Goal: Task Accomplishment & Management: Manage account settings

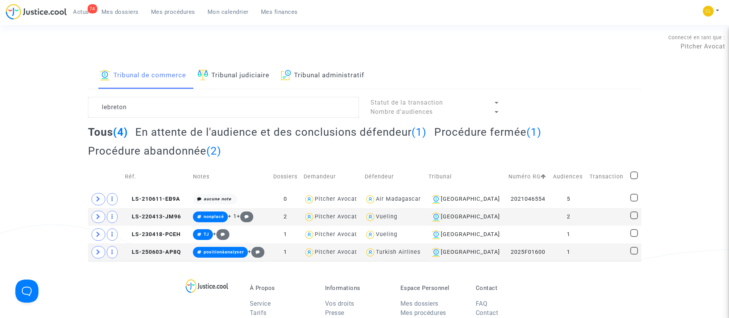
click at [133, 11] on span "Mes dossiers" at bounding box center [119, 11] width 37 height 7
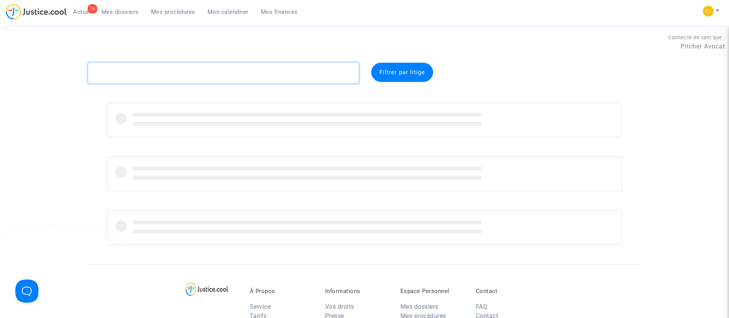
click at [211, 64] on textarea at bounding box center [223, 73] width 271 height 21
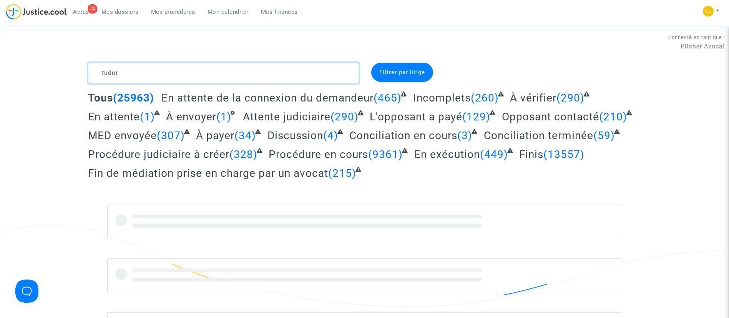
type textarea "tudor"
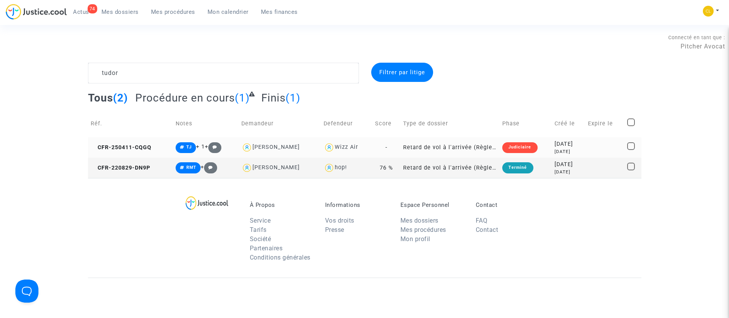
click at [560, 141] on div "2025-04-11" at bounding box center [569, 144] width 28 height 8
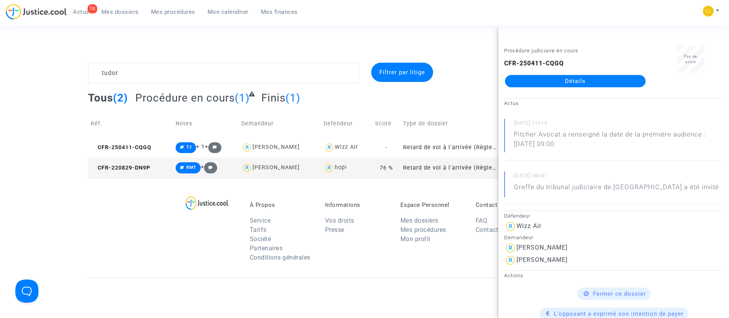
click at [579, 76] on link "Détails" at bounding box center [575, 81] width 141 height 12
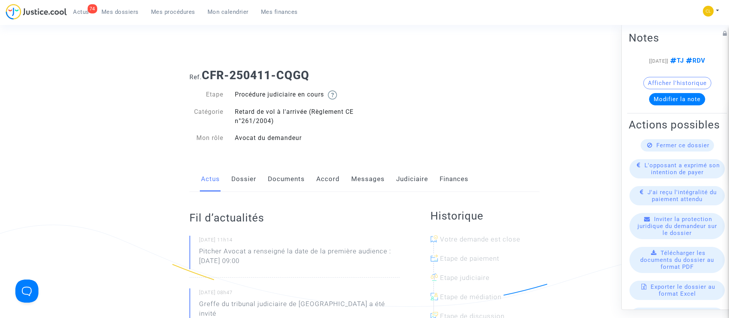
click at [427, 183] on div "Actus Dossier Documents Accord Messages Judiciaire Finances" at bounding box center [365, 179] width 350 height 26
click at [402, 184] on link "Judiciaire" at bounding box center [412, 178] width 32 height 25
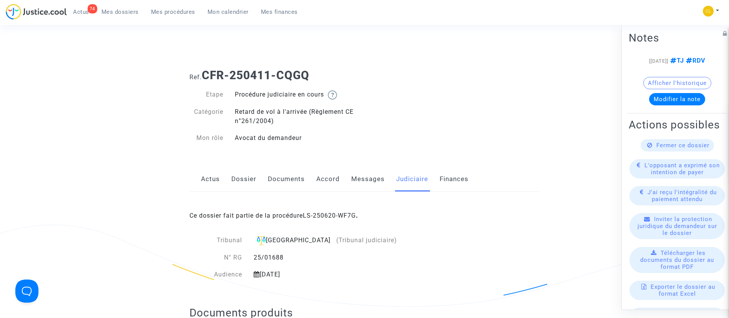
click at [326, 176] on link "Accord" at bounding box center [327, 178] width 23 height 25
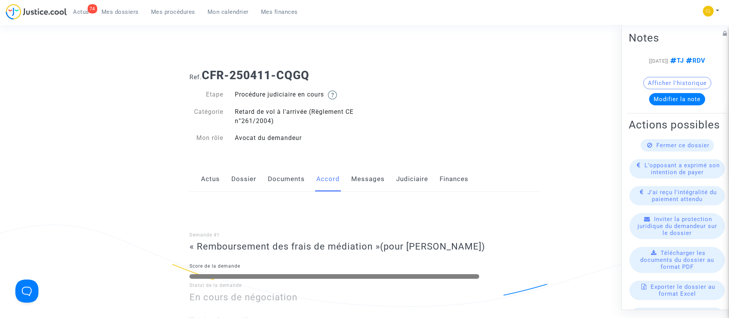
click at [418, 180] on link "Judiciaire" at bounding box center [412, 178] width 32 height 25
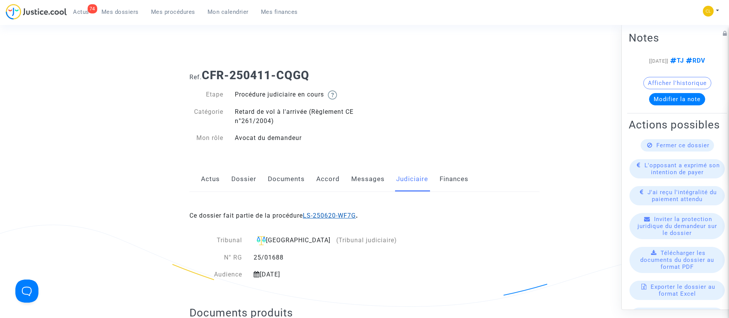
click at [329, 214] on link "LS-250620-WF7G" at bounding box center [329, 215] width 53 height 7
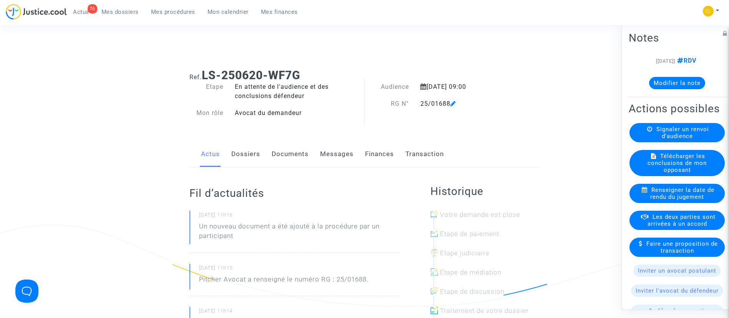
drag, startPoint x: 165, startPoint y: 13, endPoint x: 191, endPoint y: 9, distance: 26.7
click at [165, 13] on span "Mes procédures" at bounding box center [173, 11] width 44 height 7
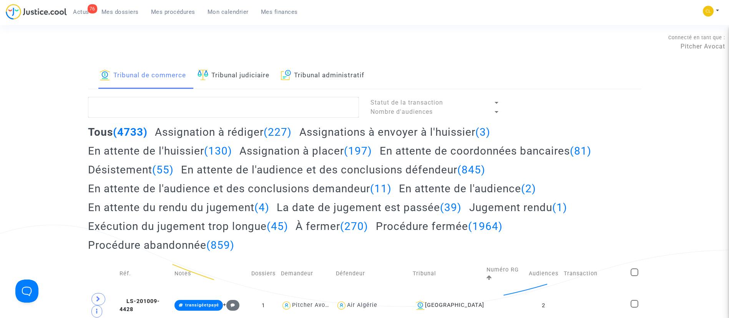
click at [229, 76] on link "Tribunal judiciaire" at bounding box center [234, 76] width 72 height 26
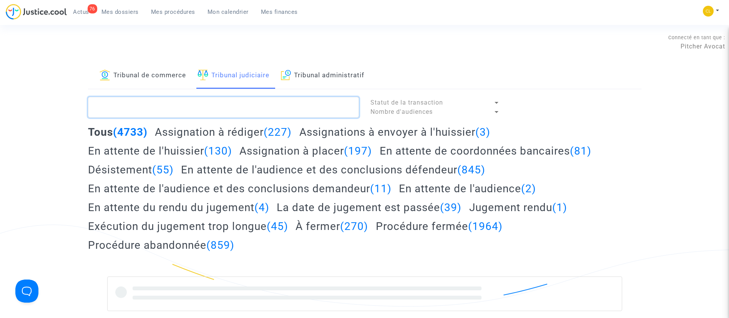
click at [227, 106] on textarea at bounding box center [223, 107] width 271 height 21
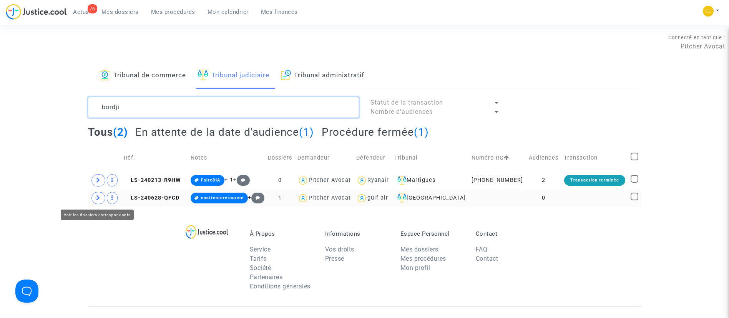
type textarea "bordji"
drag, startPoint x: 98, startPoint y: 198, endPoint x: 109, endPoint y: 195, distance: 12.0
click at [98, 198] on icon at bounding box center [98, 198] width 5 height 6
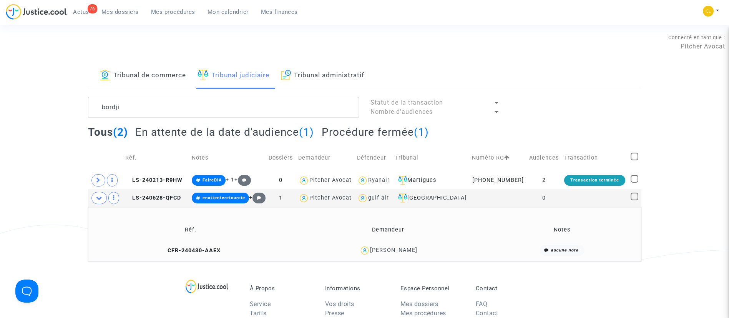
click at [397, 253] on div "Amel Bordji" at bounding box center [393, 250] width 47 height 7
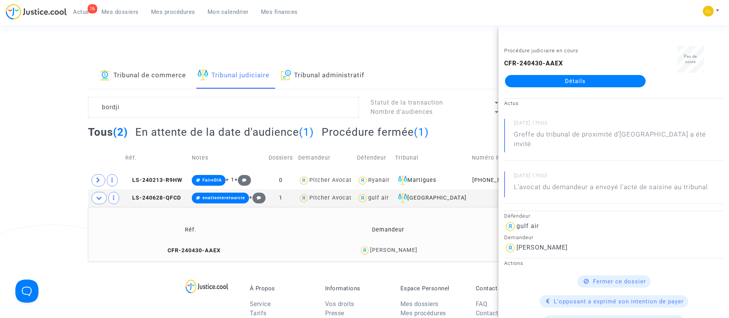
click at [546, 80] on link "Détails" at bounding box center [575, 81] width 141 height 12
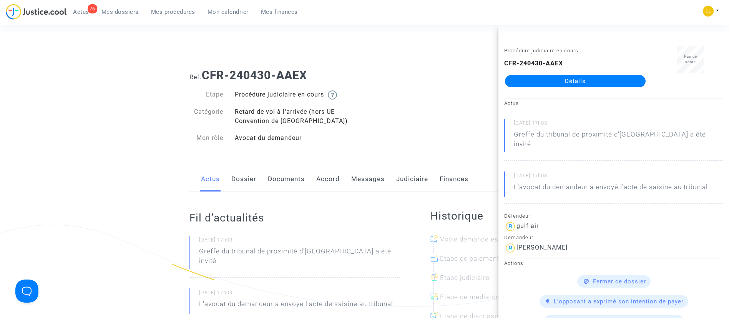
click at [252, 175] on link "Dossier" at bounding box center [243, 178] width 25 height 25
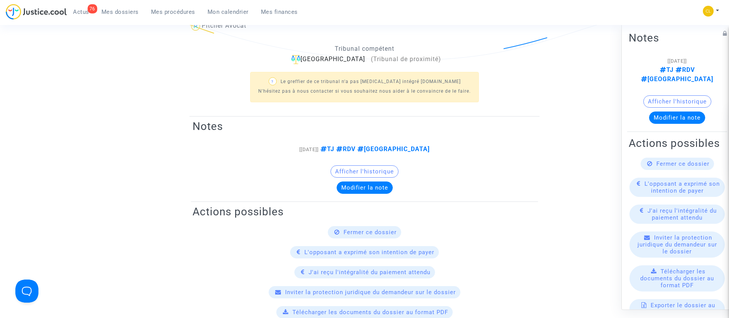
scroll to position [115, 0]
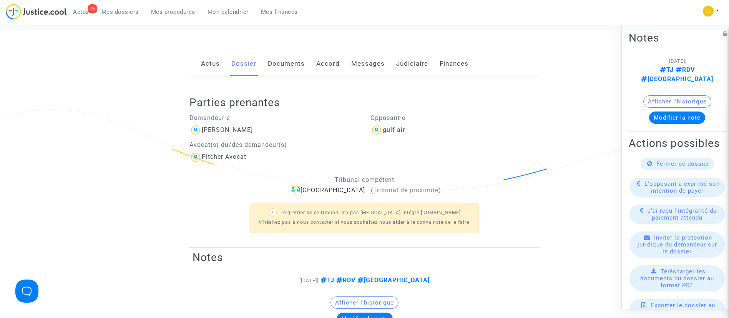
click at [290, 69] on link "Documents" at bounding box center [286, 63] width 37 height 25
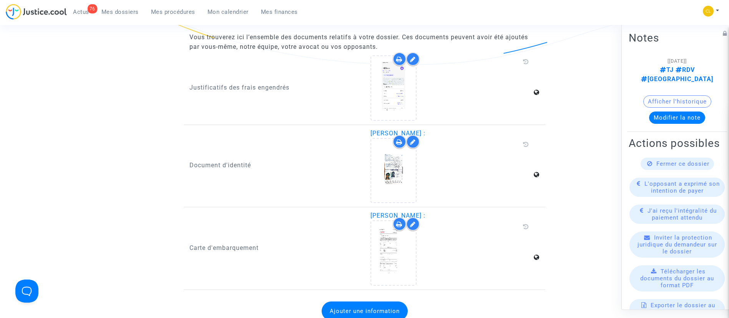
scroll to position [1038, 0]
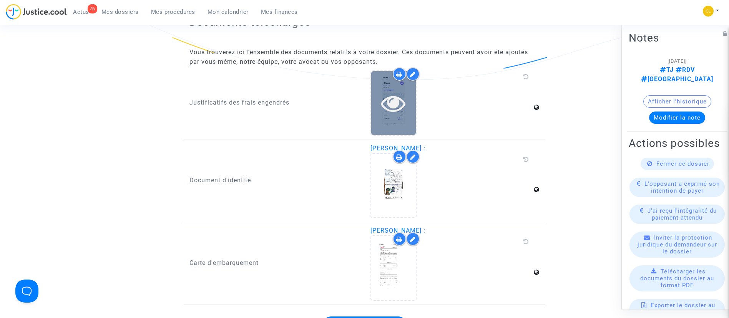
click at [388, 104] on icon at bounding box center [393, 103] width 25 height 25
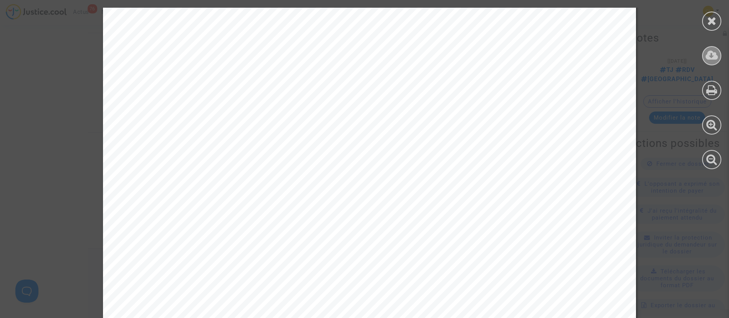
scroll to position [810, 0]
click at [707, 53] on icon at bounding box center [712, 56] width 13 height 12
drag, startPoint x: 715, startPoint y: 19, endPoint x: 709, endPoint y: 19, distance: 5.4
click at [715, 19] on icon at bounding box center [712, 21] width 10 height 12
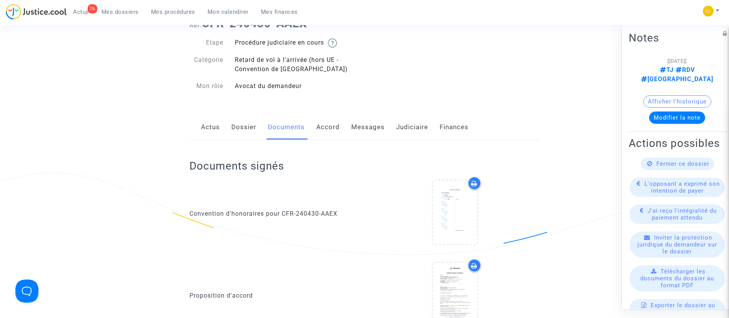
scroll to position [42, 0]
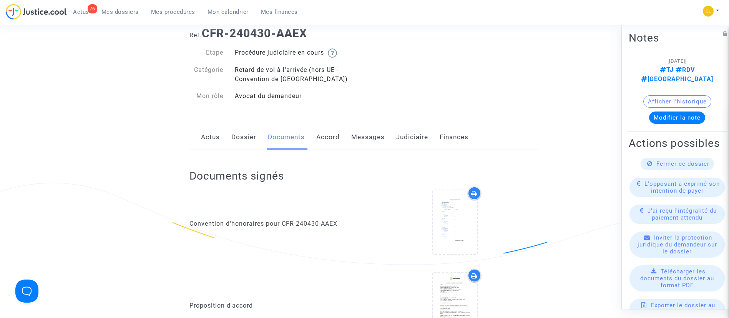
click at [374, 134] on link "Messages" at bounding box center [367, 137] width 33 height 25
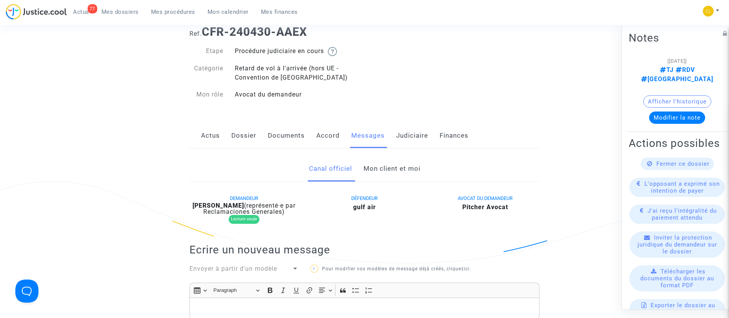
scroll to position [42, 0]
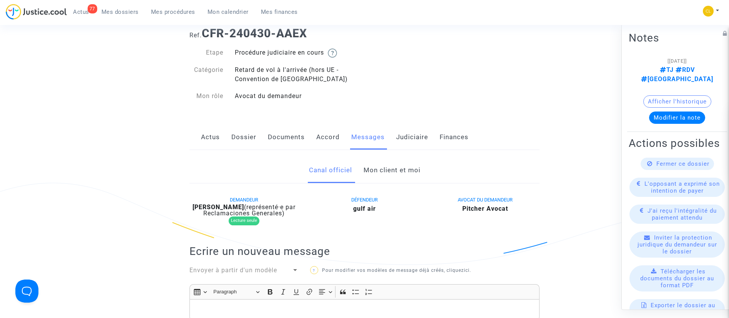
drag, startPoint x: 130, startPoint y: 13, endPoint x: 160, endPoint y: 54, distance: 51.2
click at [129, 12] on span "Mes dossiers" at bounding box center [119, 11] width 37 height 7
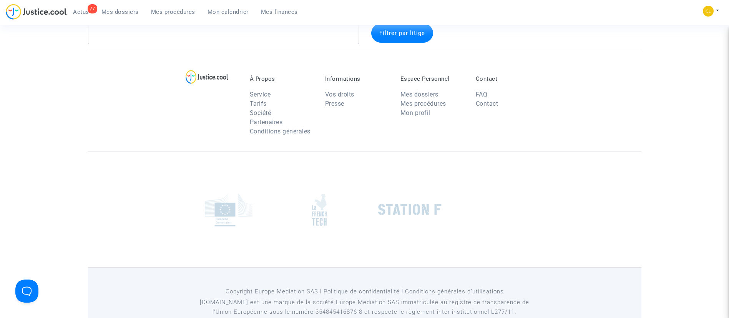
scroll to position [13, 0]
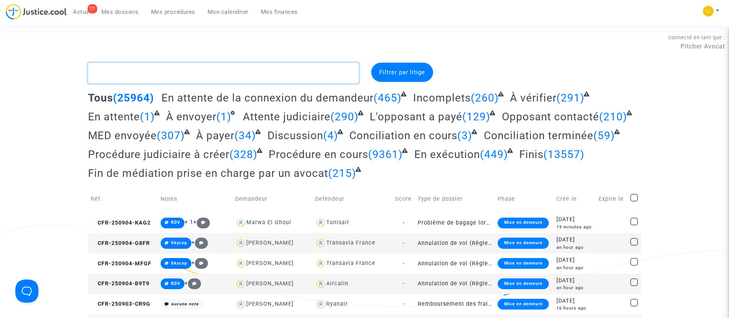
click at [301, 80] on textarea at bounding box center [223, 73] width 271 height 21
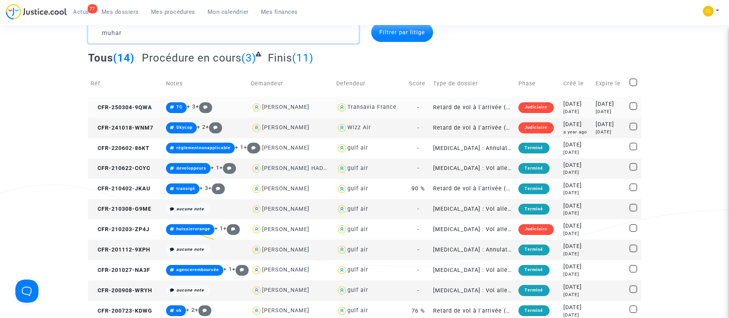
scroll to position [58, 0]
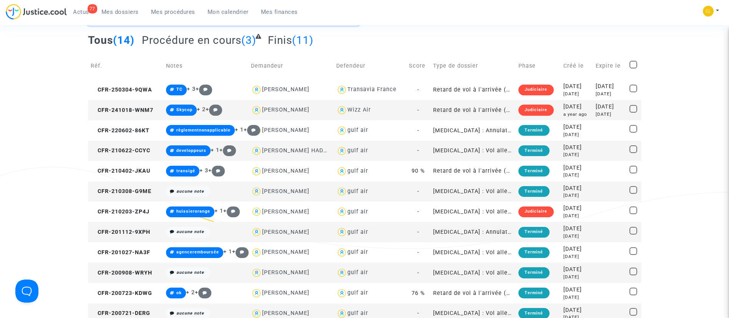
type textarea "muhar"
click at [572, 108] on div "2024-10-18" at bounding box center [577, 107] width 27 height 8
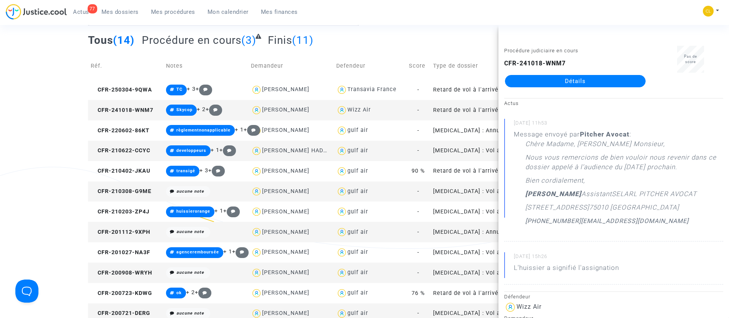
click at [572, 83] on link "Détails" at bounding box center [575, 81] width 141 height 12
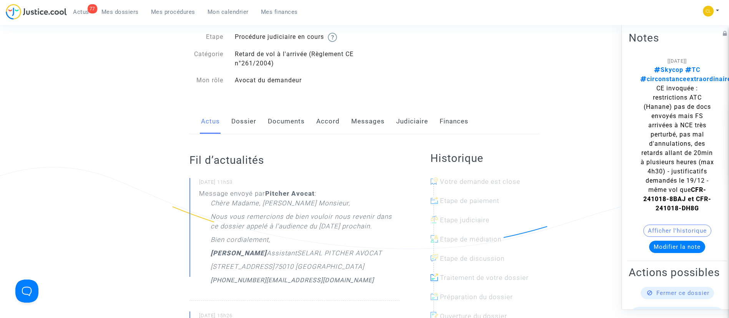
drag, startPoint x: 329, startPoint y: 120, endPoint x: 328, endPoint y: 115, distance: 5.4
click at [329, 120] on link "Accord" at bounding box center [327, 121] width 23 height 25
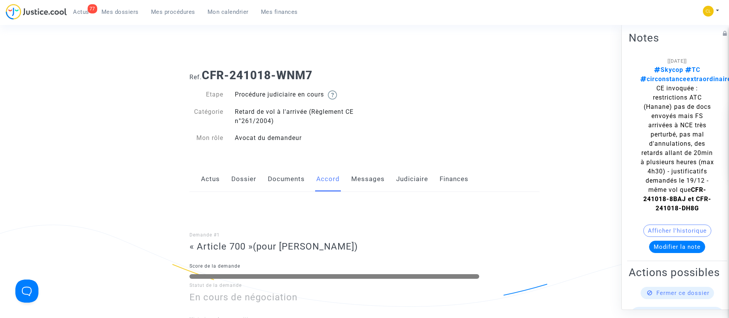
click at [425, 179] on link "Judiciaire" at bounding box center [412, 178] width 32 height 25
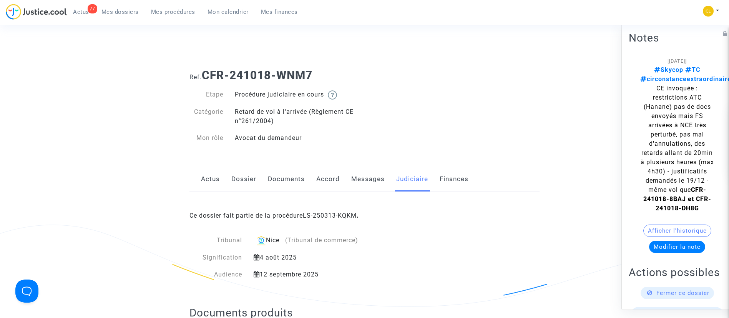
click at [332, 213] on link "LS-250313-KQKM" at bounding box center [330, 215] width 54 height 7
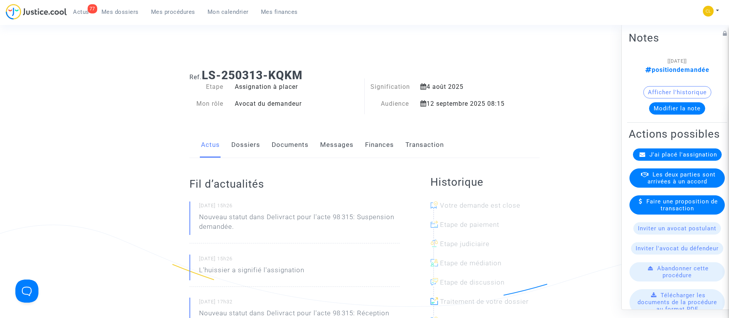
click at [421, 147] on link "Transaction" at bounding box center [425, 144] width 38 height 25
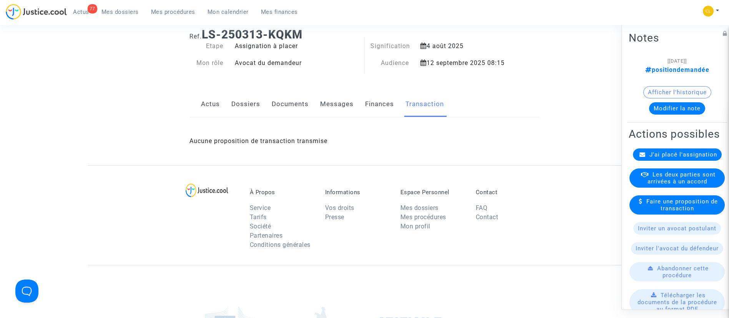
scroll to position [58, 0]
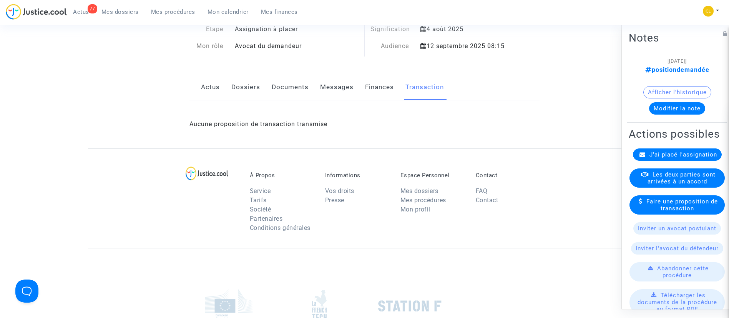
click at [385, 86] on link "Finances" at bounding box center [379, 87] width 29 height 25
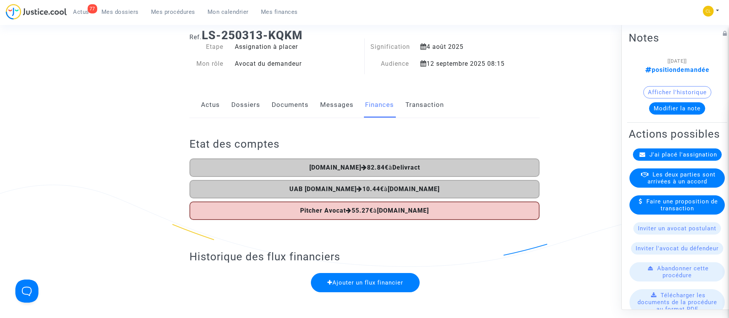
scroll to position [58, 0]
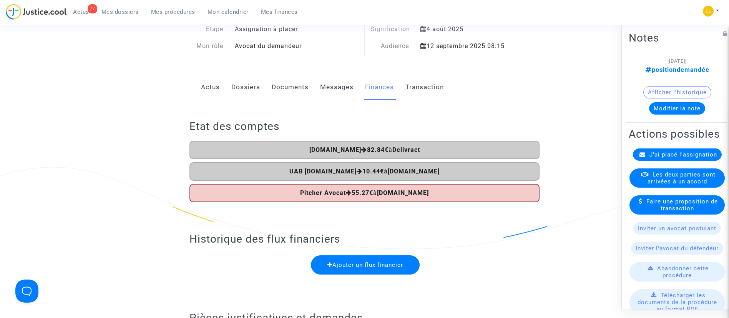
click at [248, 80] on link "Dossiers" at bounding box center [245, 87] width 29 height 25
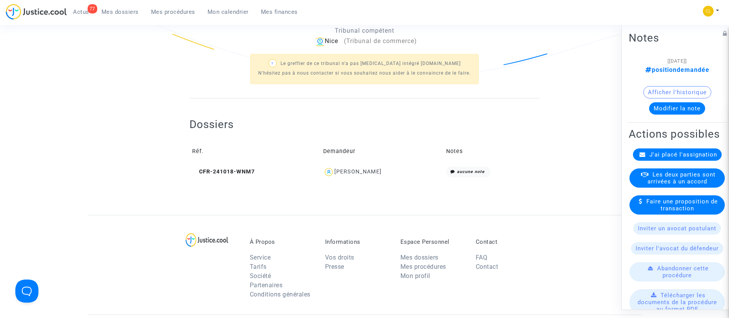
scroll to position [288, 0]
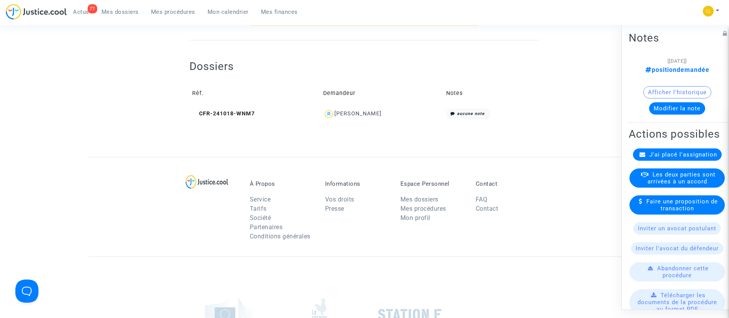
click at [368, 119] on div "Liliane Muhar" at bounding box center [382, 113] width 118 height 11
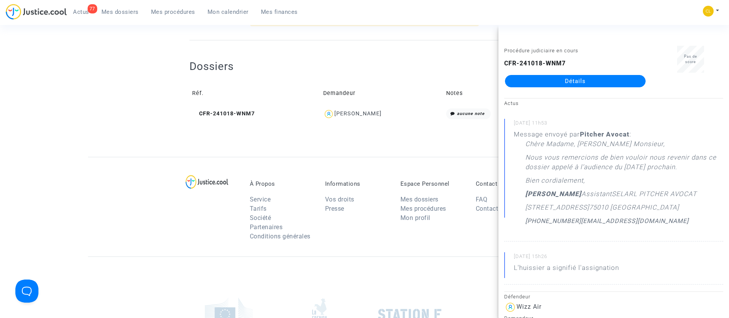
click at [531, 76] on link "Détails" at bounding box center [575, 81] width 141 height 12
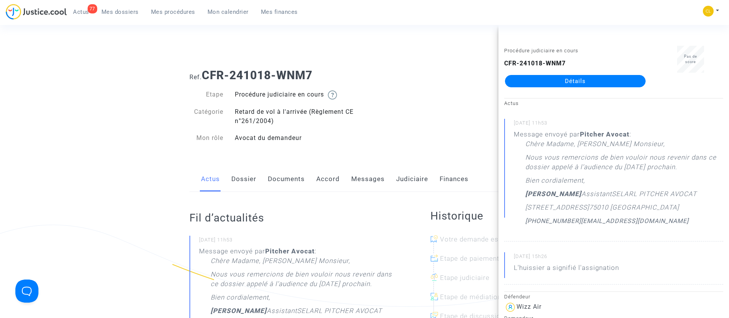
click at [335, 176] on link "Accord" at bounding box center [327, 178] width 23 height 25
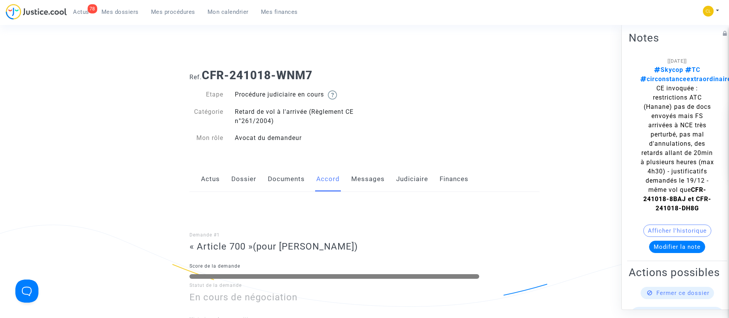
drag, startPoint x: 326, startPoint y: 75, endPoint x: 204, endPoint y: 81, distance: 121.6
click at [204, 81] on h1 "Ref. CFR-241018-WNM7" at bounding box center [365, 75] width 350 height 14
copy b "CFR-241018-WNM7"
click at [136, 12] on span "Mes dossiers" at bounding box center [119, 11] width 37 height 7
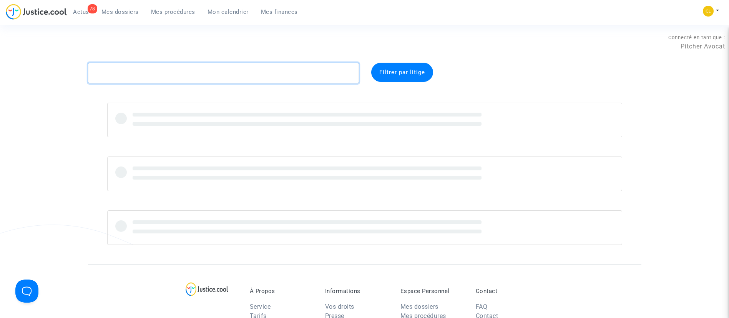
click at [224, 78] on textarea at bounding box center [223, 73] width 271 height 21
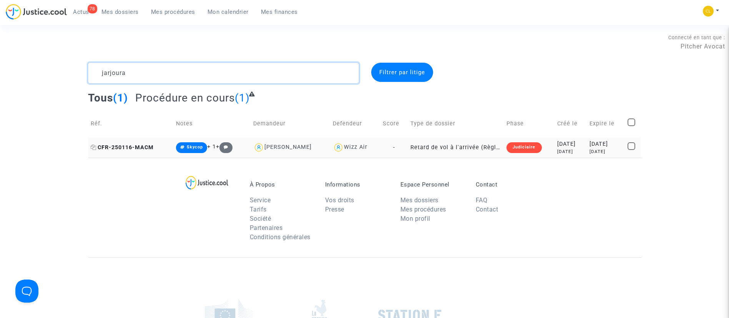
type textarea "jarjoura"
click at [91, 145] on icon at bounding box center [94, 147] width 6 height 5
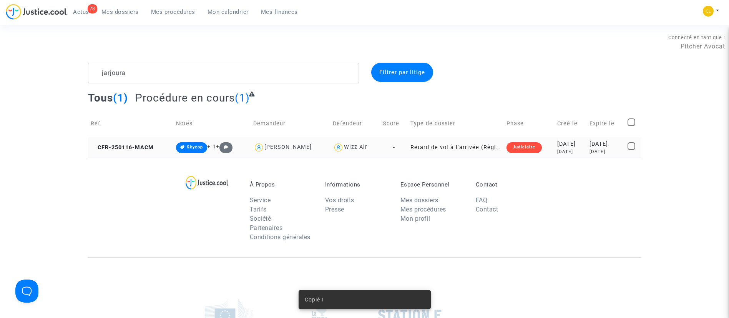
click at [574, 149] on div "8 months ago" at bounding box center [570, 151] width 27 height 7
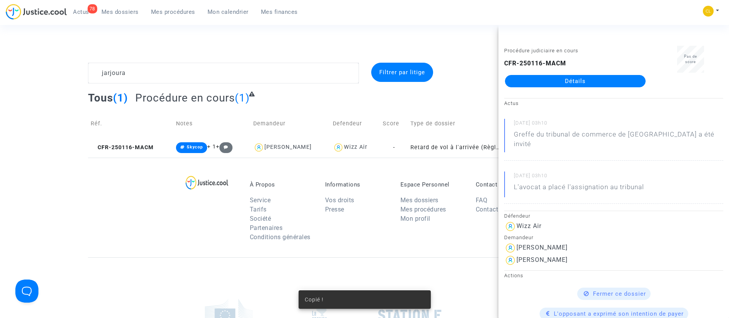
click at [602, 78] on link "Détails" at bounding box center [575, 81] width 141 height 12
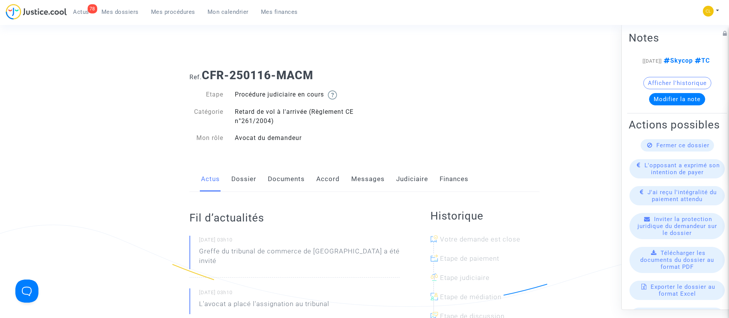
drag, startPoint x: 421, startPoint y: 179, endPoint x: 424, endPoint y: 171, distance: 8.1
click at [422, 179] on link "Judiciaire" at bounding box center [412, 178] width 32 height 25
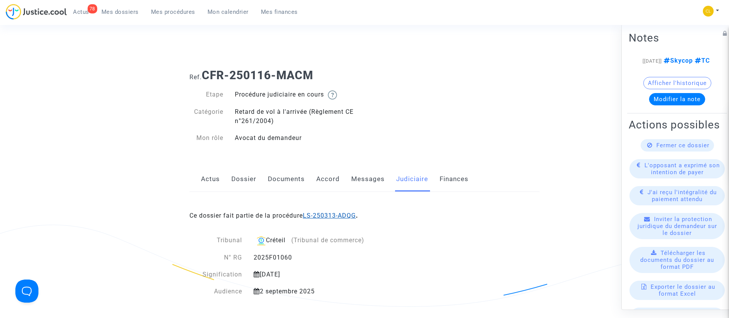
click at [343, 218] on link "LS-250313-ADQG" at bounding box center [329, 215] width 53 height 7
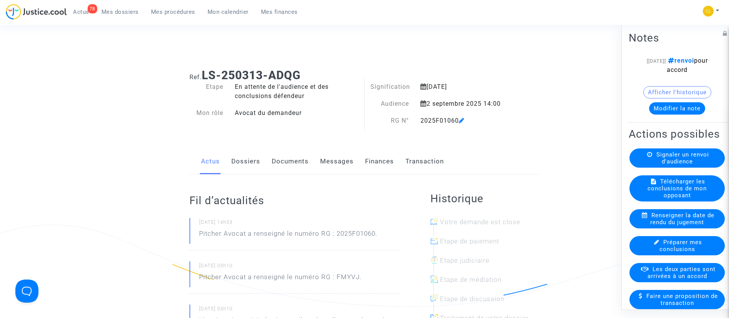
click at [404, 166] on div "Actus Dossiers Documents Messages Finances Transaction" at bounding box center [365, 162] width 350 height 26
click at [413, 163] on link "Transaction" at bounding box center [425, 161] width 38 height 25
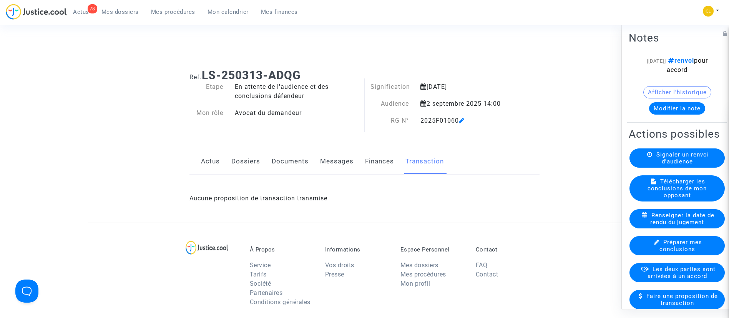
click at [373, 160] on link "Finances" at bounding box center [379, 161] width 29 height 25
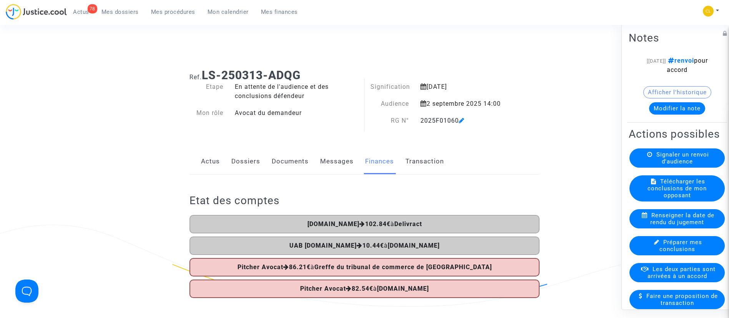
click at [251, 158] on link "Dossiers" at bounding box center [245, 161] width 29 height 25
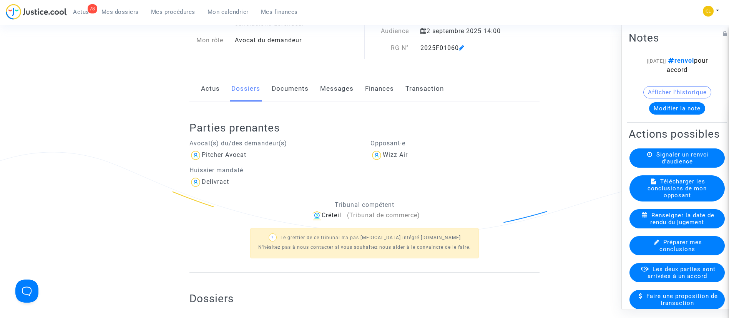
scroll to position [173, 0]
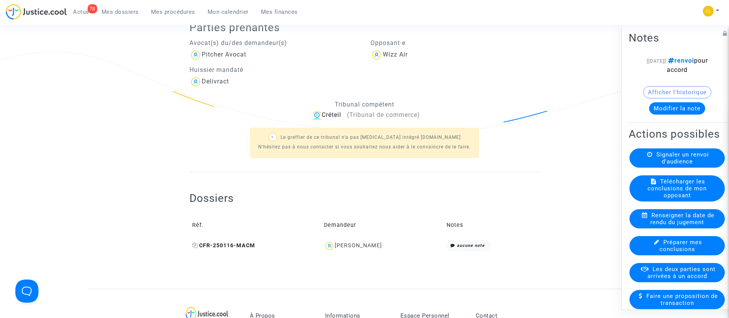
click at [195, 247] on icon at bounding box center [195, 245] width 6 height 5
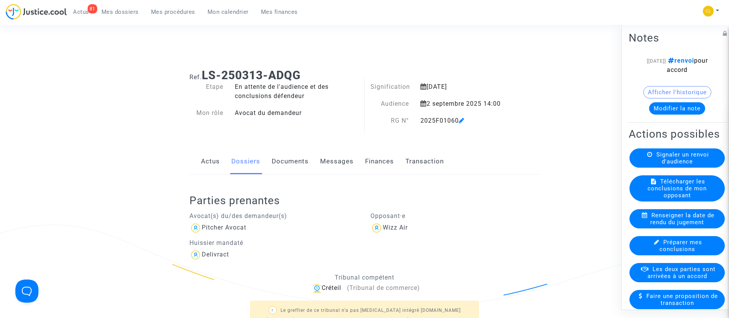
scroll to position [288, 0]
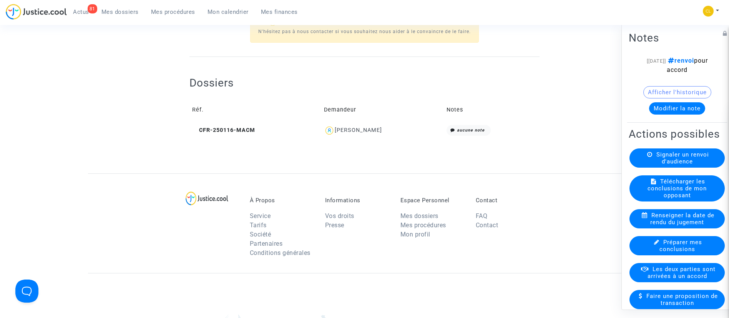
click at [191, 129] on td "CFR-250116-MACM" at bounding box center [256, 130] width 132 height 17
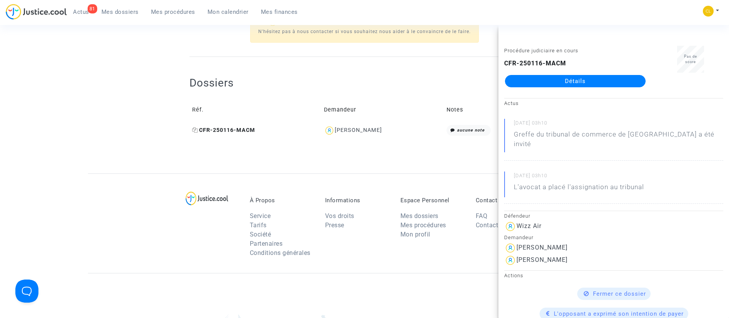
click at [195, 130] on icon at bounding box center [195, 129] width 6 height 5
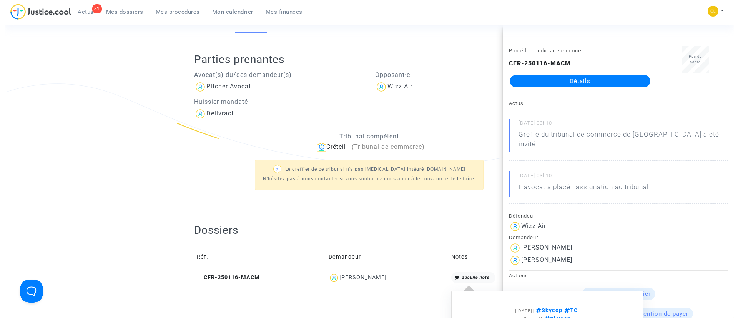
scroll to position [0, 0]
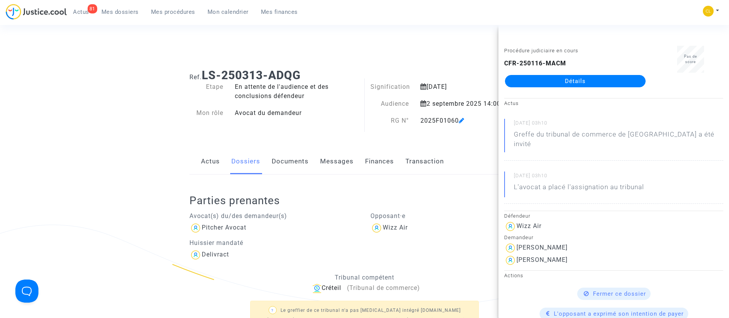
click at [326, 64] on div "Ref. LS-250313-ADQG" at bounding box center [365, 73] width 362 height 20
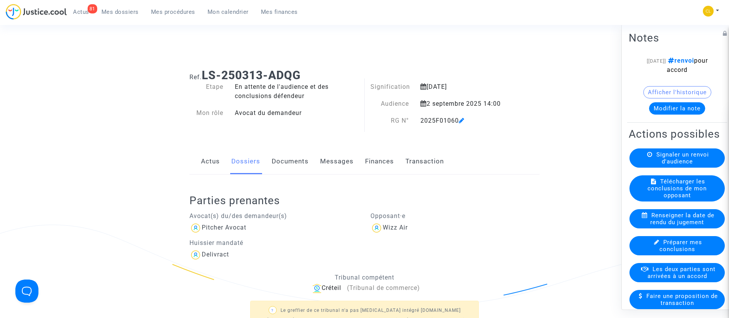
click at [675, 106] on button "Modifier la note" at bounding box center [677, 108] width 56 height 12
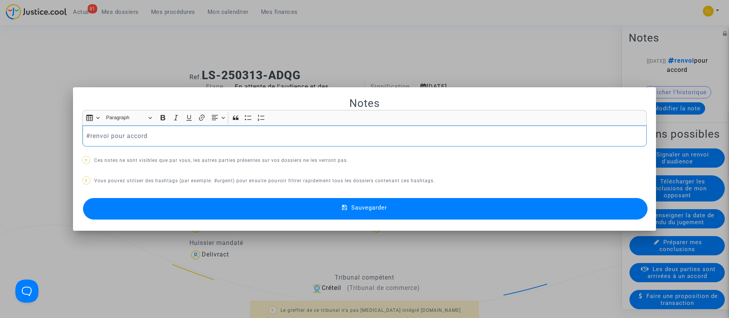
drag, startPoint x: 90, startPoint y: 139, endPoint x: 169, endPoint y: 138, distance: 78.8
click at [169, 138] on p "#renvoi pour accord" at bounding box center [364, 136] width 557 height 10
click at [169, 138] on p "#transigénonpayé FR7630004040140020013604912" at bounding box center [364, 136] width 557 height 10
click at [207, 153] on button "#Skycop" at bounding box center [203, 148] width 60 height 15
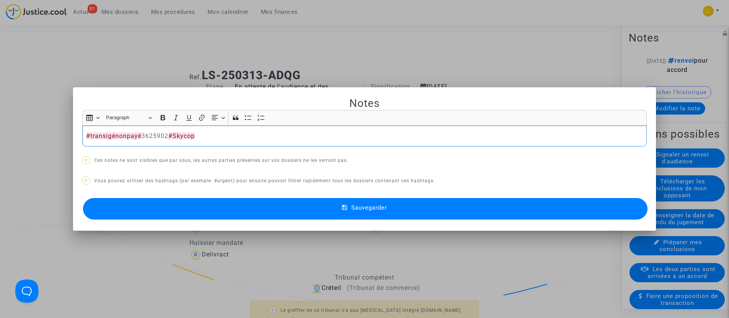
click at [344, 202] on button "Sauvegarder" at bounding box center [365, 209] width 565 height 22
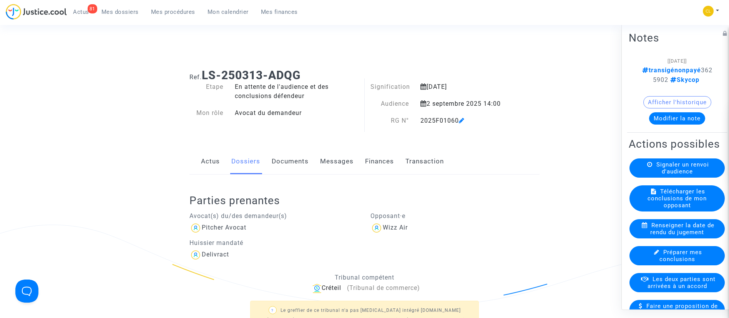
drag, startPoint x: 671, startPoint y: 298, endPoint x: 678, endPoint y: 274, distance: 25.0
click at [671, 289] on span "Les deux parties sont arrivées à un accord" at bounding box center [682, 282] width 68 height 14
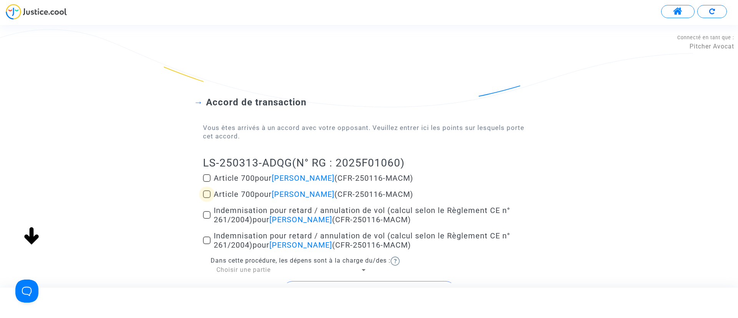
click at [232, 192] on span "Article 700 pour Matthias Renggli (CFR-250116-MACM)" at bounding box center [314, 194] width 200 height 9
click at [207, 198] on input "Article 700 pour Matthias Renggli (CFR-250116-MACM)" at bounding box center [206, 198] width 0 height 0
checkbox input "true"
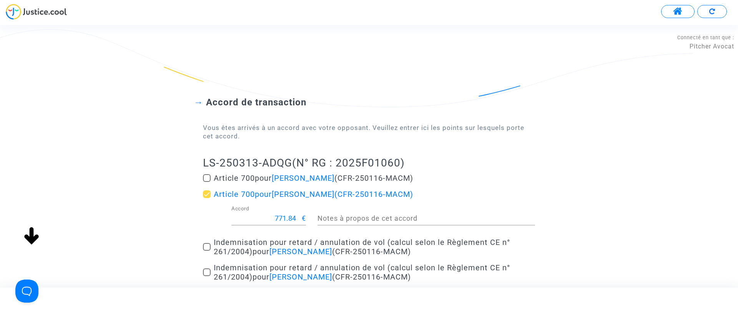
scroll to position [110, 0]
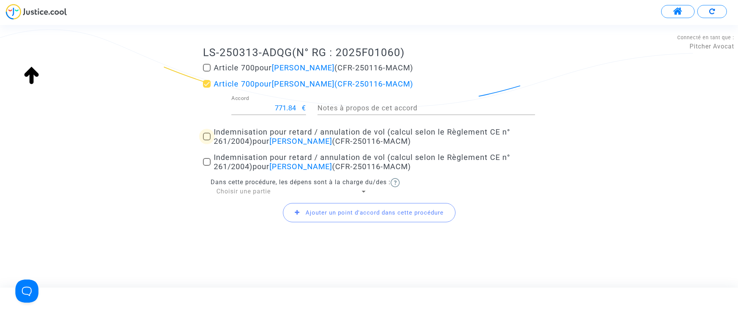
click at [238, 135] on span "Indemnisation pour retard / annulation de vol (calcul selon le Règlement CE n° …" at bounding box center [362, 136] width 296 height 18
click at [207, 140] on input "Indemnisation pour retard / annulation de vol (calcul selon le Règlement CE n° …" at bounding box center [206, 140] width 0 height 0
checkbox input "true"
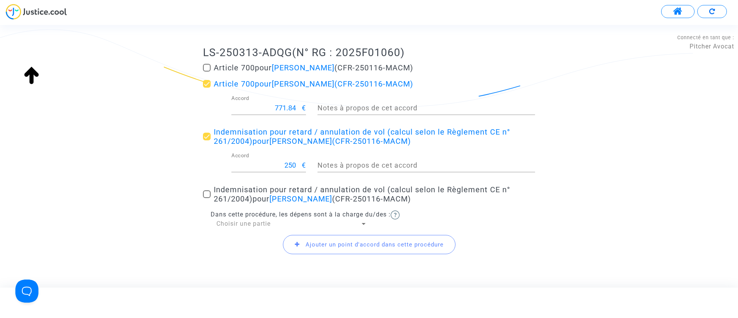
drag, startPoint x: 258, startPoint y: 206, endPoint x: 261, endPoint y: 200, distance: 7.1
click at [259, 206] on mat-checkbox "Indemnisation pour retard / annulation de vol (calcul selon le Règlement CE n° …" at bounding box center [369, 196] width 332 height 22
click at [261, 196] on span "pour Matthias Renggli" at bounding box center [293, 198] width 80 height 9
click at [207, 198] on input "Indemnisation pour retard / annulation de vol (calcul selon le Règlement CE n° …" at bounding box center [206, 198] width 0 height 0
checkbox input "true"
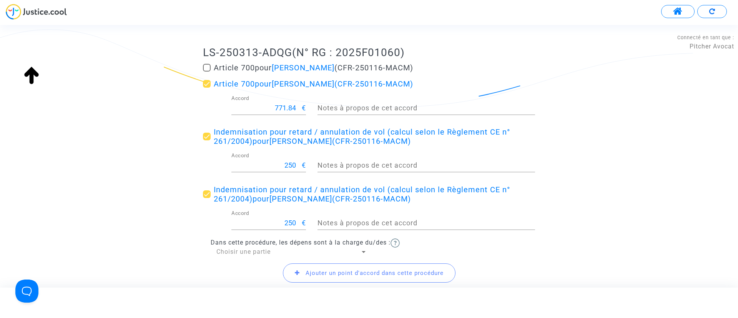
scroll to position [171, 0]
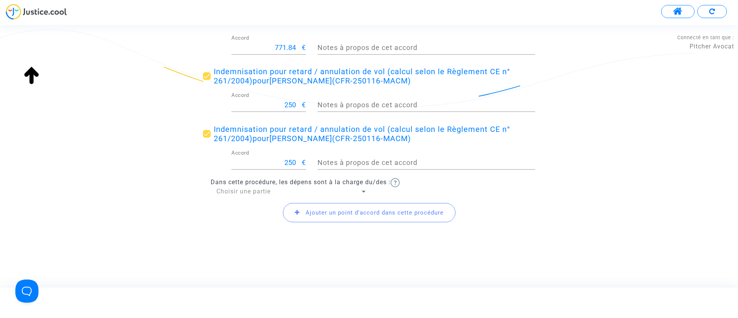
click at [251, 195] on div "Choisir une partie" at bounding box center [288, 191] width 144 height 8
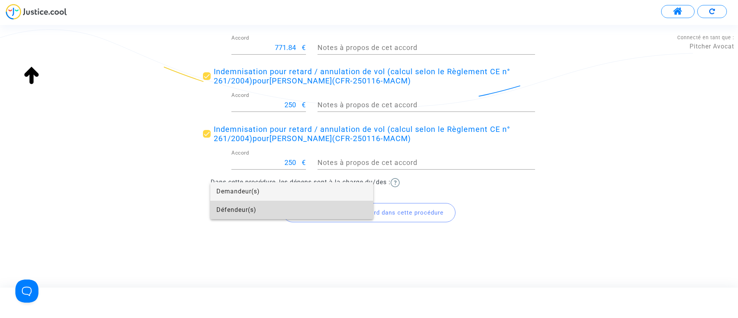
click at [249, 212] on span "Défendeur(s)" at bounding box center [291, 210] width 151 height 18
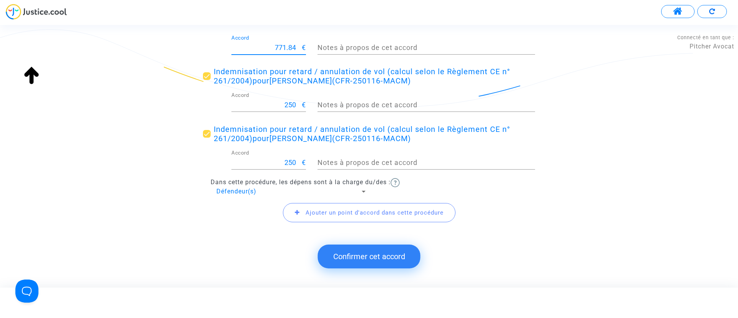
drag, startPoint x: 269, startPoint y: 45, endPoint x: 313, endPoint y: 49, distance: 44.4
click at [313, 49] on div "771.84 Accord € Notes à propos de cet accord" at bounding box center [369, 49] width 344 height 28
type input "200"
click at [351, 259] on button "Confirmer cet accord" at bounding box center [369, 256] width 103 height 24
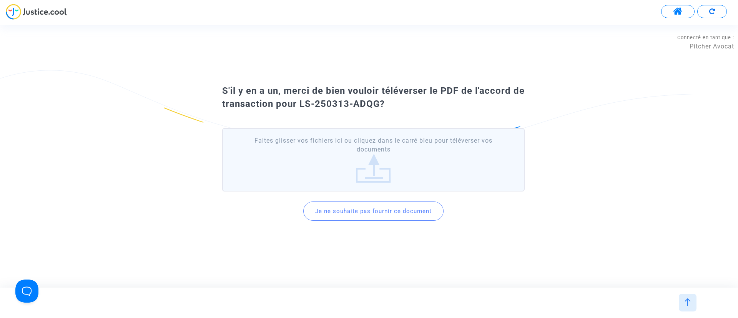
click at [316, 215] on button "Je ne souhaite pas fournir ce document" at bounding box center [373, 210] width 140 height 19
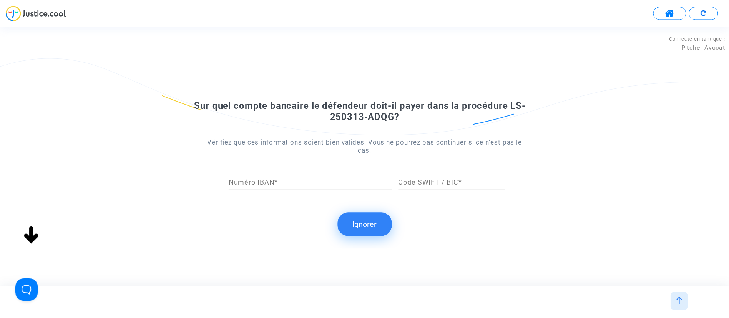
scroll to position [0, 0]
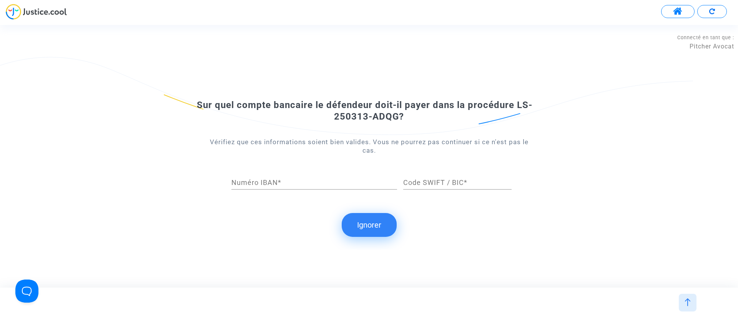
click at [376, 220] on button "Ignorer" at bounding box center [369, 225] width 55 height 24
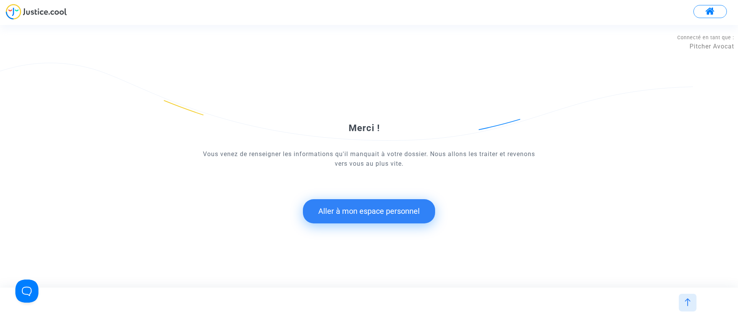
click at [377, 216] on button "Aller à mon espace personnel" at bounding box center [369, 211] width 132 height 24
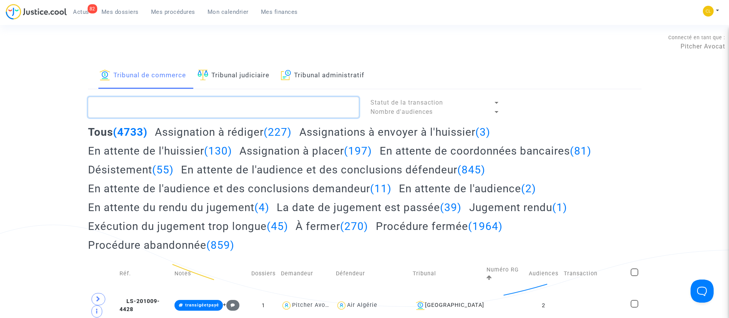
click at [178, 101] on textarea at bounding box center [223, 107] width 271 height 21
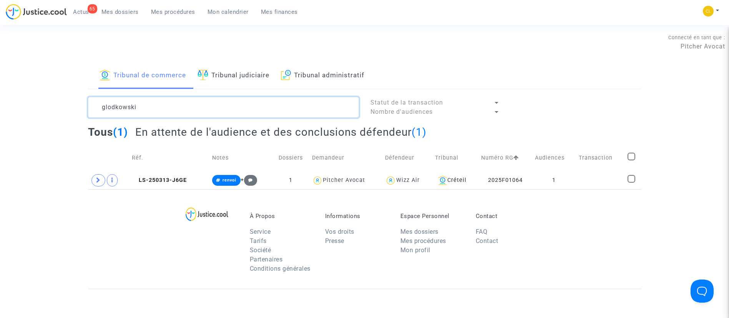
type textarea "glodkowski"
click at [95, 183] on span at bounding box center [98, 180] width 14 height 12
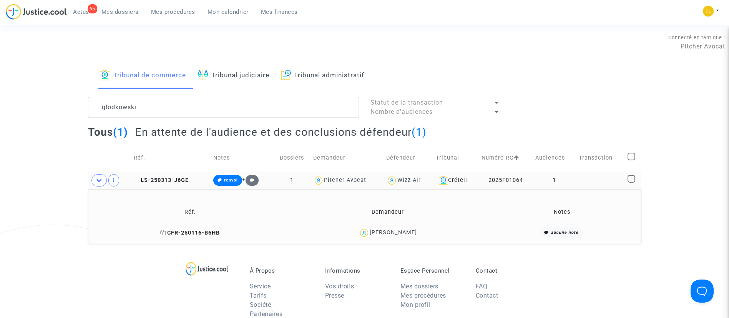
click at [164, 233] on icon at bounding box center [163, 232] width 6 height 5
click at [397, 238] on td "Alix Glodkowski" at bounding box center [388, 232] width 196 height 17
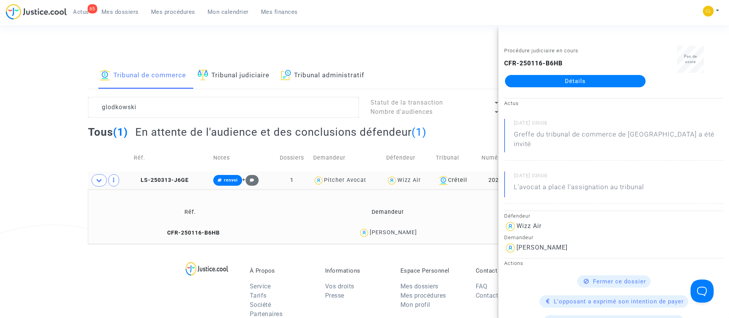
click at [601, 83] on link "Détails" at bounding box center [575, 81] width 141 height 12
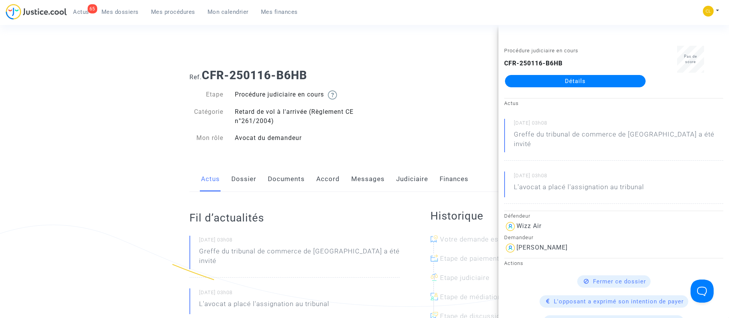
click at [322, 187] on link "Accord" at bounding box center [327, 178] width 23 height 25
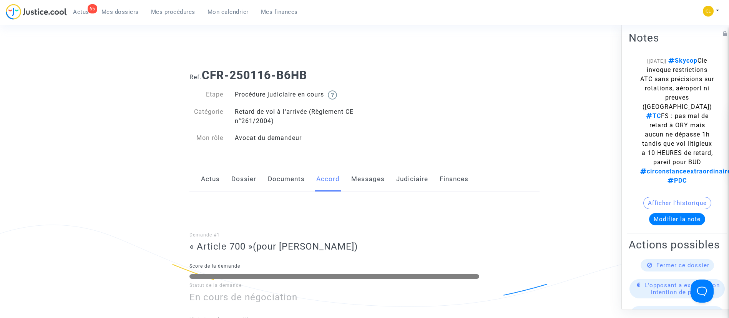
click at [236, 178] on link "Dossier" at bounding box center [243, 178] width 25 height 25
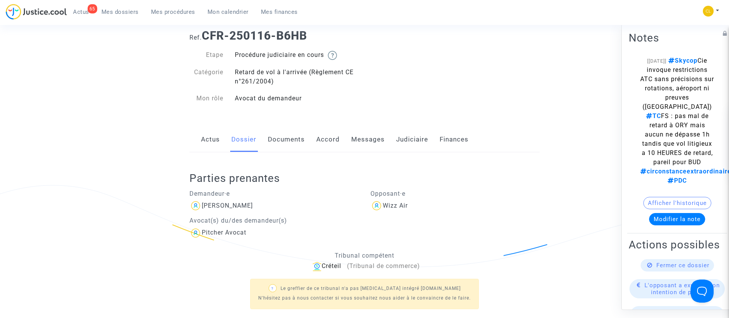
scroll to position [58, 0]
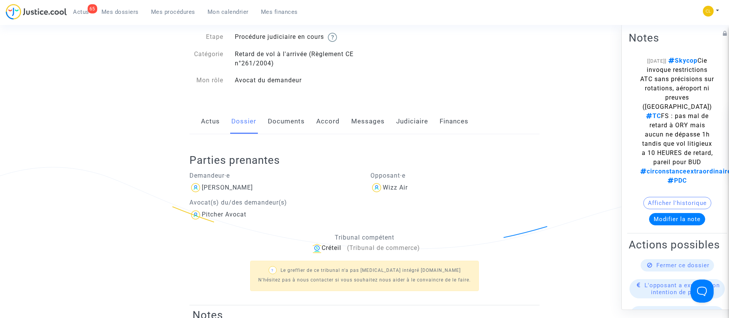
click at [407, 129] on link "Judiciaire" at bounding box center [412, 121] width 32 height 25
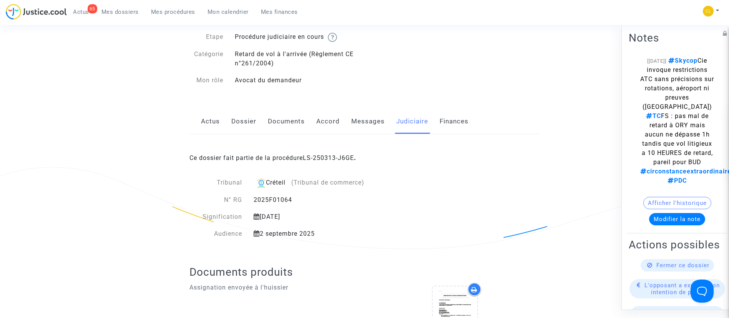
click at [318, 159] on link "LS-250313-J6GE" at bounding box center [328, 157] width 51 height 7
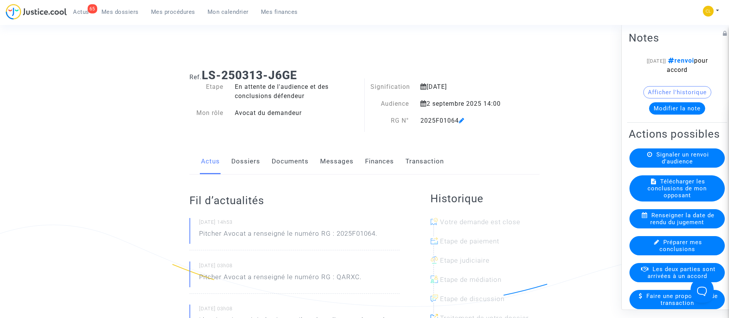
click at [676, 101] on div "Afficher l'historique" at bounding box center [677, 94] width 97 height 16
click at [678, 108] on button "Modifier la note" at bounding box center [677, 108] width 56 height 12
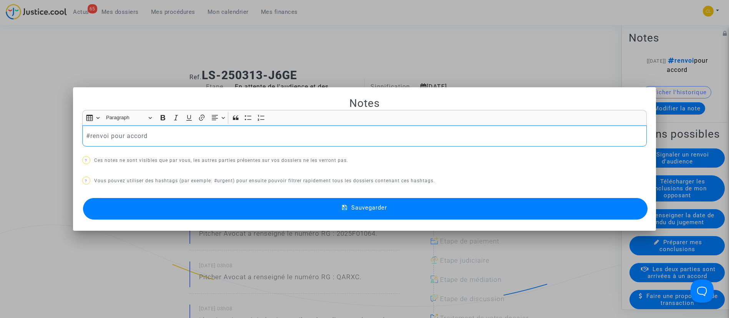
drag, startPoint x: 92, startPoint y: 136, endPoint x: 192, endPoint y: 150, distance: 100.5
click at [187, 144] on div "#renvoi pour accord" at bounding box center [364, 136] width 565 height 22
click at [332, 203] on button "Sauvegarder" at bounding box center [365, 209] width 565 height 22
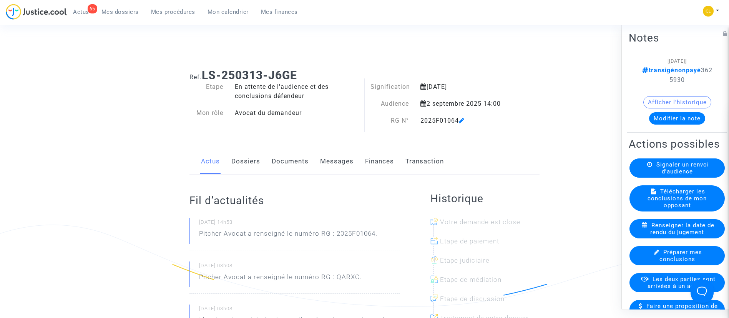
click at [666, 289] on span "Les deux parties sont arrivées à un accord" at bounding box center [682, 282] width 68 height 14
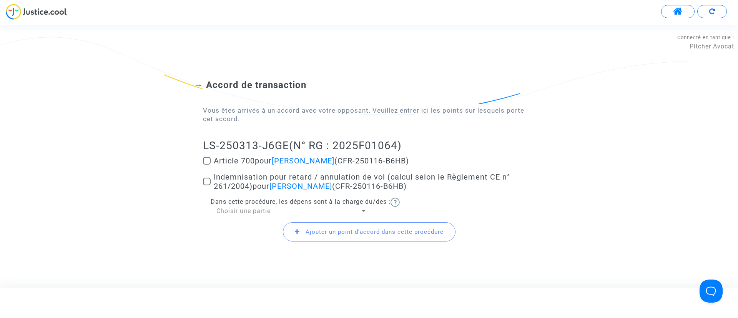
click at [262, 176] on span "Indemnisation pour retard / annulation de vol (calcul selon le Règlement CE n° …" at bounding box center [362, 181] width 296 height 18
click at [207, 185] on input "Indemnisation pour retard / annulation de vol (calcul selon le Règlement CE n° …" at bounding box center [206, 185] width 0 height 0
checkbox input "true"
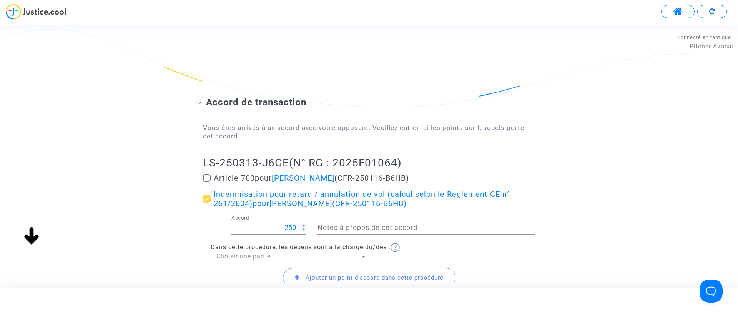
click at [261, 179] on span "pour Alix Glodkowski" at bounding box center [295, 177] width 80 height 9
click at [207, 182] on input "Article 700 pour Alix Glodkowski (CFR-250116-B6HB)" at bounding box center [206, 182] width 0 height 0
checkbox input "true"
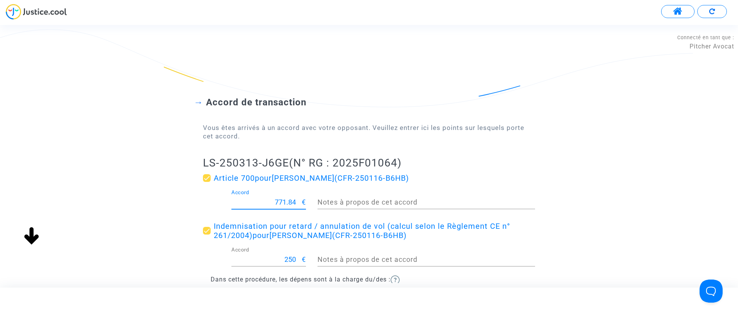
drag, startPoint x: 270, startPoint y: 201, endPoint x: 323, endPoint y: 205, distance: 53.5
click at [319, 205] on div "771.84 Accord € Notes à propos de cet accord" at bounding box center [369, 204] width 344 height 28
type input "200"
click at [561, 157] on div "Accord de transaction Vous êtes arrivés à un accord avec votre opposant. Veuill…" at bounding box center [369, 204] width 738 height 276
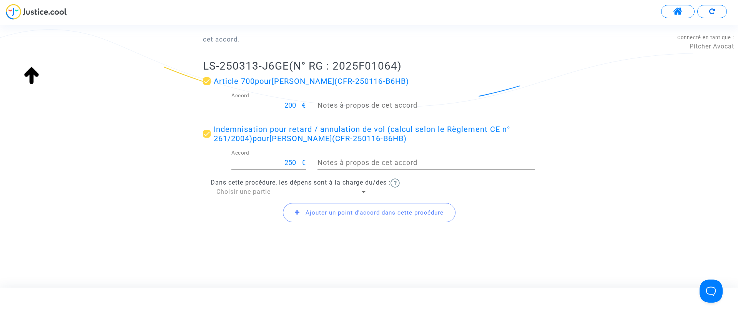
click at [221, 188] on span "Choisir une partie" at bounding box center [243, 191] width 54 height 7
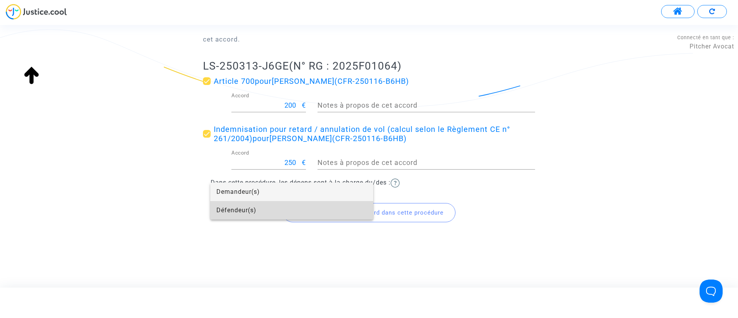
click at [219, 209] on span "Défendeur(s)" at bounding box center [291, 210] width 151 height 18
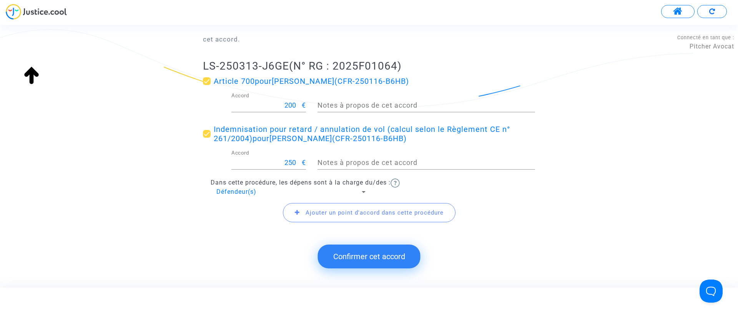
click at [358, 257] on button "Confirmer cet accord" at bounding box center [369, 256] width 103 height 24
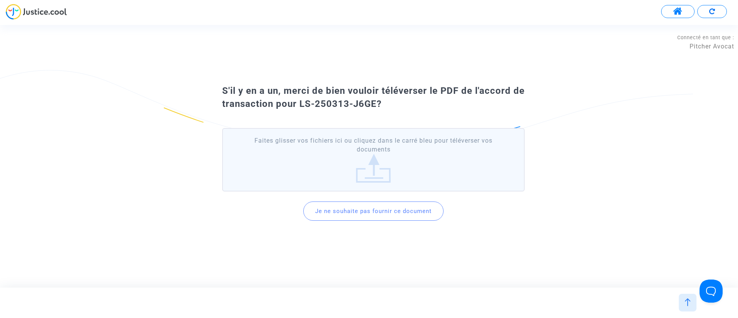
click at [400, 211] on button "Je ne souhaite pas fournir ce document" at bounding box center [373, 210] width 140 height 19
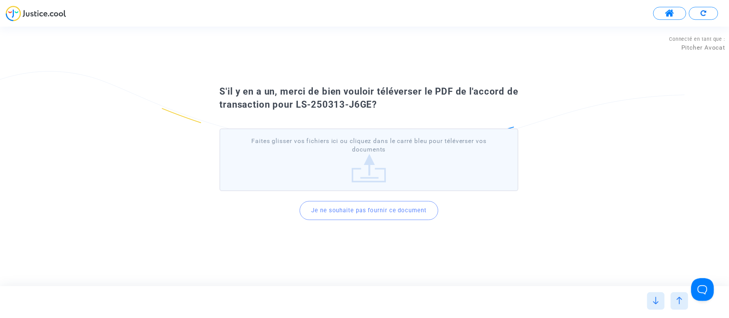
scroll to position [0, 0]
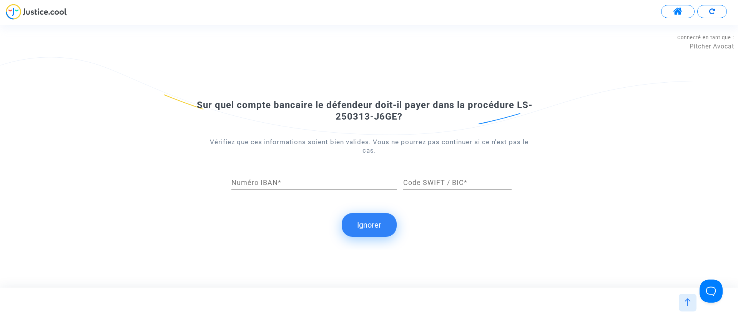
drag, startPoint x: 372, startPoint y: 222, endPoint x: 367, endPoint y: 221, distance: 5.4
click at [372, 222] on button "Ignorer" at bounding box center [369, 225] width 55 height 24
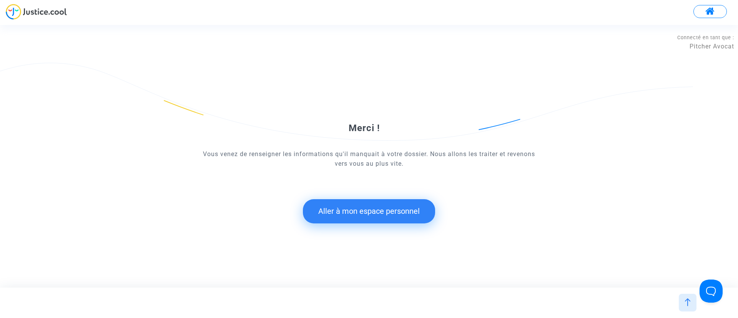
click at [382, 213] on button "Aller à mon espace personnel" at bounding box center [369, 211] width 132 height 24
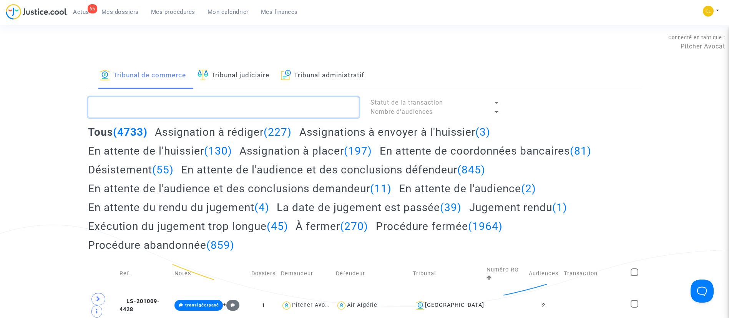
click at [187, 102] on textarea at bounding box center [223, 107] width 271 height 21
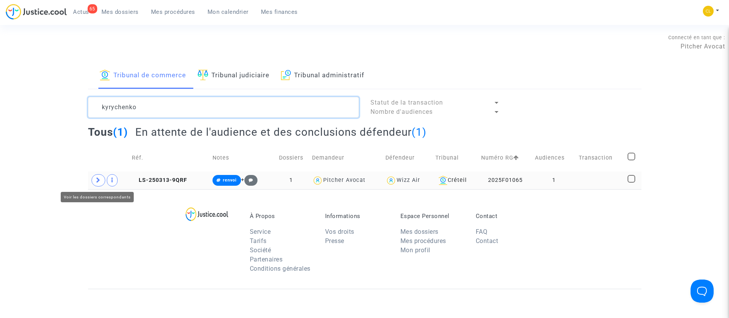
type textarea "kyrychenko"
click at [99, 183] on icon at bounding box center [98, 180] width 5 height 6
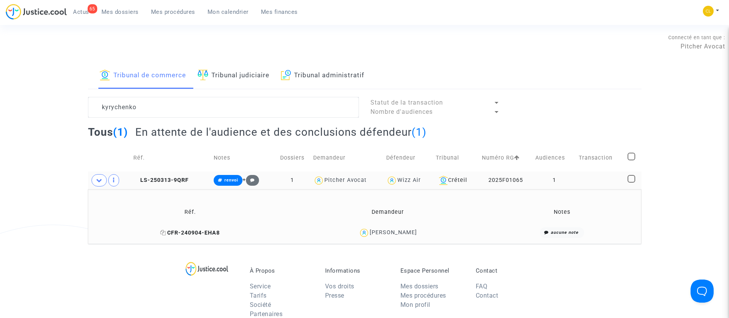
click at [160, 231] on icon at bounding box center [163, 232] width 6 height 5
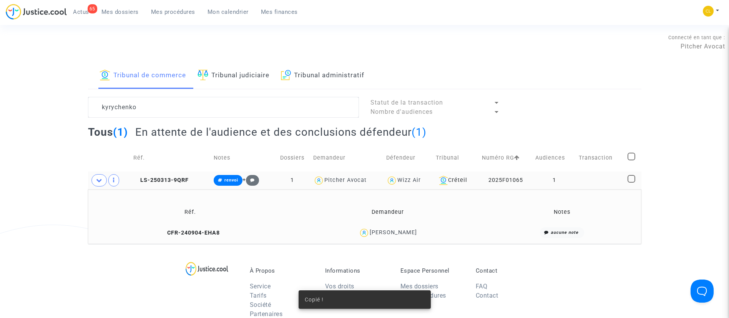
click at [402, 231] on div "Kateryna Kyrychenko" at bounding box center [393, 232] width 47 height 7
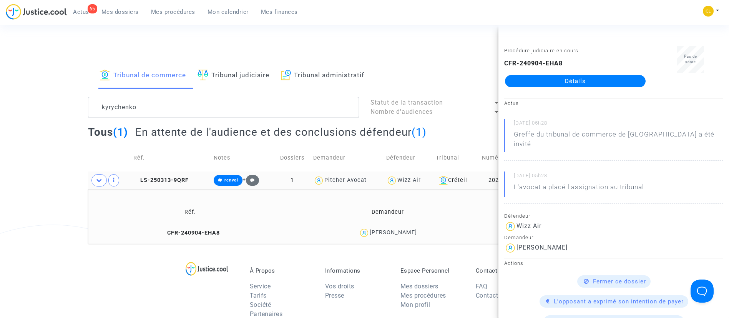
click at [587, 86] on link "Détails" at bounding box center [575, 81] width 141 height 12
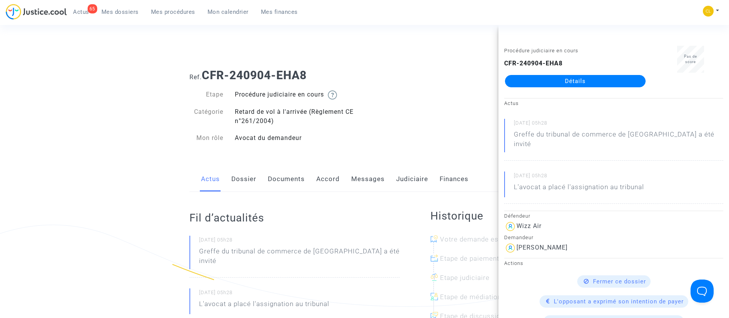
click at [328, 177] on link "Accord" at bounding box center [327, 178] width 23 height 25
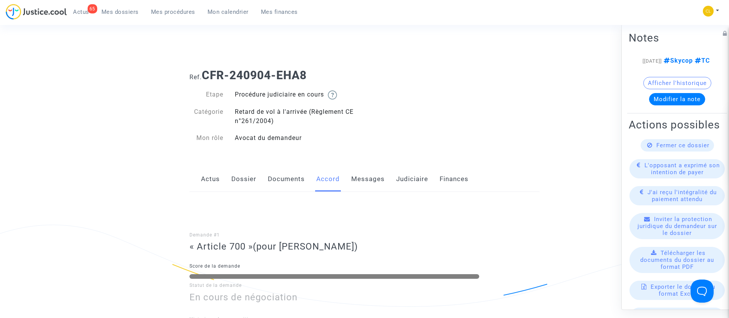
click at [413, 181] on link "Judiciaire" at bounding box center [412, 178] width 32 height 25
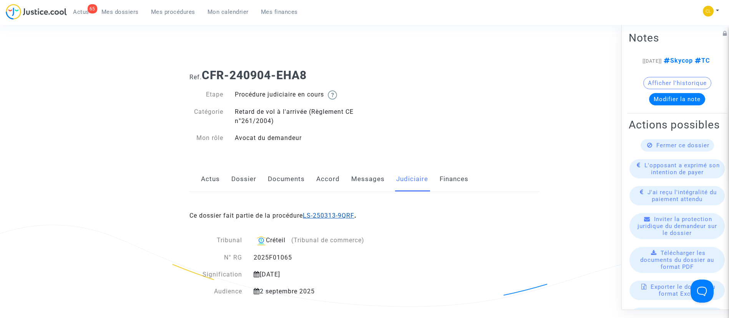
click at [354, 213] on link "LS-250313-9QRF" at bounding box center [329, 215] width 52 height 7
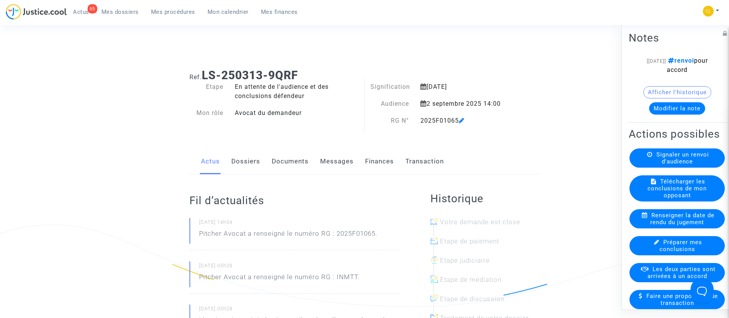
click at [677, 113] on button "Modifier la note" at bounding box center [677, 108] width 56 height 12
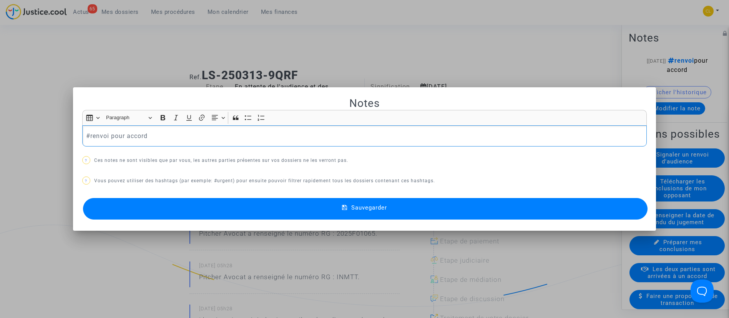
drag, startPoint x: 86, startPoint y: 136, endPoint x: 163, endPoint y: 140, distance: 77.0
click at [163, 140] on p "#renvoi pour accord" at bounding box center [364, 136] width 557 height 10
click at [459, 204] on button "Sauvegarder" at bounding box center [365, 209] width 565 height 22
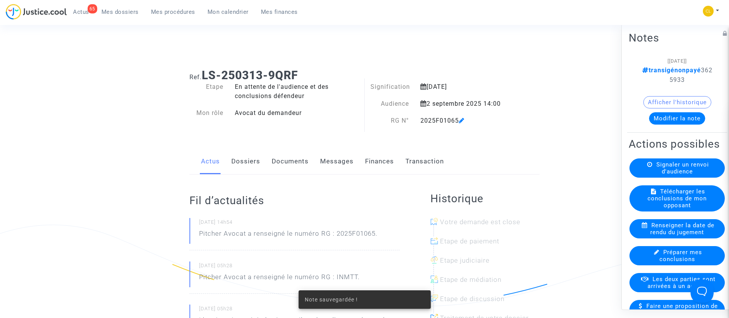
click at [672, 289] on span "Les deux parties sont arrivées à un accord" at bounding box center [682, 282] width 68 height 14
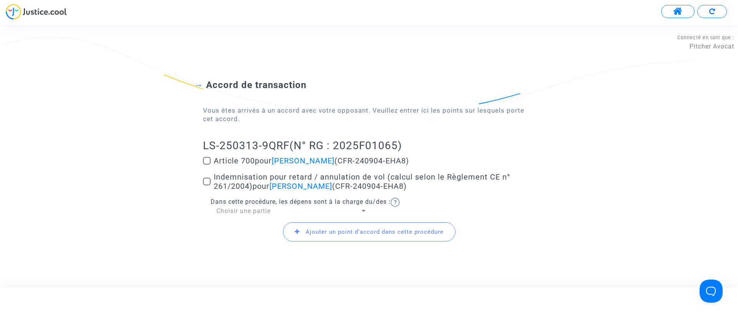
click at [239, 164] on span "Article 700 pour Kateryna Kyrychenko (CFR-240904-EHA8)" at bounding box center [311, 160] width 195 height 9
click at [207, 165] on input "Article 700 pour Kateryna Kyrychenko (CFR-240904-EHA8)" at bounding box center [206, 165] width 0 height 0
checkbox input "true"
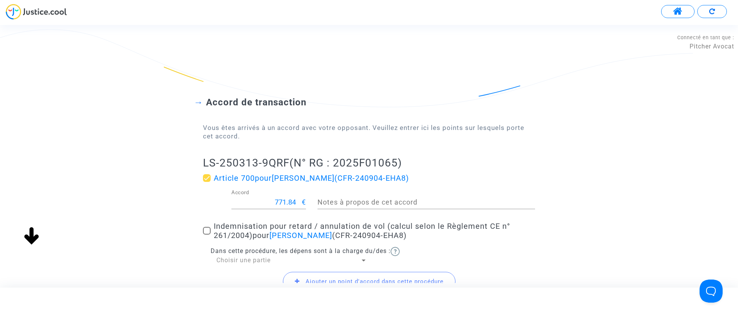
click at [243, 239] on span "Indemnisation pour retard / annulation de vol (calcul selon le Règlement CE n° …" at bounding box center [362, 230] width 296 height 18
click at [207, 235] on input "Indemnisation pour retard / annulation de vol (calcul selon le Règlement CE n° …" at bounding box center [206, 234] width 0 height 0
checkbox input "true"
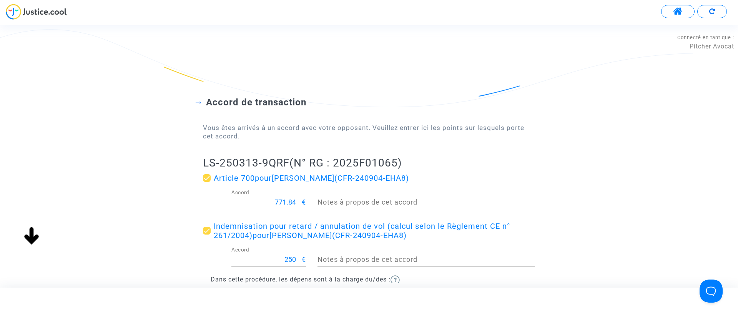
scroll to position [97, 0]
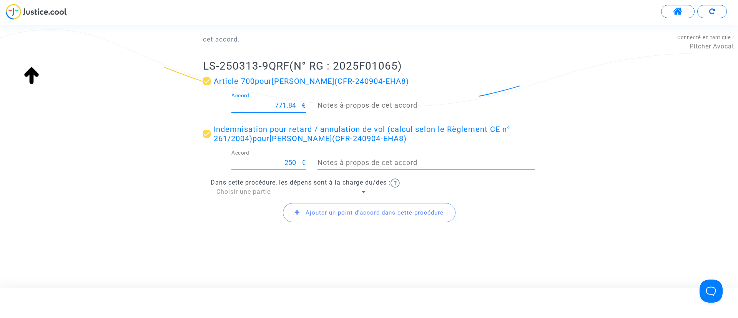
drag, startPoint x: 273, startPoint y: 104, endPoint x: 321, endPoint y: 103, distance: 48.1
click at [321, 103] on div "771.84 Accord € Notes à propos de cet accord" at bounding box center [369, 107] width 344 height 28
type input "200"
click at [240, 197] on div "Ajouter un point d'accord dans cette procédure" at bounding box center [369, 212] width 332 height 33
click at [238, 192] on span "Choisir une partie" at bounding box center [243, 191] width 54 height 7
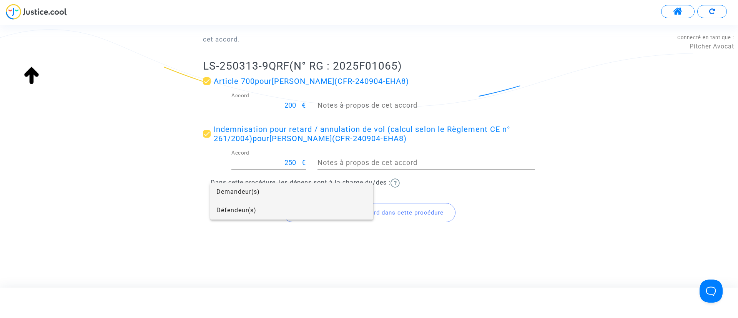
click at [240, 211] on span "Défendeur(s)" at bounding box center [291, 210] width 151 height 18
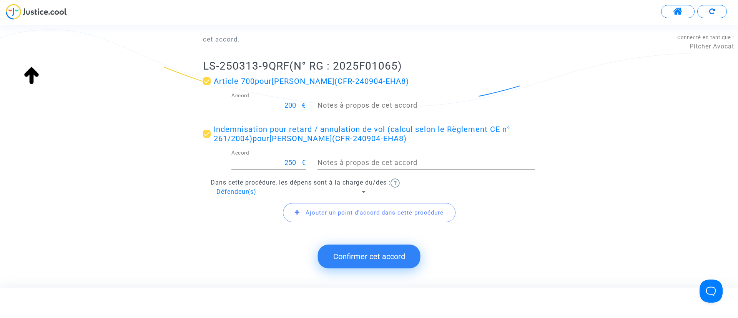
click at [353, 253] on button "Confirmer cet accord" at bounding box center [369, 256] width 103 height 24
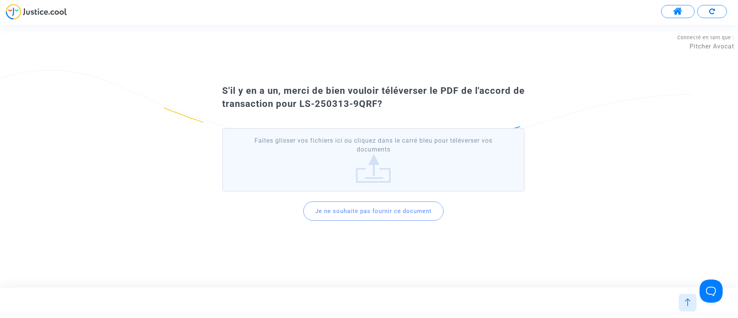
click at [342, 212] on button "Je ne souhaite pas fournir ce document" at bounding box center [373, 210] width 140 height 19
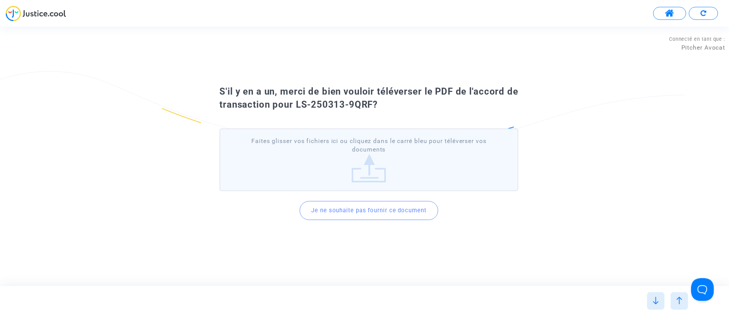
scroll to position [0, 0]
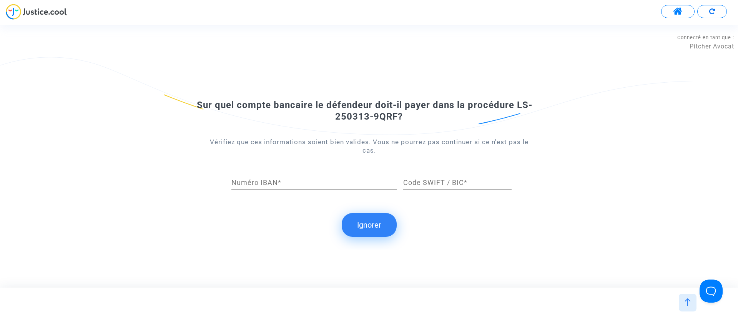
click at [362, 223] on button "Ignorer" at bounding box center [369, 225] width 55 height 24
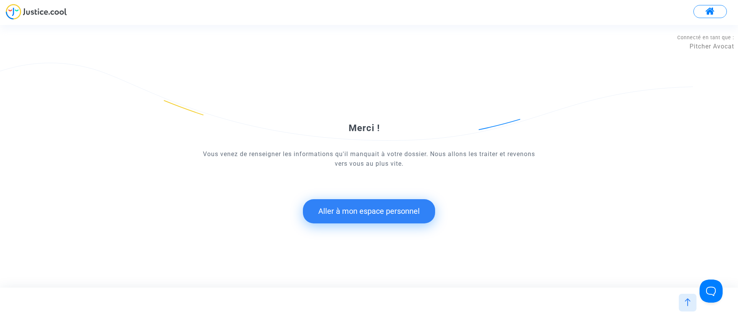
click at [348, 218] on button "Aller à mon espace personnel" at bounding box center [369, 211] width 132 height 24
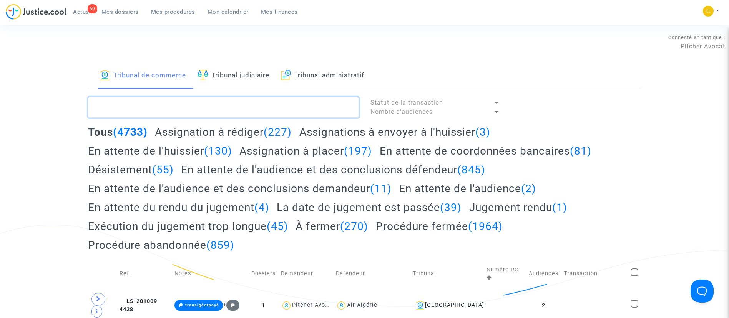
click at [216, 103] on textarea at bounding box center [223, 107] width 271 height 21
paste textarea "LS-250603-PFCC"
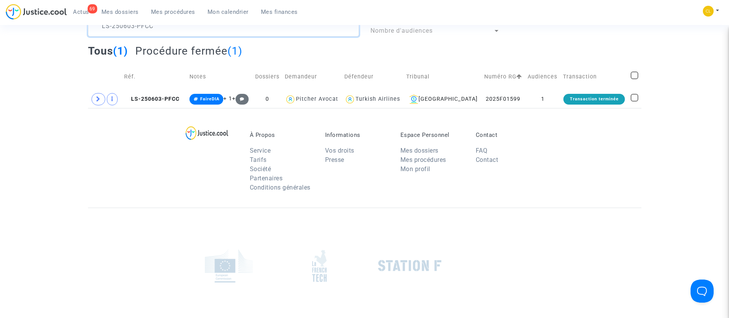
scroll to position [42, 0]
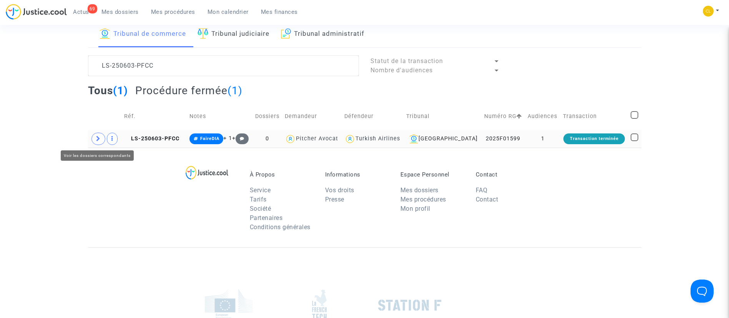
click at [96, 138] on icon at bounding box center [98, 139] width 5 height 6
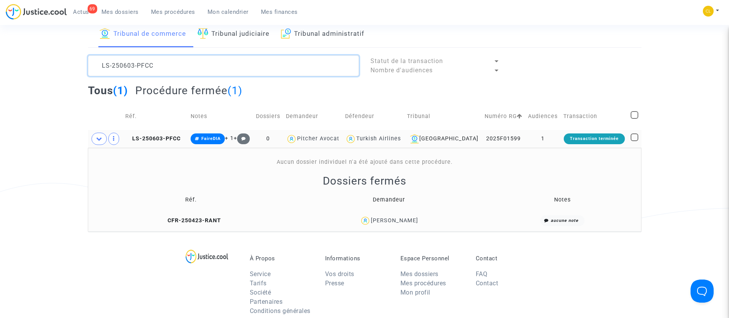
scroll to position [0, 0]
drag, startPoint x: 196, startPoint y: 72, endPoint x: 54, endPoint y: 49, distance: 143.6
click at [54, 49] on div "Tribunal de commerce Tribunal judiciaire Tribunal administratif LS-250603-PFCC …" at bounding box center [364, 126] width 729 height 210
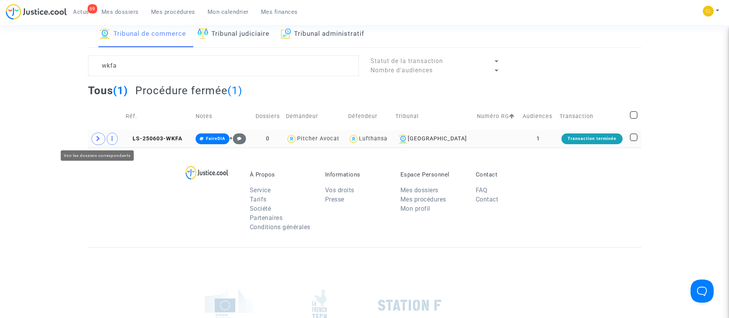
click at [95, 141] on span at bounding box center [98, 139] width 14 height 12
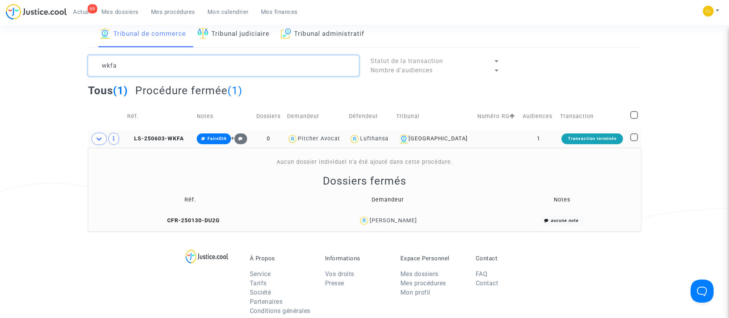
click at [257, 67] on textarea at bounding box center [223, 65] width 271 height 21
paste textarea "LS-250603-AA7V"
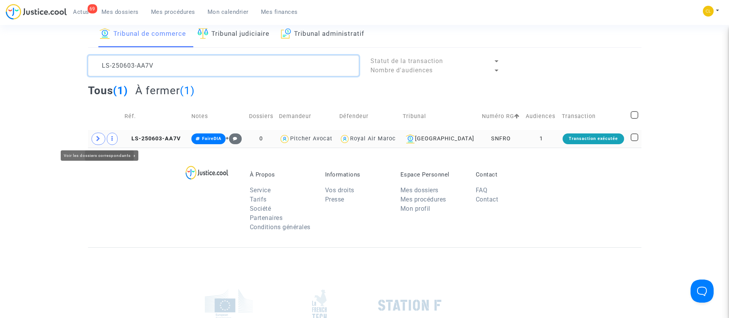
type textarea "LS-250603-AA7V"
click at [93, 138] on span at bounding box center [98, 139] width 14 height 12
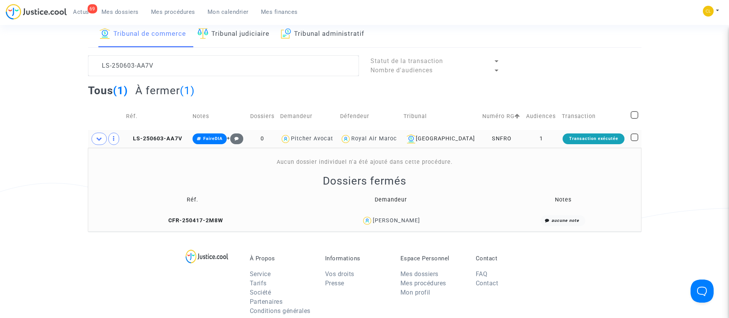
click at [234, 14] on span "Mon calendrier" at bounding box center [228, 11] width 41 height 7
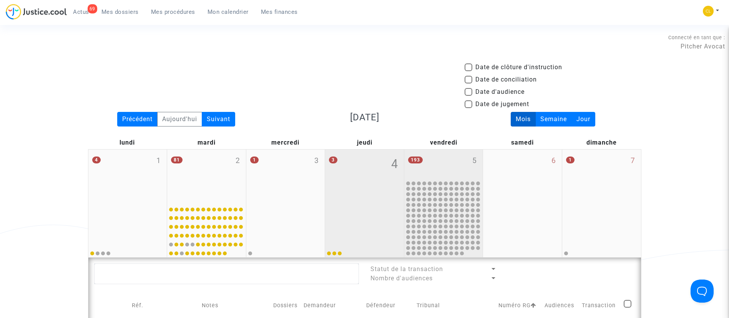
click at [431, 164] on div "193 5" at bounding box center [443, 165] width 79 height 30
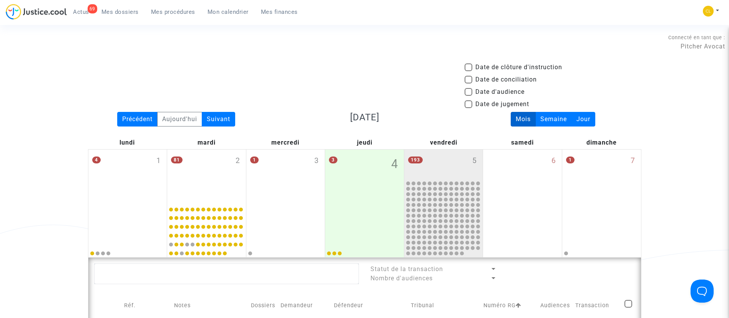
click at [487, 89] on span "Date d'audience" at bounding box center [500, 91] width 49 height 9
click at [469, 96] on input "Date d'audience" at bounding box center [468, 96] width 0 height 0
checkbox input "true"
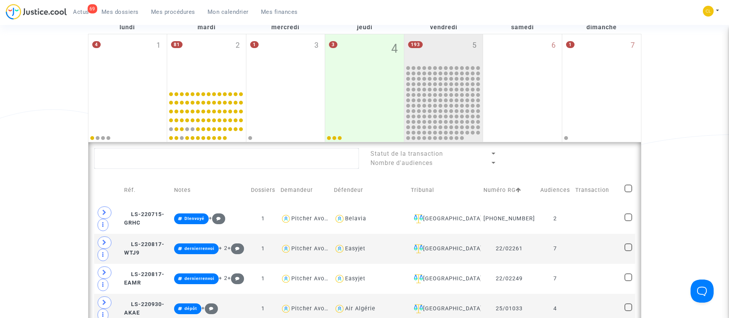
scroll to position [423, 0]
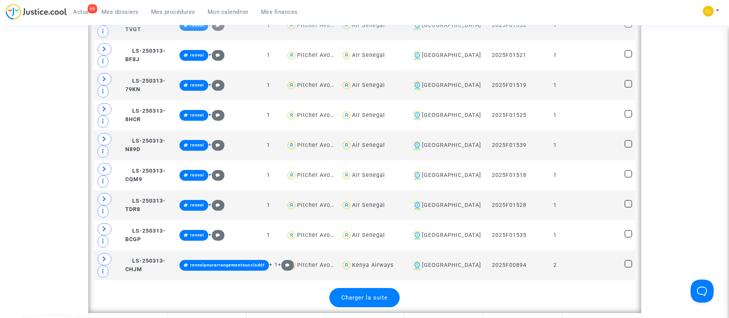
scroll to position [1583, 0]
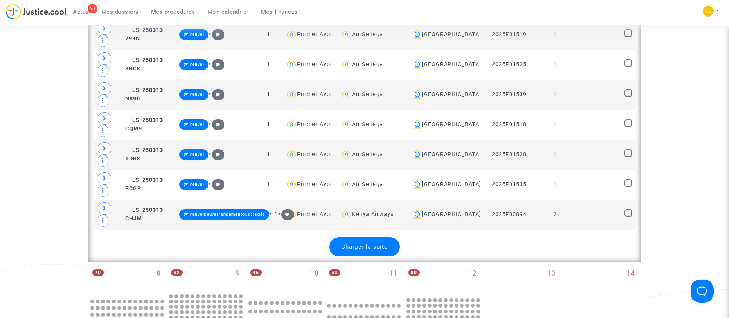
click at [382, 250] on span "Charger la suite" at bounding box center [364, 246] width 47 height 7
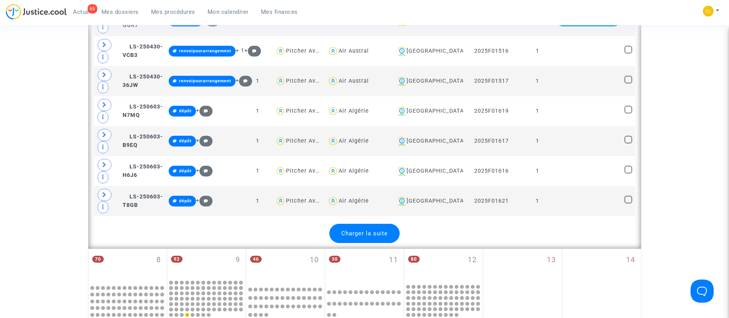
scroll to position [3096, 0]
click at [379, 236] on span "Charger la suite" at bounding box center [364, 232] width 47 height 7
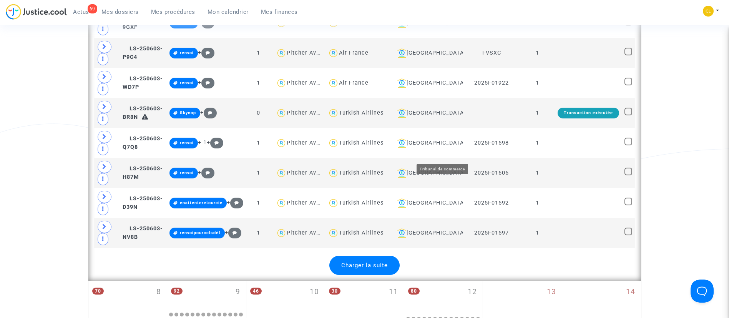
scroll to position [4624, 0]
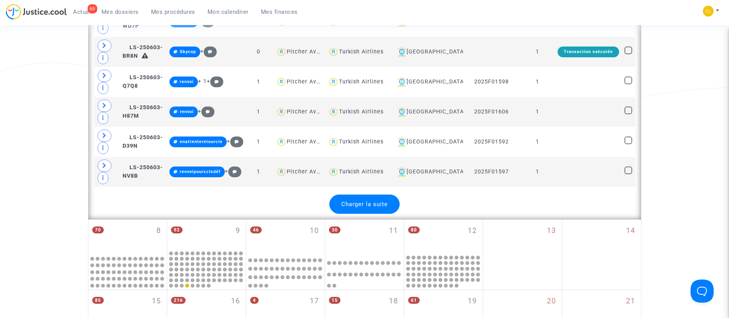
click at [331, 211] on div "Charger la suite" at bounding box center [364, 204] width 70 height 19
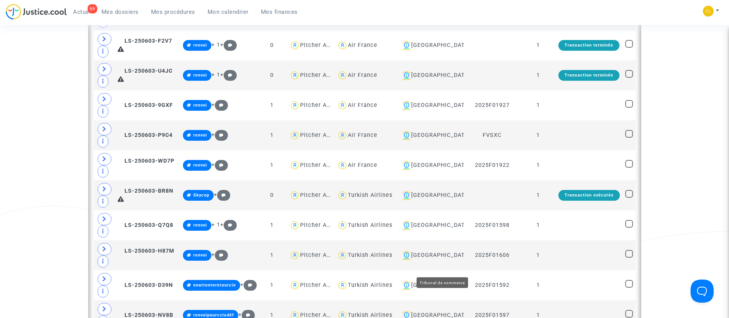
scroll to position [4435, 0]
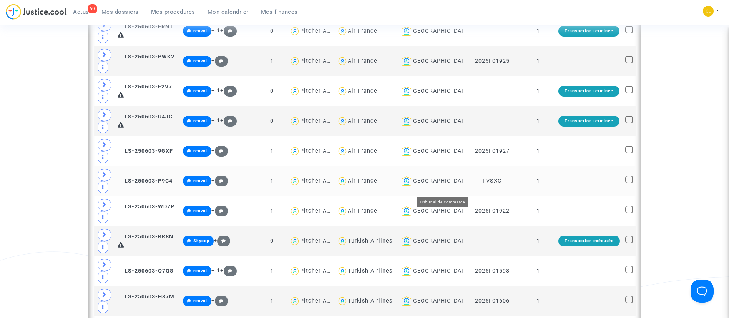
click at [450, 183] on div "Montpellier" at bounding box center [430, 180] width 62 height 9
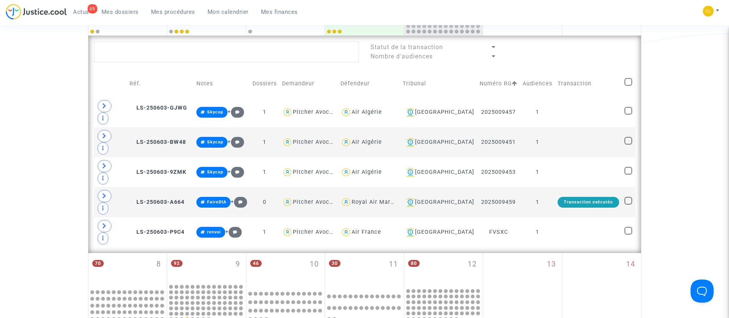
scroll to position [219, 0]
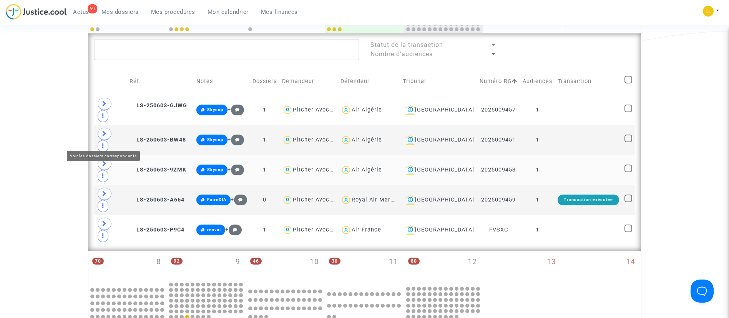
click at [103, 161] on icon at bounding box center [104, 164] width 5 height 6
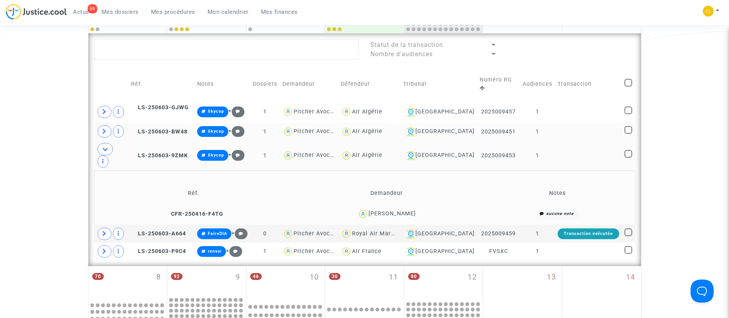
click at [575, 123] on td at bounding box center [588, 132] width 67 height 18
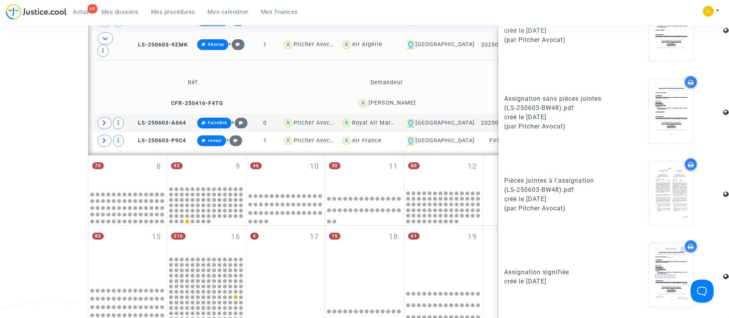
scroll to position [330, 0]
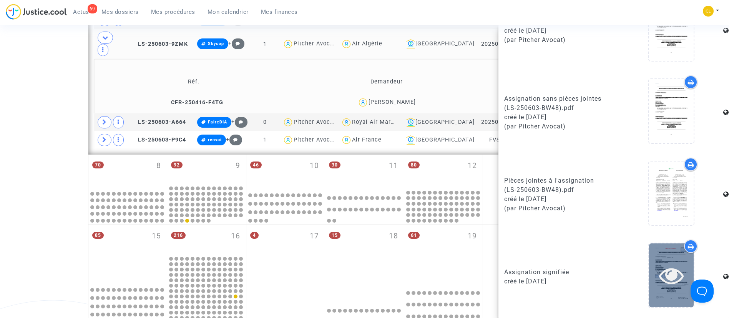
click at [659, 278] on icon at bounding box center [671, 275] width 25 height 25
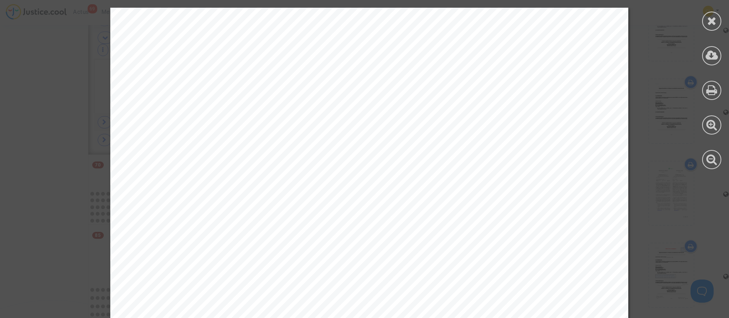
scroll to position [6, 0]
click at [709, 20] on icon at bounding box center [712, 21] width 10 height 12
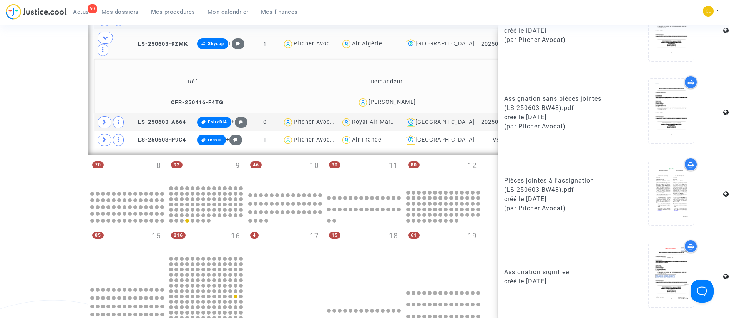
click at [301, 69] on td "Demandeur" at bounding box center [387, 81] width 192 height 25
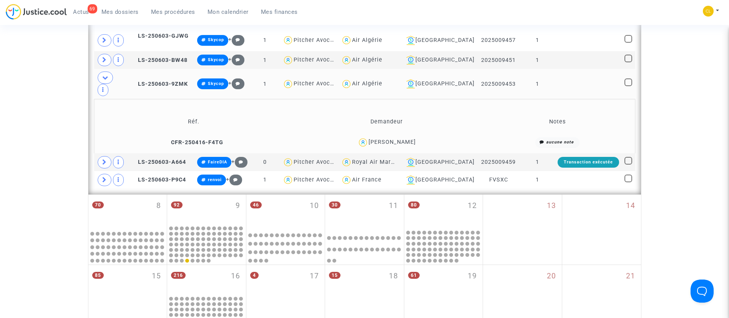
scroll to position [273, 0]
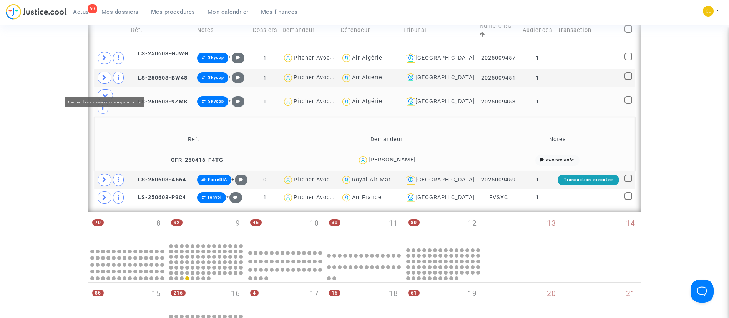
click at [101, 89] on span at bounding box center [105, 95] width 15 height 12
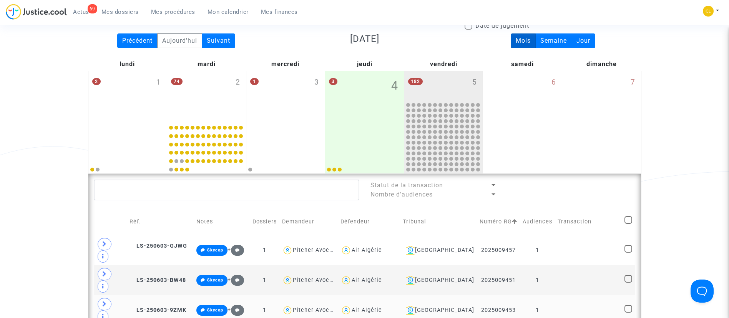
scroll to position [42, 0]
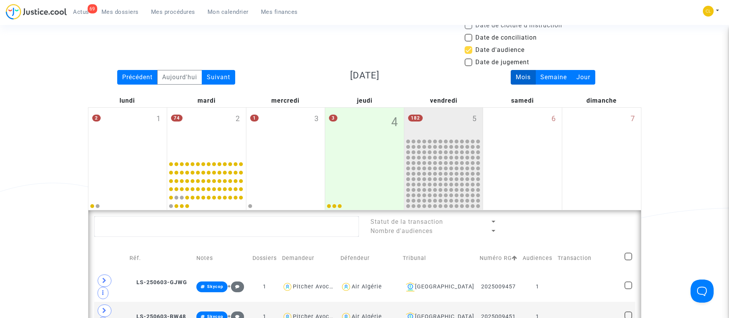
click at [134, 17] on link "Mes dossiers" at bounding box center [120, 12] width 50 height 12
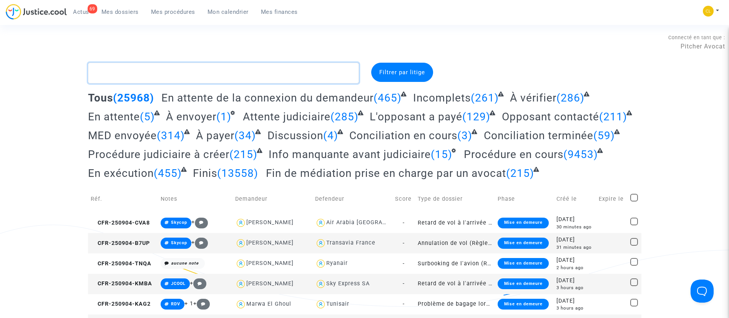
click at [176, 65] on textarea at bounding box center [223, 73] width 271 height 21
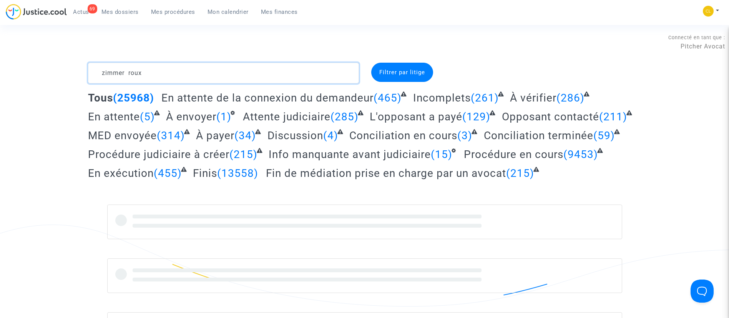
type textarea "zimmer roux"
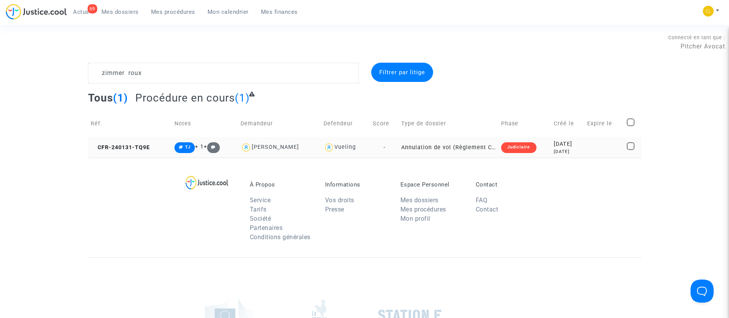
click at [551, 146] on td "2024-01-31 2 years ago" at bounding box center [567, 147] width 33 height 20
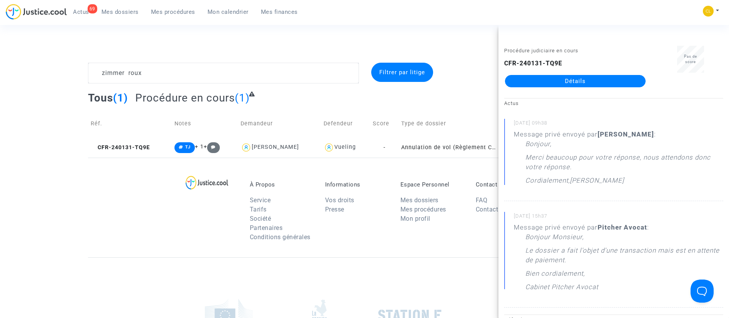
click at [587, 78] on link "Détails" at bounding box center [575, 81] width 141 height 12
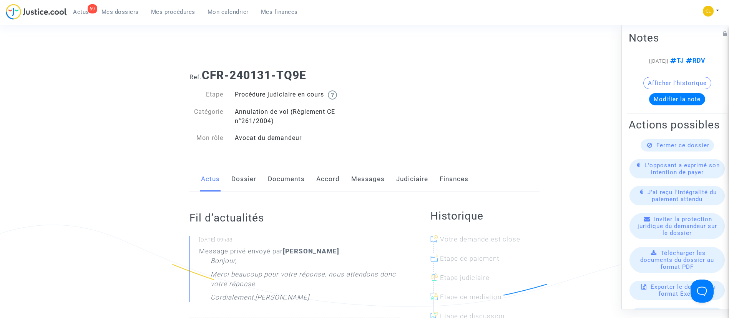
click at [249, 180] on link "Dossier" at bounding box center [243, 178] width 25 height 25
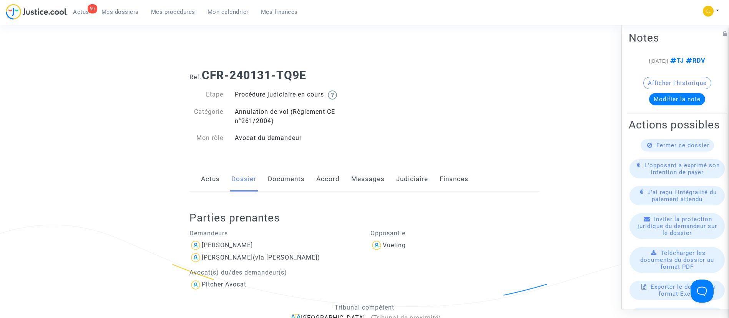
click at [288, 188] on link "Documents" at bounding box center [286, 178] width 37 height 25
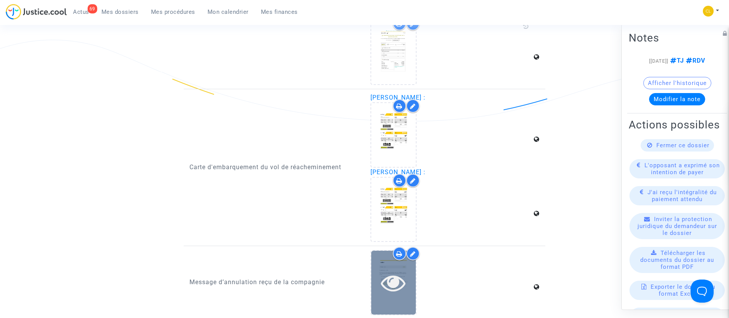
scroll to position [1384, 0]
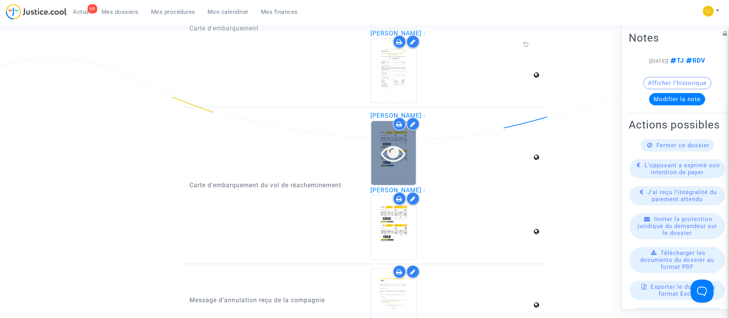
click at [381, 150] on icon at bounding box center [393, 153] width 25 height 25
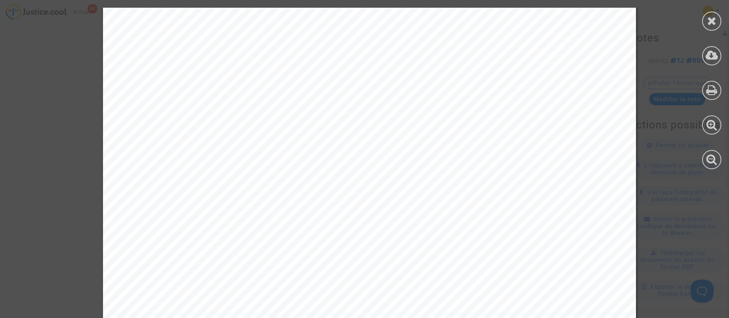
scroll to position [0, 0]
click at [710, 27] on div at bounding box center [711, 21] width 19 height 19
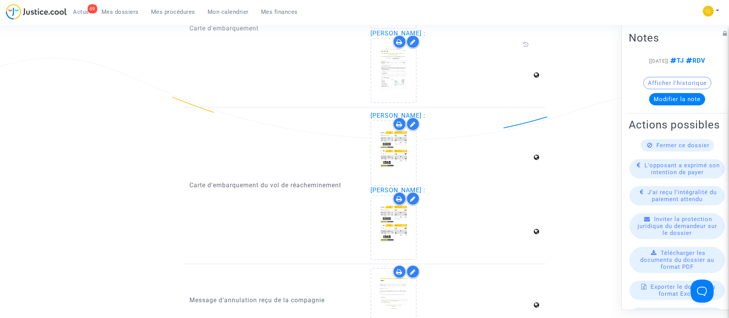
click at [205, 126] on div "Carte d'embarquement du vol de réacheminement" at bounding box center [274, 185] width 181 height 149
drag, startPoint x: 182, startPoint y: 12, endPoint x: 183, endPoint y: 8, distance: 3.9
click at [182, 12] on span "Mes procédures" at bounding box center [173, 11] width 44 height 7
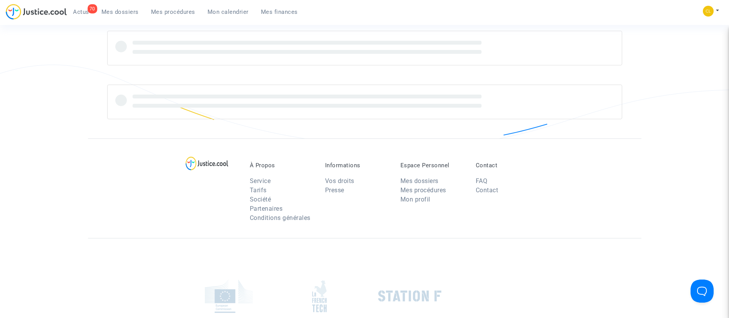
scroll to position [35, 0]
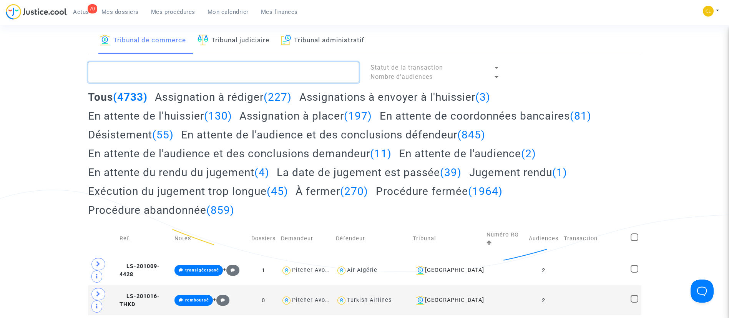
click at [200, 67] on textarea at bounding box center [223, 72] width 271 height 21
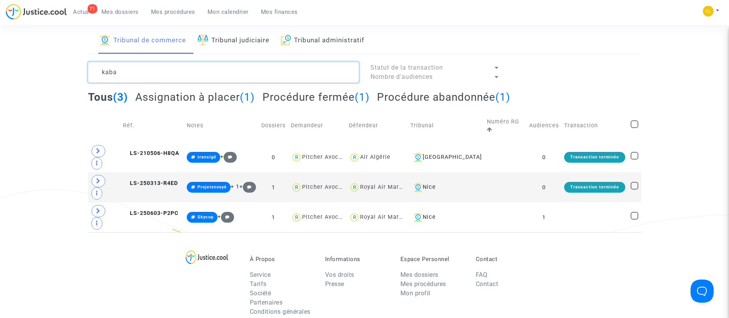
type textarea "kaba"
click at [101, 175] on span at bounding box center [98, 181] width 14 height 12
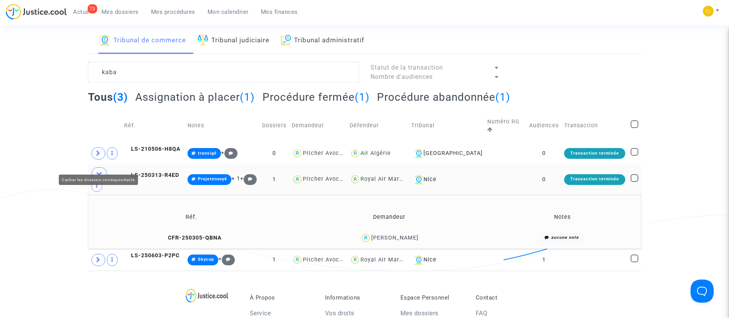
click at [101, 168] on span at bounding box center [98, 173] width 15 height 12
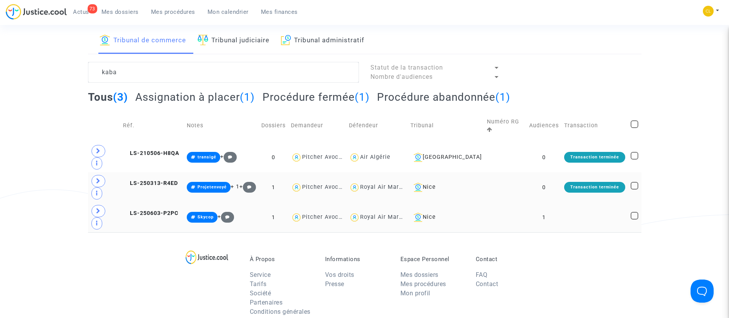
click at [602, 202] on td at bounding box center [595, 217] width 67 height 30
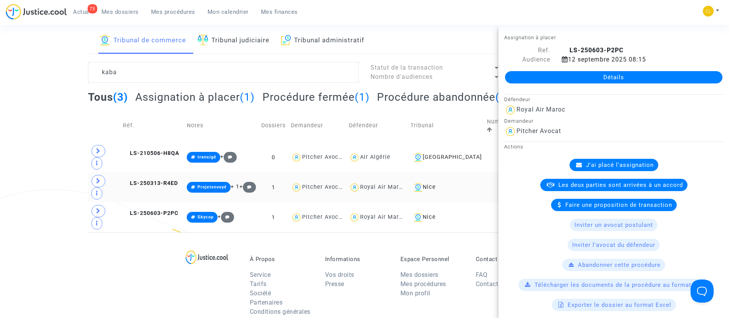
drag, startPoint x: 639, startPoint y: 73, endPoint x: 643, endPoint y: 60, distance: 14.0
click at [639, 73] on link "Détails" at bounding box center [614, 77] width 218 height 12
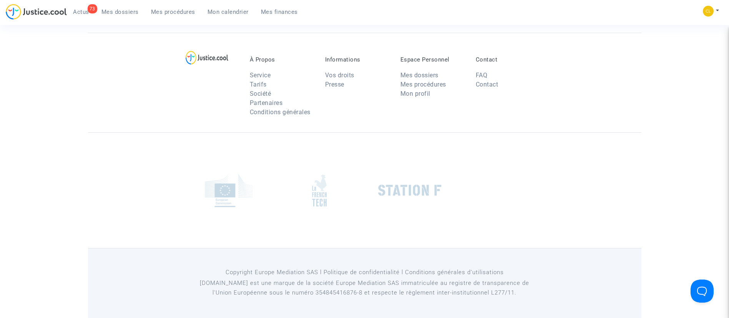
scroll to position [35, 0]
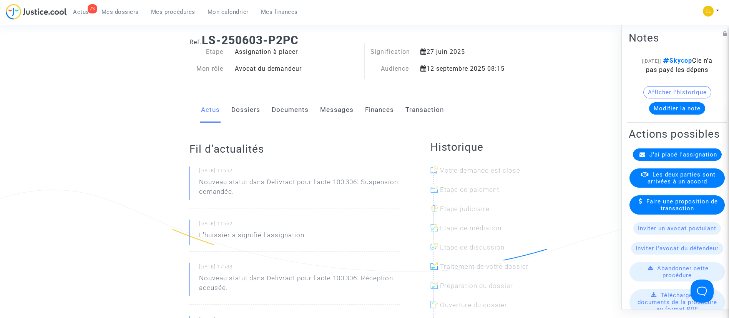
click at [263, 106] on div "Actus Dossiers Documents Messages Finances Transaction" at bounding box center [365, 110] width 350 height 26
click at [417, 115] on link "Transaction" at bounding box center [425, 109] width 38 height 25
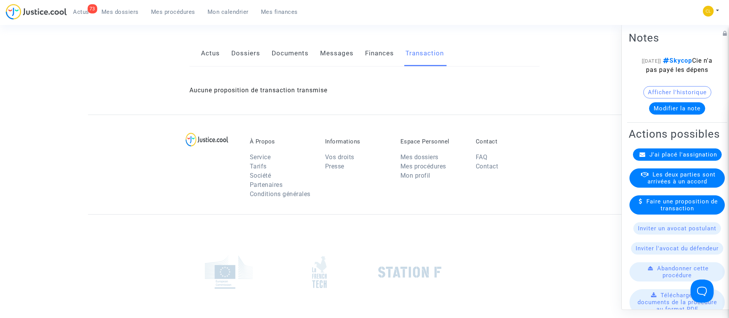
scroll to position [93, 0]
click at [234, 49] on link "Dossiers" at bounding box center [245, 52] width 29 height 25
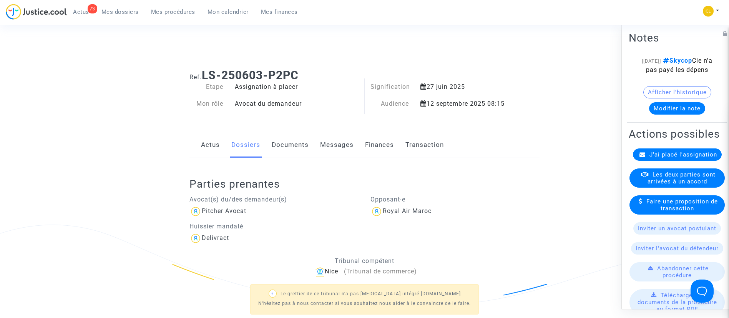
click at [384, 144] on link "Finances" at bounding box center [379, 144] width 29 height 25
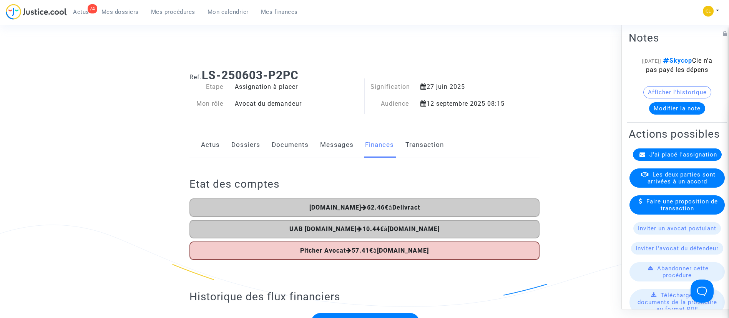
click at [239, 145] on link "Dossiers" at bounding box center [245, 144] width 29 height 25
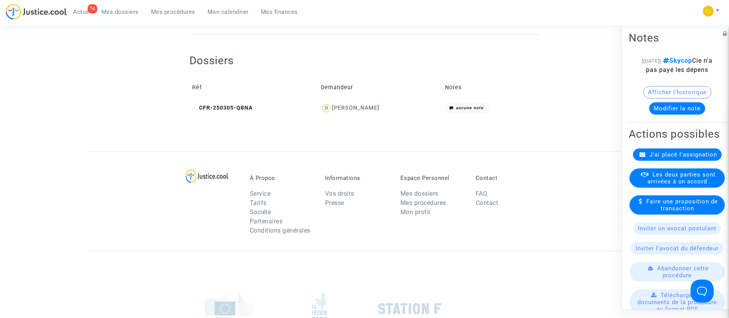
scroll to position [346, 0]
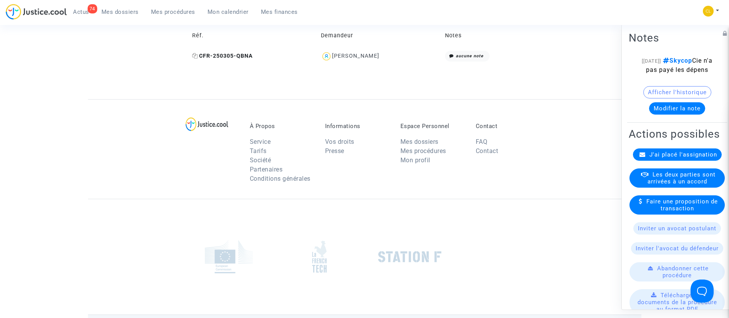
click at [196, 55] on icon at bounding box center [195, 55] width 6 height 5
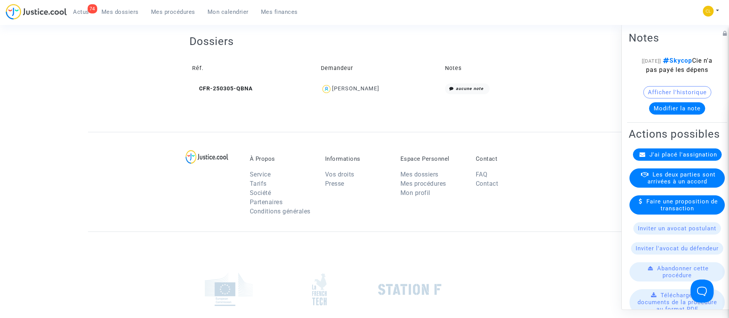
scroll to position [288, 0]
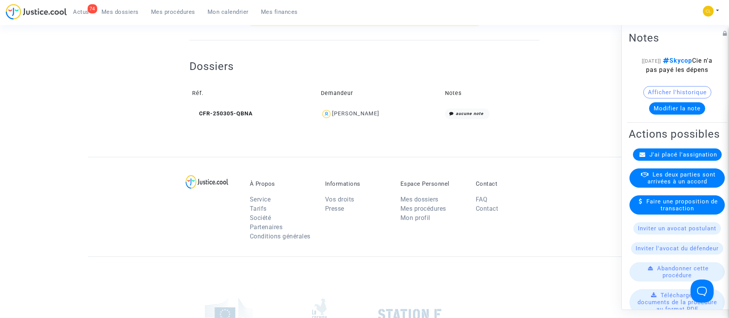
click at [369, 114] on div "Bangaly Kaba" at bounding box center [355, 113] width 47 height 7
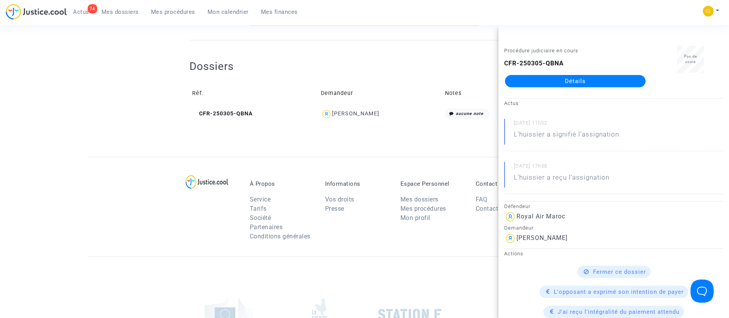
click at [602, 81] on link "Détails" at bounding box center [575, 81] width 141 height 12
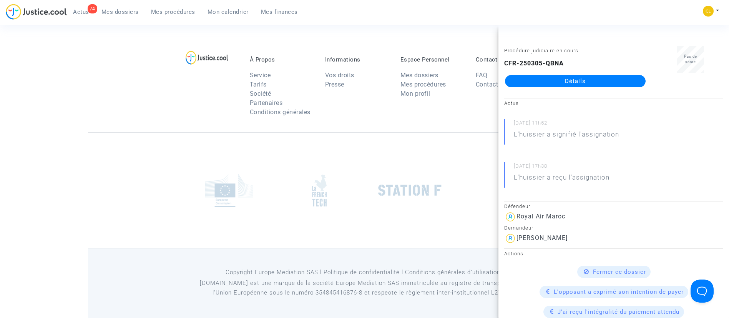
scroll to position [288, 0]
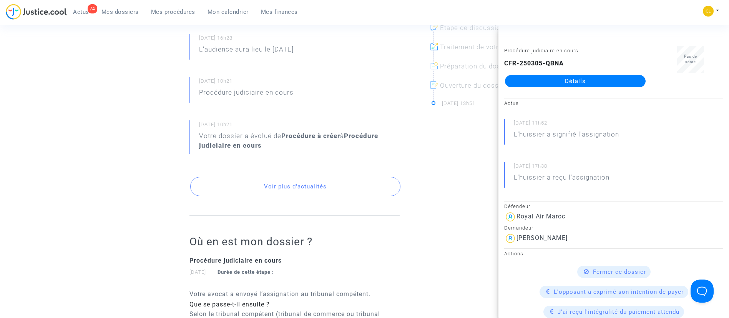
click at [299, 115] on div "02/07/2025 - 11h52 L'huissier a signifié l'assignation 01/07/2025 - 17h38 L'hui…" at bounding box center [295, 54] width 210 height 215
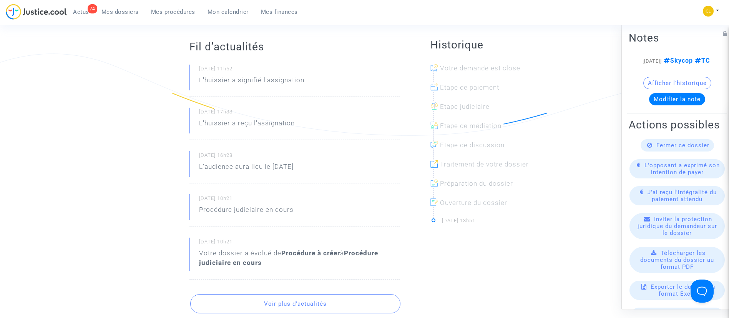
scroll to position [115, 0]
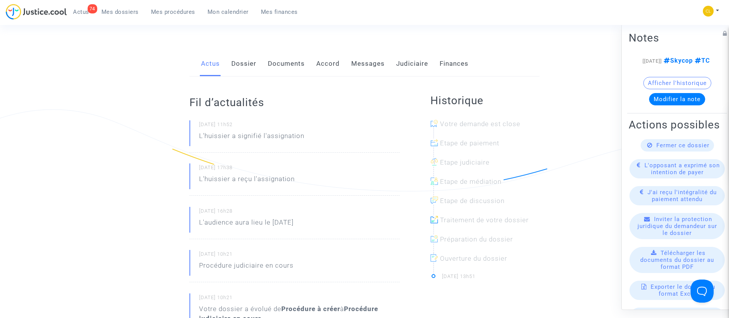
click at [321, 68] on link "Accord" at bounding box center [327, 63] width 23 height 25
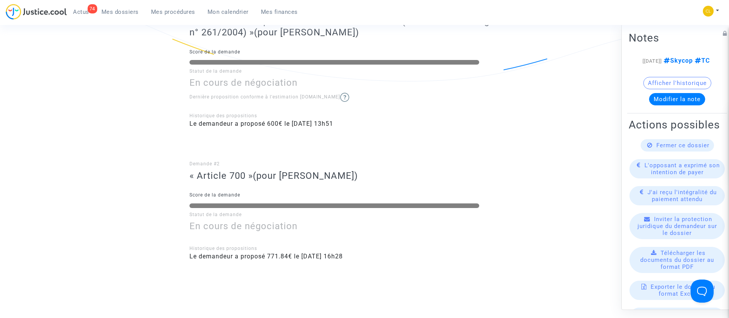
scroll to position [115, 0]
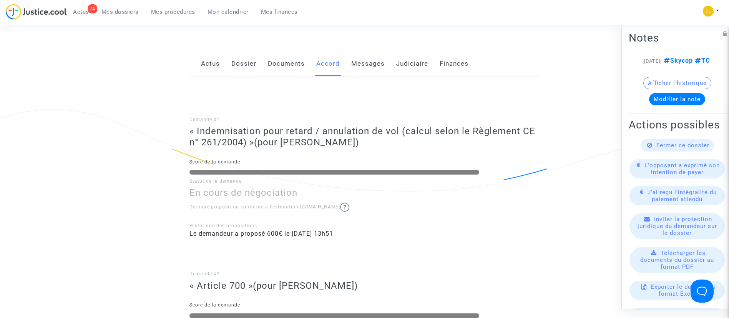
click at [418, 67] on link "Judiciaire" at bounding box center [412, 63] width 32 height 25
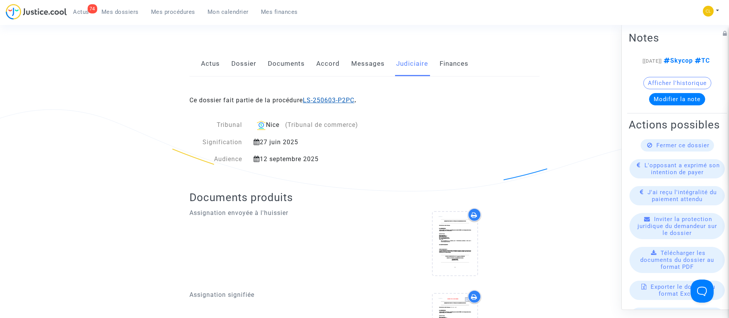
drag, startPoint x: 339, startPoint y: 102, endPoint x: 348, endPoint y: 90, distance: 15.1
click at [339, 101] on link "LS-250603-P2PC" at bounding box center [329, 99] width 52 height 7
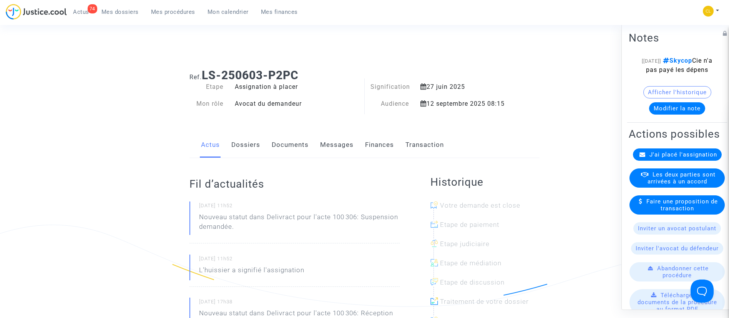
click at [248, 142] on link "Dossiers" at bounding box center [245, 144] width 29 height 25
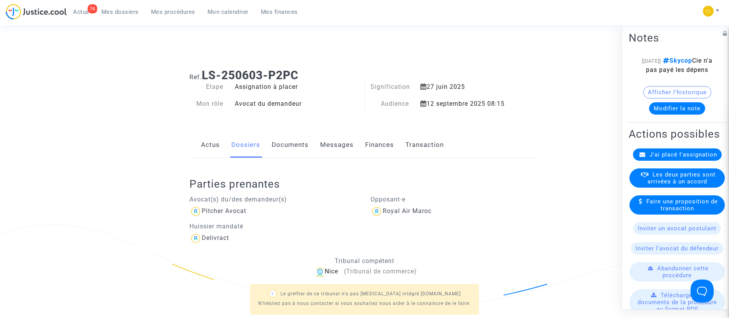
click at [678, 114] on button "Modifier la note" at bounding box center [677, 108] width 56 height 12
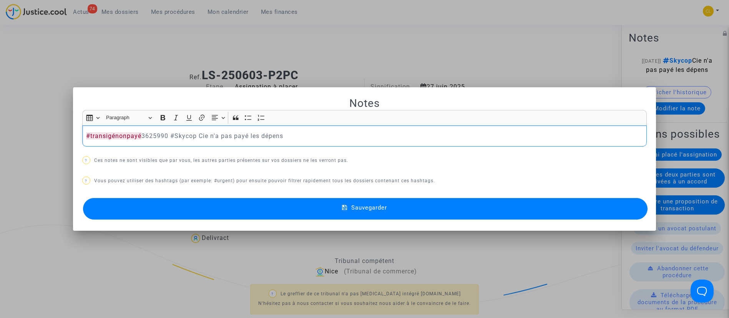
click at [448, 211] on button "Sauvegarder" at bounding box center [365, 209] width 565 height 22
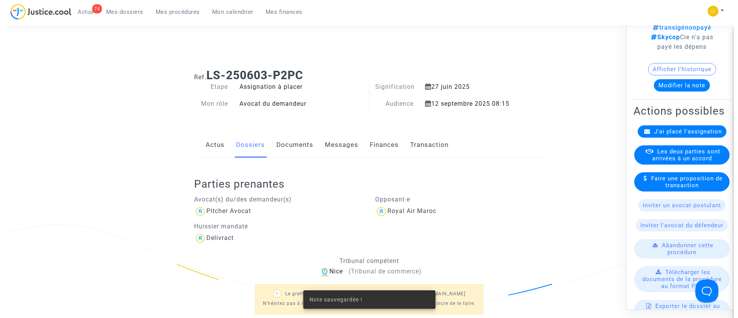
scroll to position [58, 0]
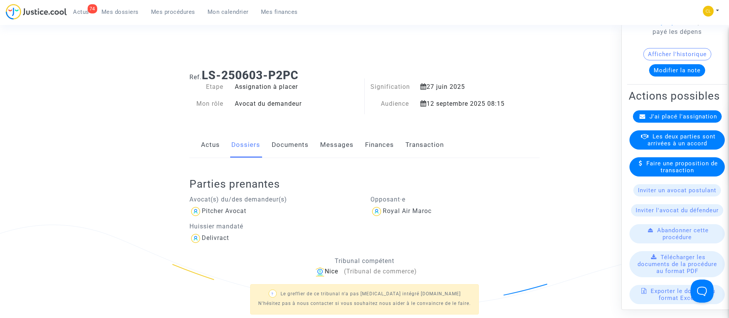
click at [684, 146] on span "Les deux parties sont arrivées à un accord" at bounding box center [682, 140] width 68 height 14
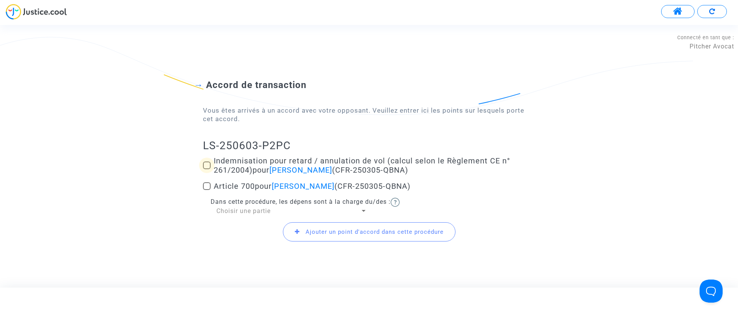
click at [243, 160] on span "Indemnisation pour retard / annulation de vol (calcul selon le Règlement CE n° …" at bounding box center [362, 165] width 296 height 18
click at [207, 169] on input "Indemnisation pour retard / annulation de vol (calcul selon le Règlement CE n° …" at bounding box center [206, 169] width 0 height 0
checkbox input "true"
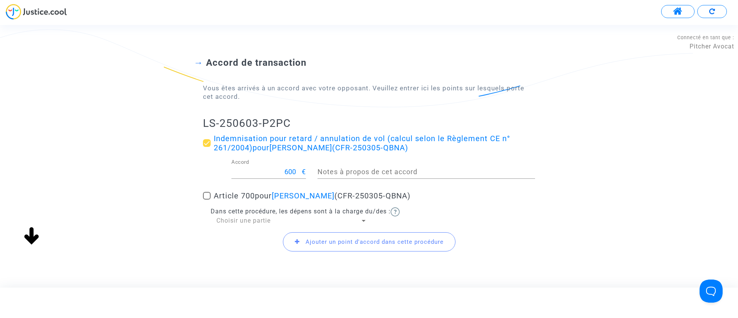
scroll to position [69, 0]
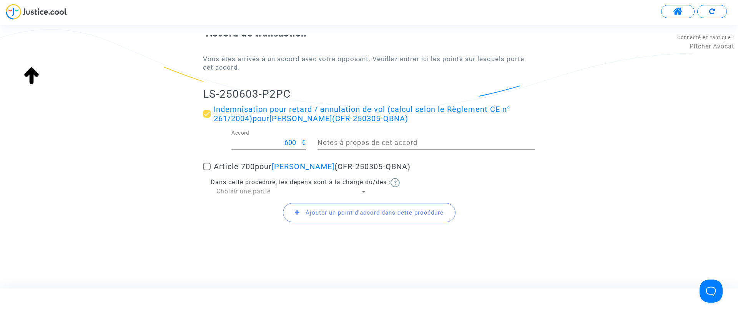
click at [238, 167] on span "Article 700 pour Bangaly Kaba (CFR-250305-QBNA)" at bounding box center [312, 166] width 197 height 9
click at [207, 170] on input "Article 700 pour Bangaly Kaba (CFR-250305-QBNA)" at bounding box center [206, 170] width 0 height 0
checkbox input "true"
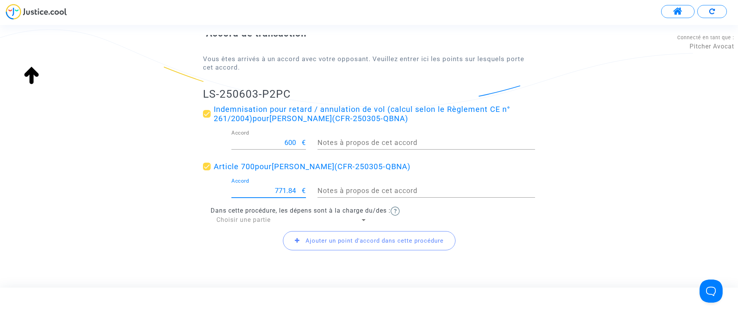
drag, startPoint x: 272, startPoint y: 191, endPoint x: 310, endPoint y: 194, distance: 38.6
click at [310, 194] on div "771.84 Accord €" at bounding box center [269, 192] width 86 height 28
type input "300"
click at [235, 215] on div "Dans cette procédure, les dépens sont à la charge du/des : Choisir une partie" at bounding box center [369, 215] width 332 height 18
click at [234, 217] on span "Choisir une partie" at bounding box center [243, 219] width 54 height 7
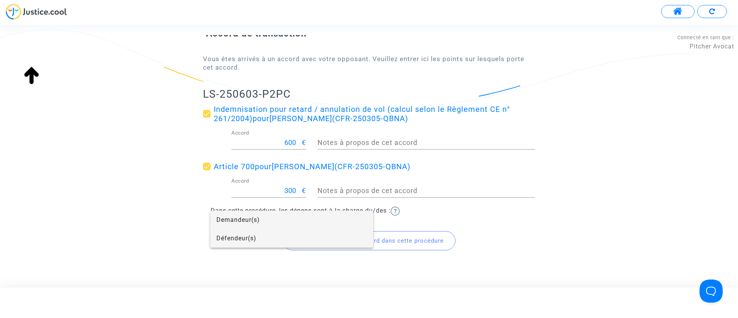
click at [228, 244] on span "Défendeur(s)" at bounding box center [291, 238] width 151 height 18
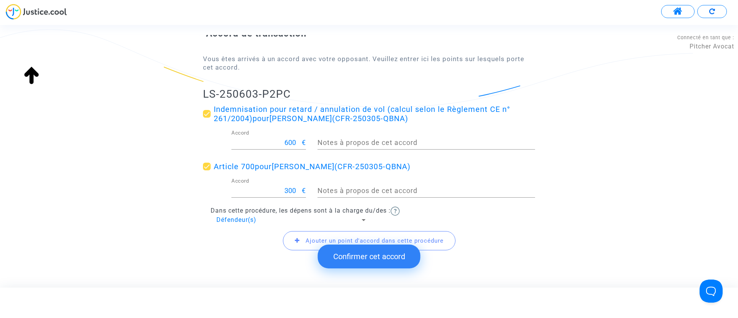
click at [376, 254] on button "Confirmer cet accord" at bounding box center [369, 256] width 103 height 24
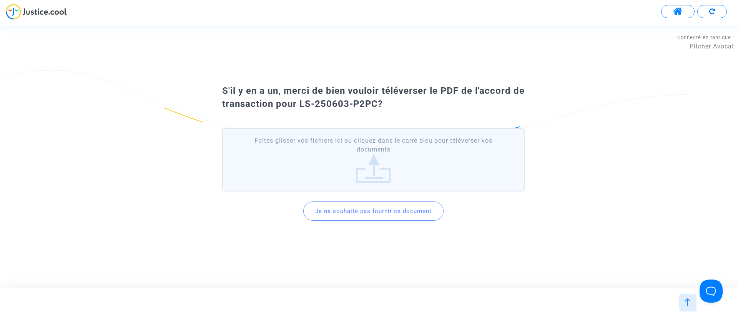
click at [370, 203] on button "Je ne souhaite pas fournir ce document" at bounding box center [373, 210] width 140 height 19
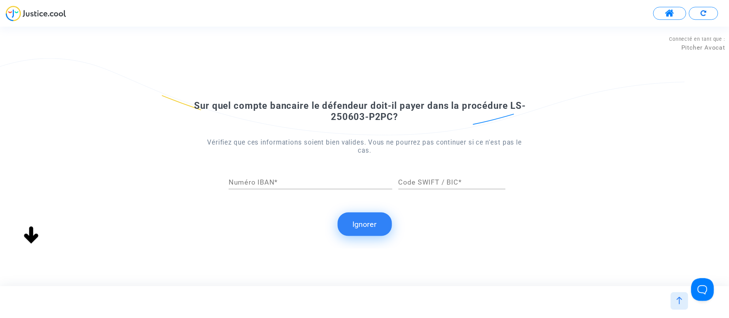
scroll to position [0, 0]
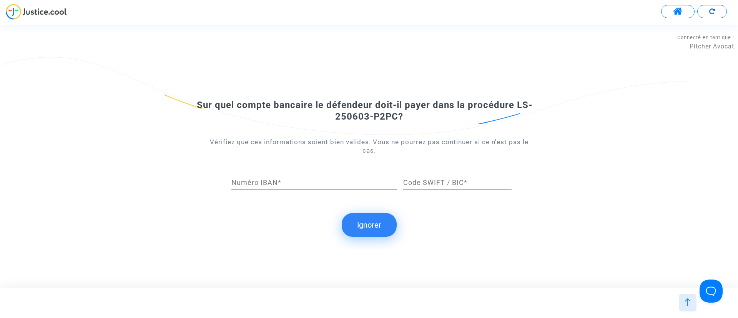
click at [367, 221] on button "Ignorer" at bounding box center [369, 225] width 55 height 24
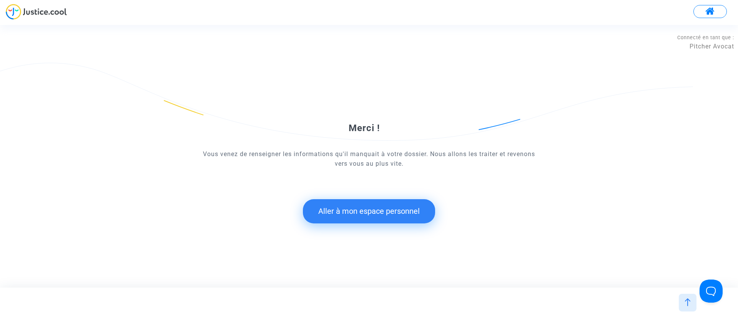
click at [379, 211] on button "Aller à mon espace personnel" at bounding box center [369, 211] width 132 height 24
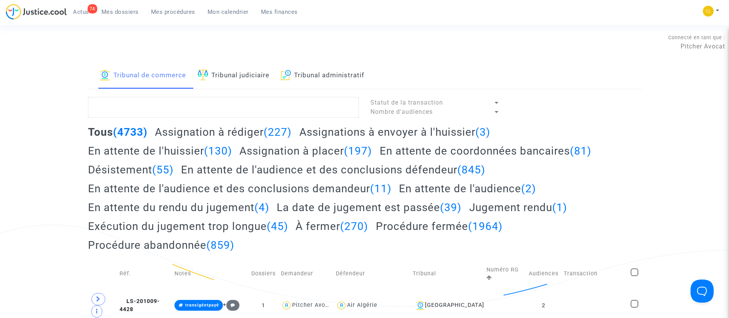
click at [239, 9] on span "Mon calendrier" at bounding box center [228, 11] width 41 height 7
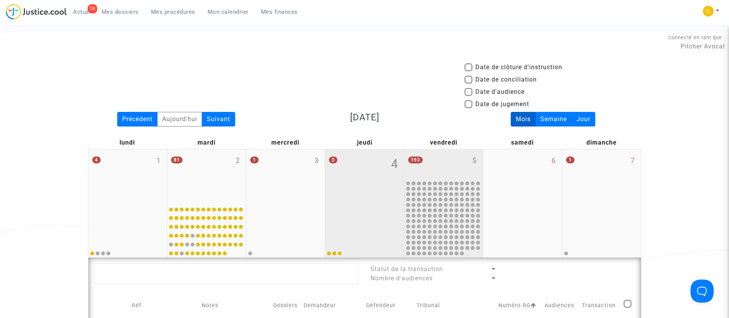
click at [446, 153] on div "193 5" at bounding box center [443, 165] width 79 height 30
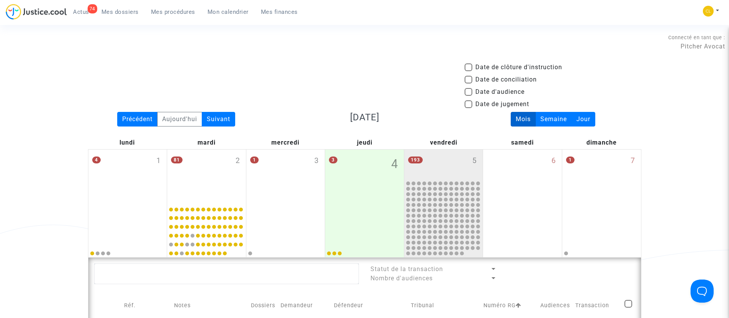
scroll to position [173, 0]
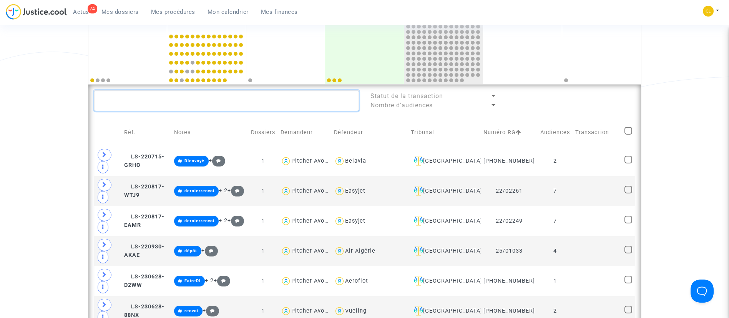
click at [203, 99] on textarea at bounding box center [226, 100] width 265 height 21
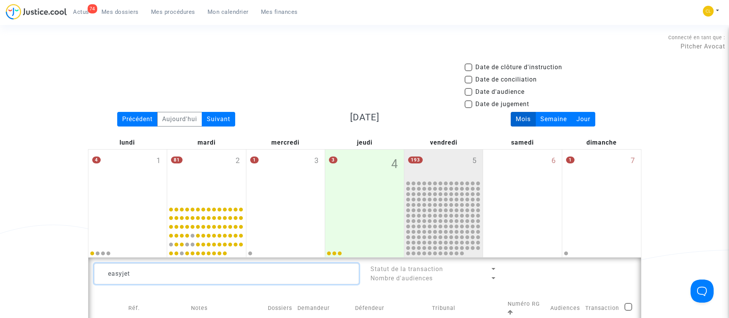
type textarea "easyjet"
click at [491, 91] on span "Date d'audience" at bounding box center [500, 91] width 49 height 9
click at [469, 96] on input "Date d'audience" at bounding box center [468, 96] width 0 height 0
checkbox input "true"
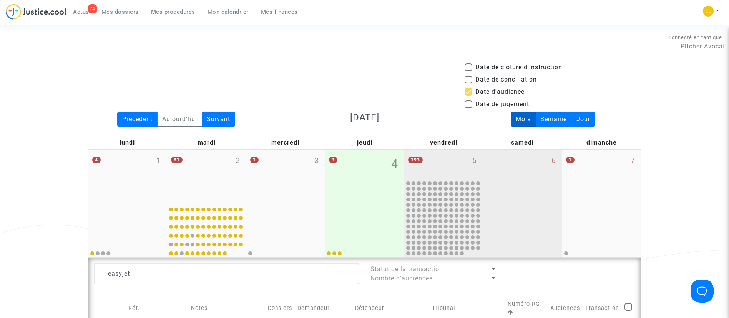
scroll to position [58, 0]
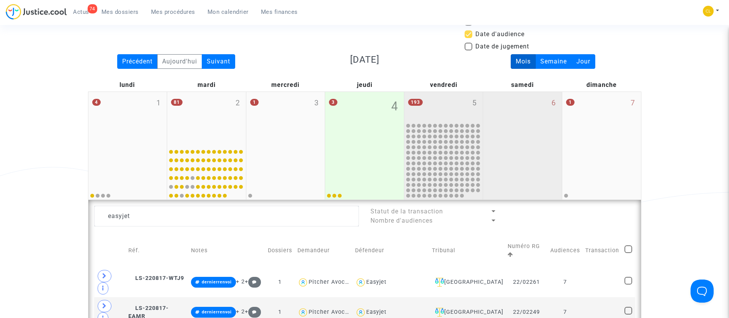
type textarea "easyjet"
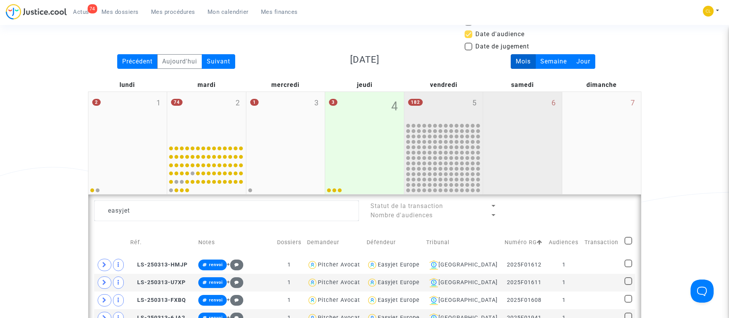
scroll to position [173, 0]
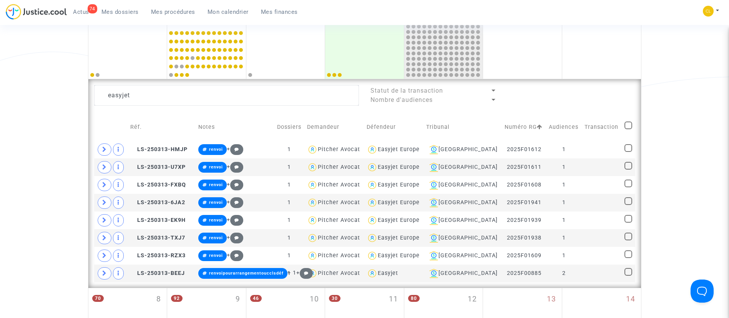
click at [629, 124] on span at bounding box center [629, 125] width 8 height 8
click at [629, 129] on input "checkbox" at bounding box center [628, 129] width 0 height 0
checkbox input "true"
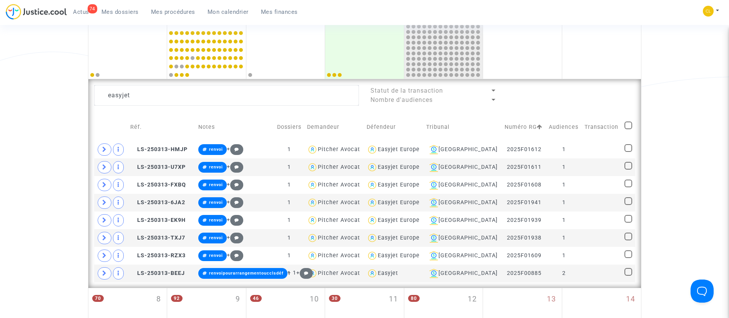
checkbox input "true"
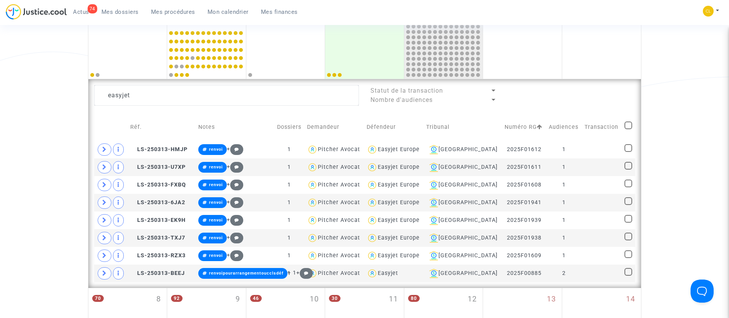
checkbox input "true"
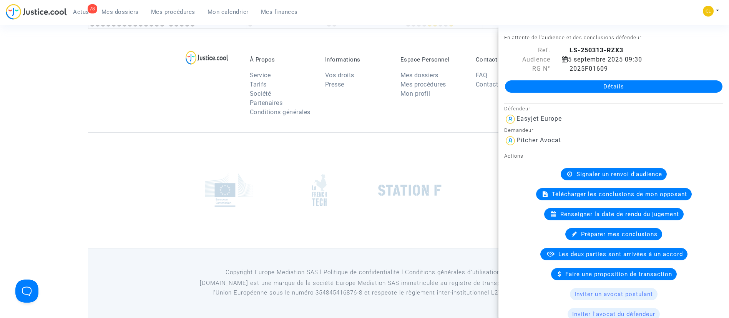
click at [650, 18] on div "78 Actus Mes dossiers Mes procédures Mon calendrier Mes finances Mon profil Cha…" at bounding box center [364, 14] width 729 height 21
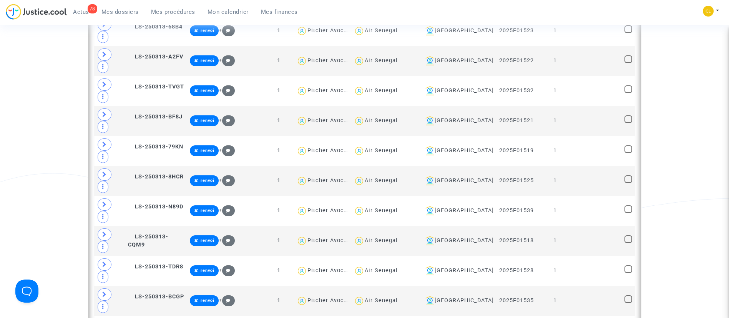
scroll to position [1038, 0]
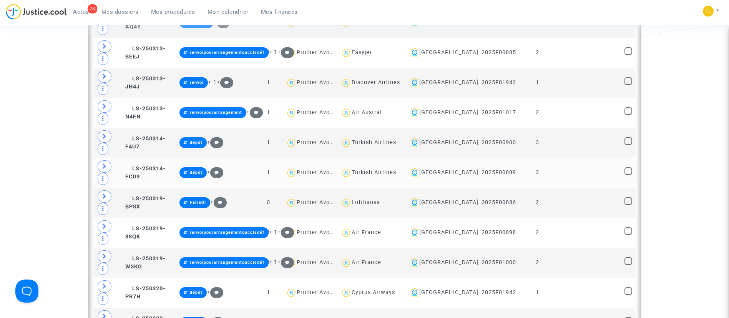
scroll to position [1845, 0]
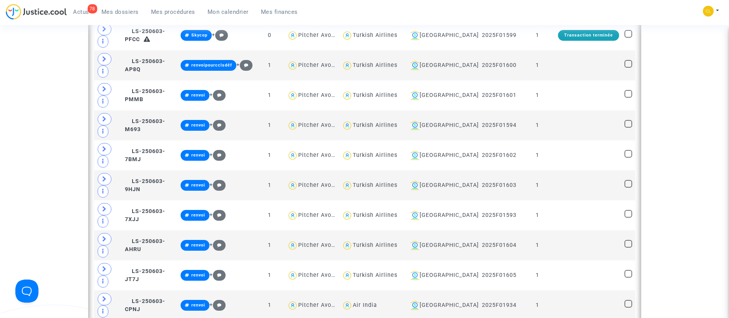
scroll to position [4209, 0]
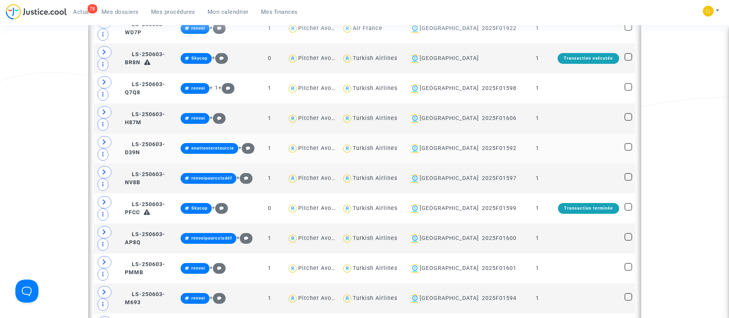
click at [389, 148] on div "Turkish Airlines" at bounding box center [375, 148] width 45 height 7
type textarea "@"Turkish Airlines""
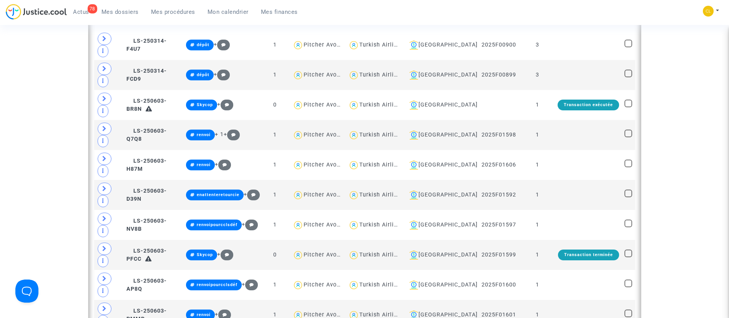
scroll to position [293, 0]
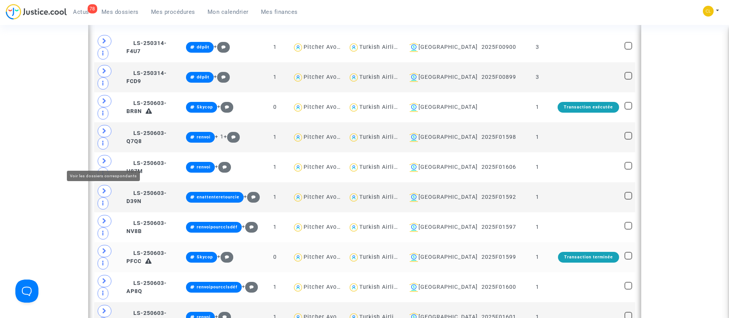
click at [105, 248] on icon at bounding box center [104, 251] width 5 height 6
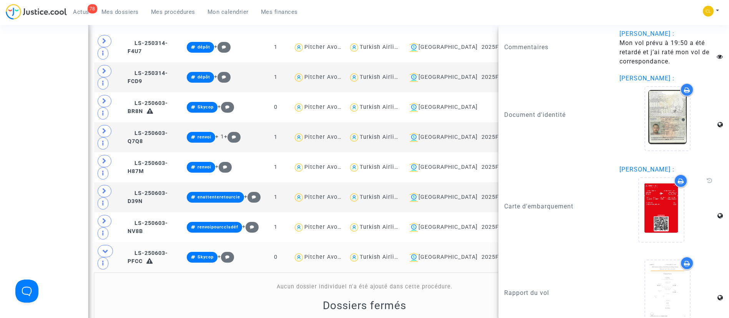
scroll to position [923, 0]
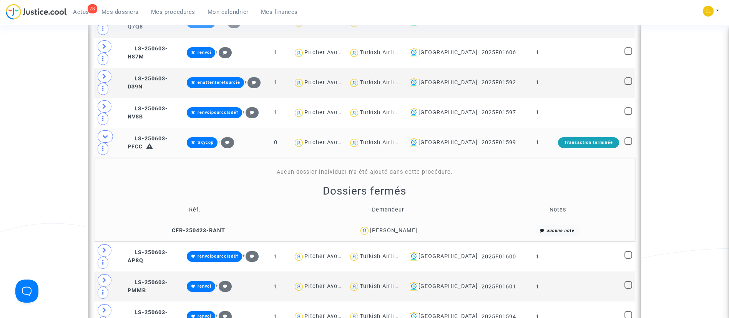
scroll to position [408, 0]
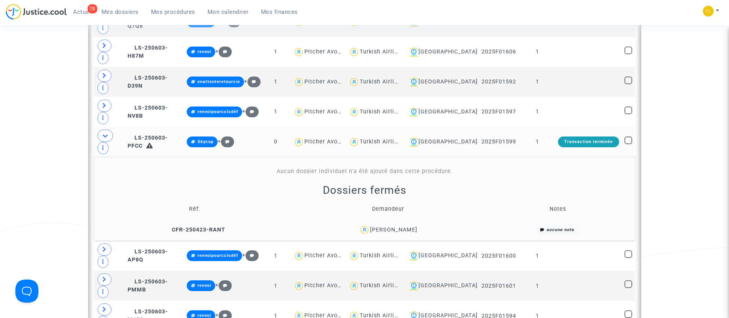
click at [409, 226] on div "Rabah KECHICHE" at bounding box center [393, 229] width 47 height 7
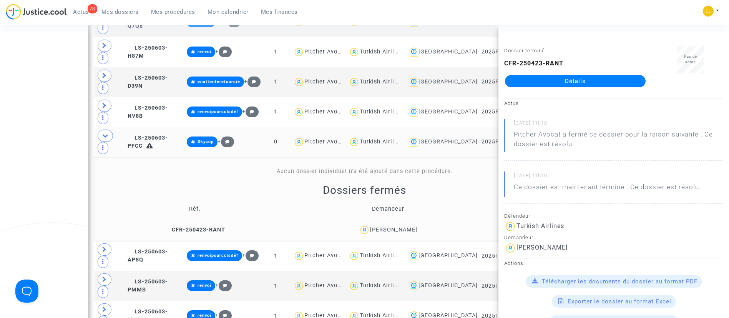
drag, startPoint x: 590, startPoint y: 74, endPoint x: 655, endPoint y: 105, distance: 72.4
click at [660, 117] on div "Actus 24/07/2025 - 11h10 Pitcher Avocat a fermé ce dossier pour la raison suiva…" at bounding box center [614, 152] width 231 height 109
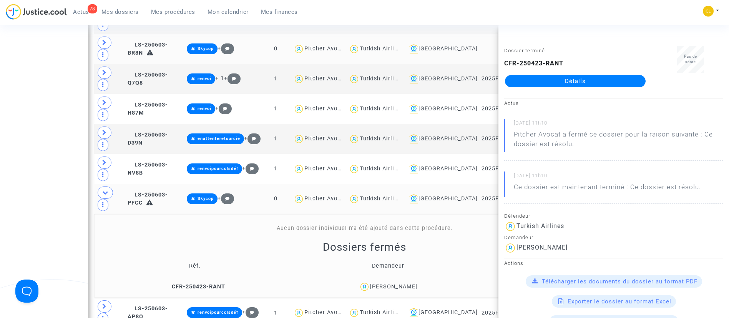
scroll to position [293, 0]
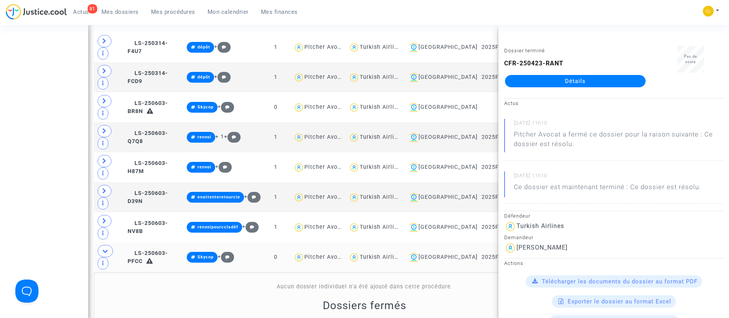
click at [111, 272] on td "Aucun dossier individuel n'a été ajouté dans cette procédure. Dossiers fermés R…" at bounding box center [364, 314] width 541 height 84
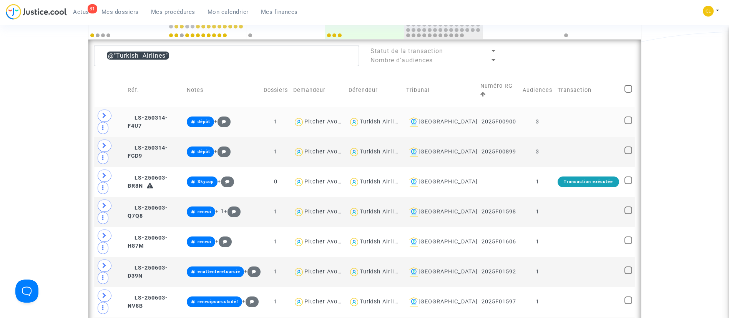
scroll to position [231, 0]
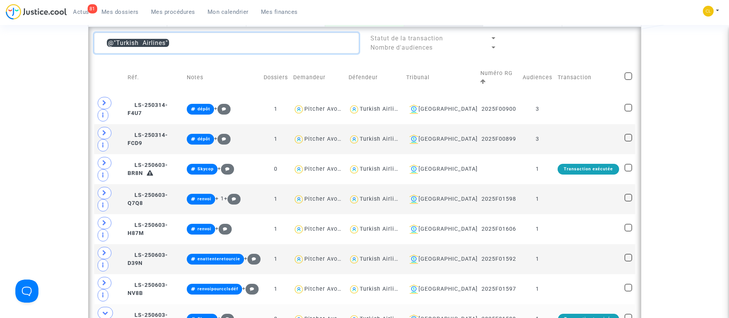
drag, startPoint x: 249, startPoint y: 44, endPoint x: 51, endPoint y: 46, distance: 198.4
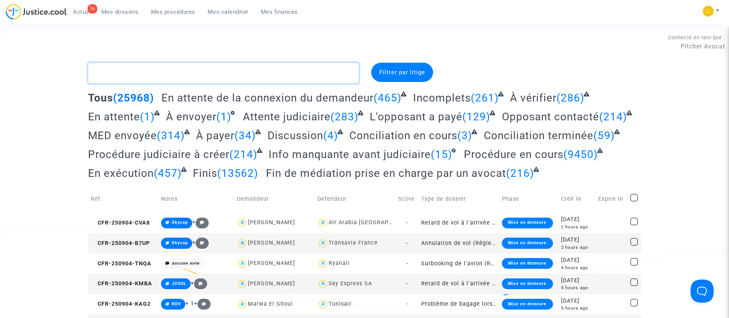
click at [187, 65] on textarea at bounding box center [223, 73] width 271 height 21
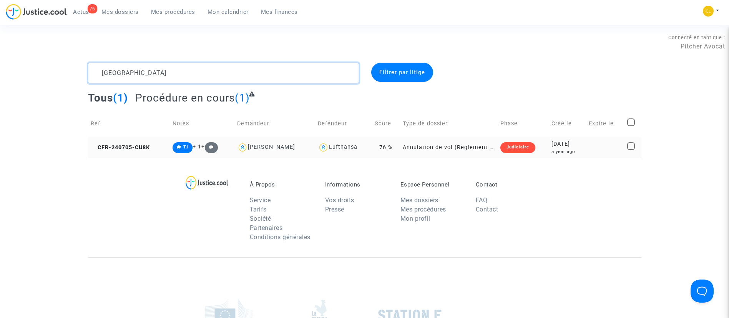
type textarea "sainville"
click at [601, 143] on td at bounding box center [605, 147] width 38 height 20
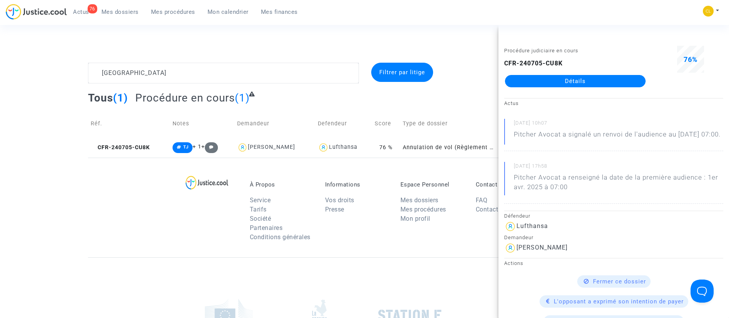
click at [616, 80] on link "Détails" at bounding box center [575, 81] width 141 height 12
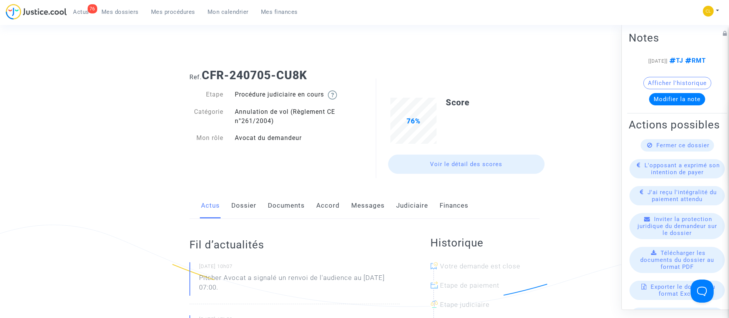
click at [406, 214] on link "Judiciaire" at bounding box center [412, 205] width 32 height 25
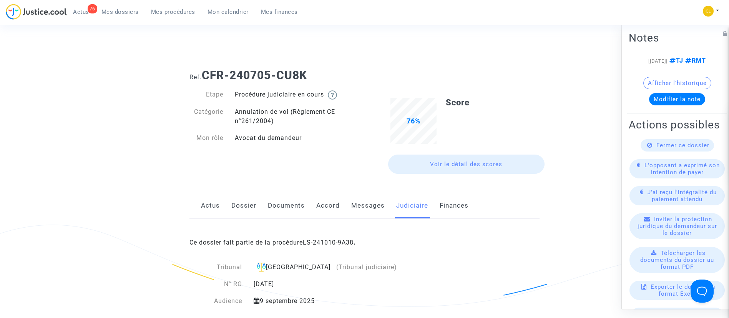
click at [238, 203] on link "Dossier" at bounding box center [243, 205] width 25 height 25
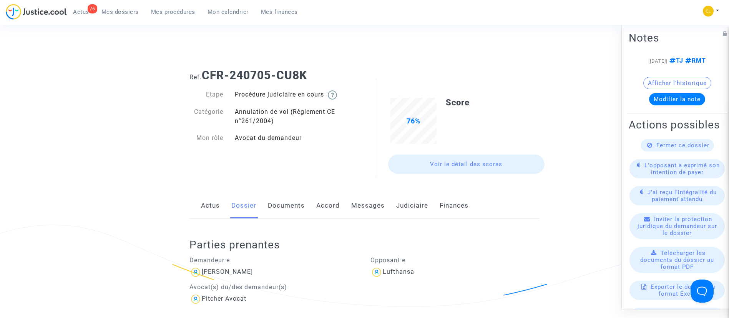
drag, startPoint x: 204, startPoint y: 70, endPoint x: 317, endPoint y: 68, distance: 113.4
click at [317, 68] on h1 "Ref. CFR-240705-CU8K" at bounding box center [365, 75] width 350 height 14
copy b "CFR-240705-CU8K"
click at [419, 203] on link "Judiciaire" at bounding box center [412, 205] width 32 height 25
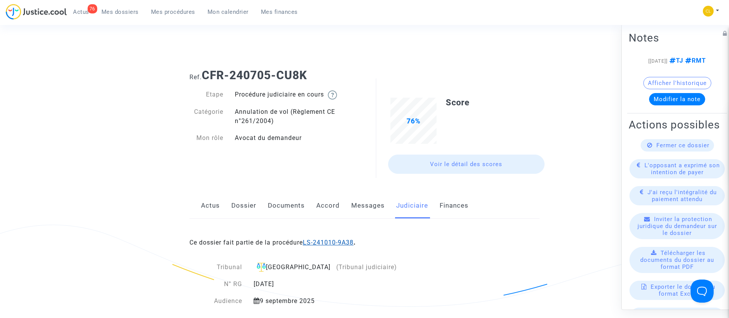
click at [328, 239] on link "LS-241010-9A38" at bounding box center [328, 242] width 51 height 7
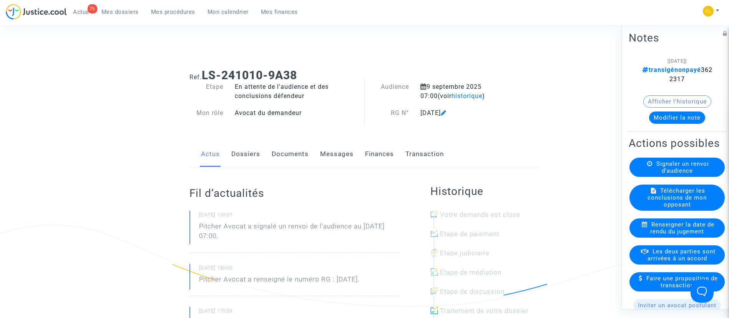
click at [665, 81] on span "transigénonpayé 3622317" at bounding box center [677, 74] width 70 height 17
copy span "3622317"
click at [126, 15] on span "Mes dossiers" at bounding box center [119, 11] width 37 height 7
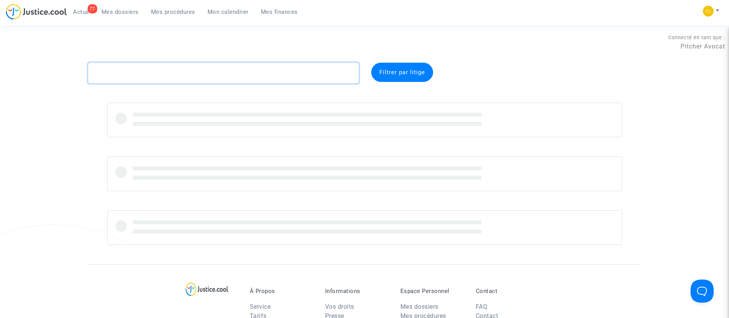
click at [225, 73] on textarea at bounding box center [223, 73] width 271 height 21
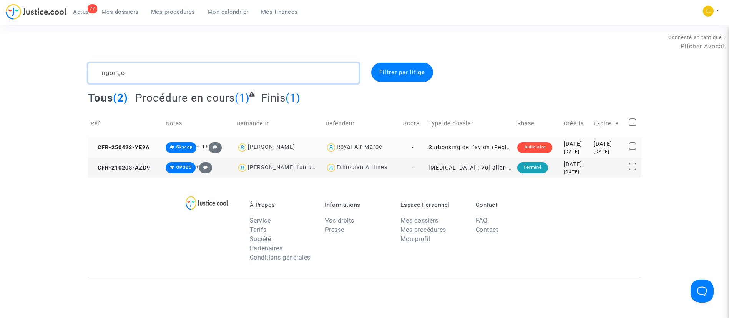
type textarea "ngongo"
click at [568, 143] on div "2025-04-23" at bounding box center [576, 144] width 24 height 8
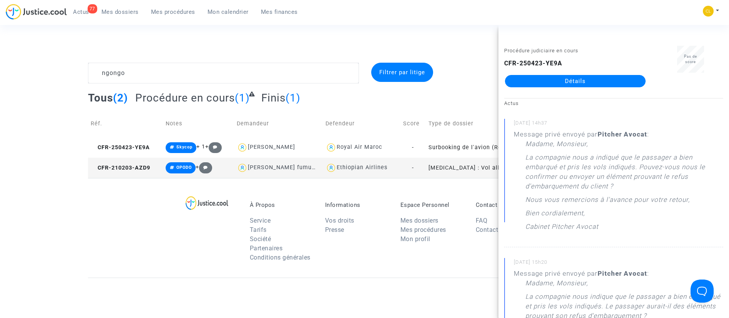
click at [571, 81] on link "Détails" at bounding box center [575, 81] width 141 height 12
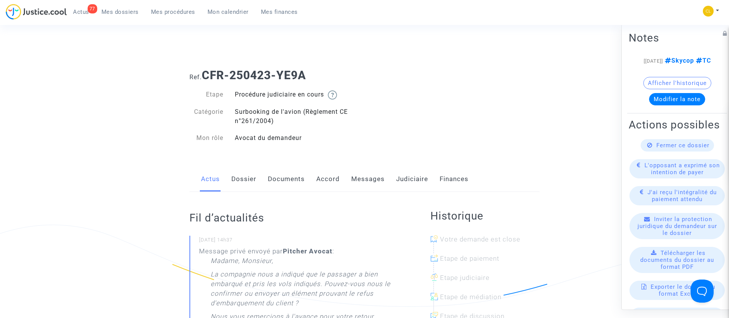
click at [370, 173] on link "Messages" at bounding box center [367, 178] width 33 height 25
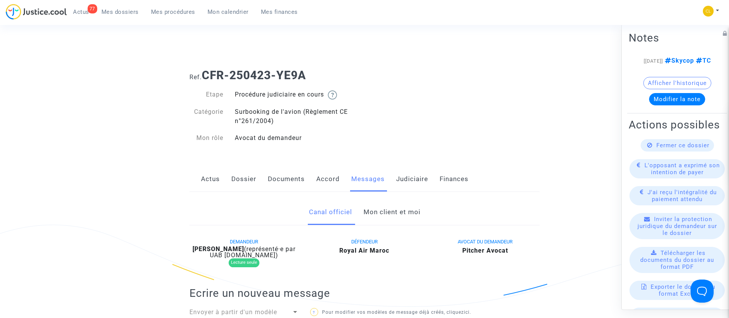
click at [370, 208] on link "Mon client et moi" at bounding box center [392, 212] width 57 height 25
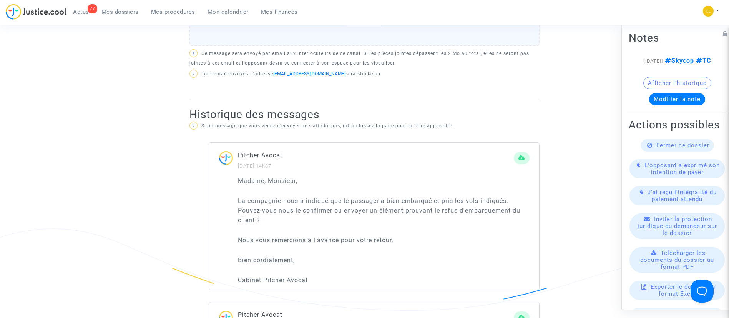
scroll to position [461, 0]
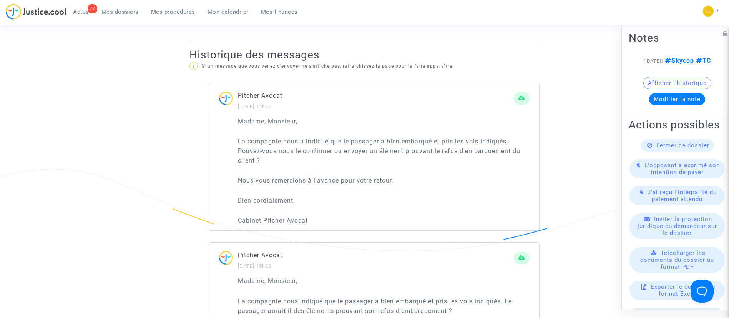
drag, startPoint x: 239, startPoint y: 120, endPoint x: 310, endPoint y: 219, distance: 122.0
click at [310, 219] on div "Madame, Monsieur, La compagnie nous a indiqué que le passager a bien embarqué e…" at bounding box center [384, 170] width 292 height 109
copy div "Madame, Monsieur, La compagnie nous a indiqué que le passager a bien embarqué e…"
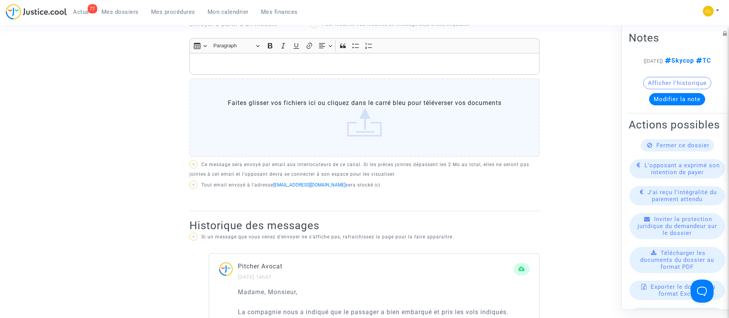
scroll to position [288, 0]
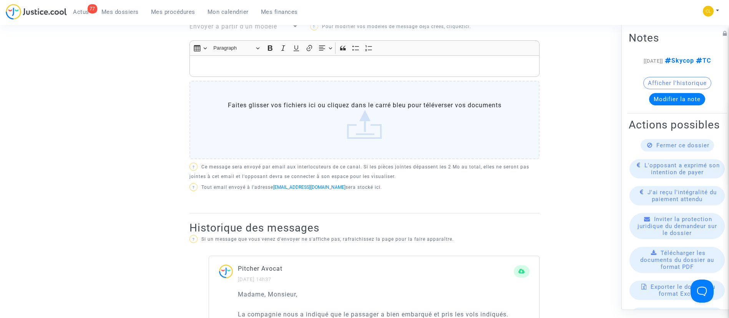
click at [265, 65] on p "Rich Text Editor, main" at bounding box center [365, 67] width 342 height 10
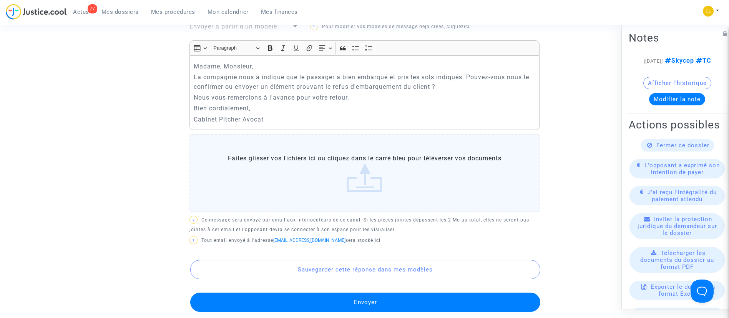
click at [363, 308] on button "Envoyer" at bounding box center [365, 302] width 350 height 19
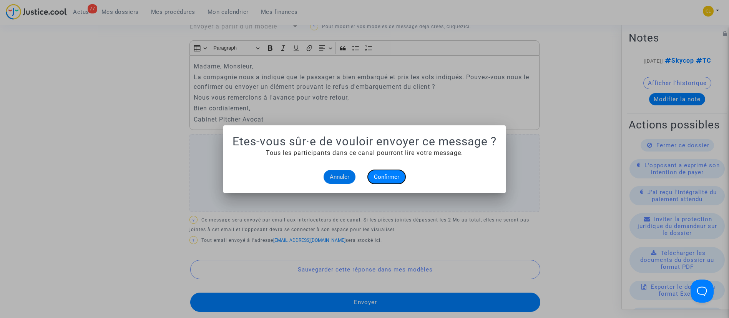
drag, startPoint x: 380, startPoint y: 177, endPoint x: 386, endPoint y: 175, distance: 6.0
click at [382, 177] on span "Confirmer" at bounding box center [386, 176] width 25 height 7
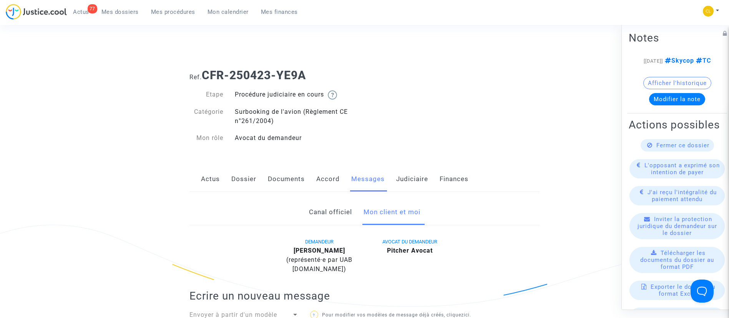
click at [133, 14] on span "Mes dossiers" at bounding box center [119, 11] width 37 height 7
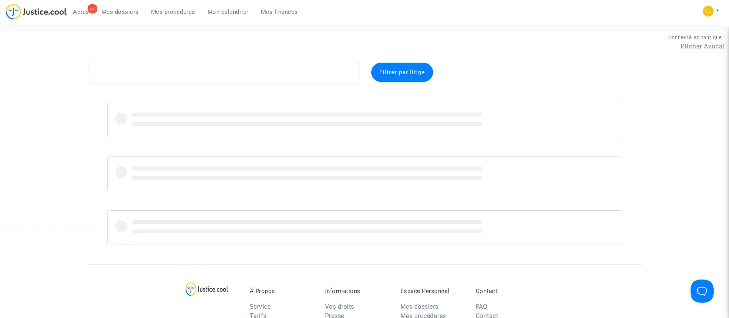
click at [178, 85] on complex-dispute-list "Filtrer par litige" at bounding box center [365, 154] width 554 height 182
click at [175, 73] on textarea at bounding box center [223, 73] width 271 height 21
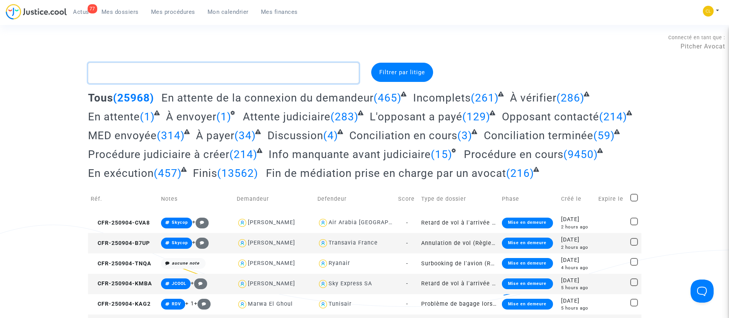
paste textarea "KLINGELSCHMITT"
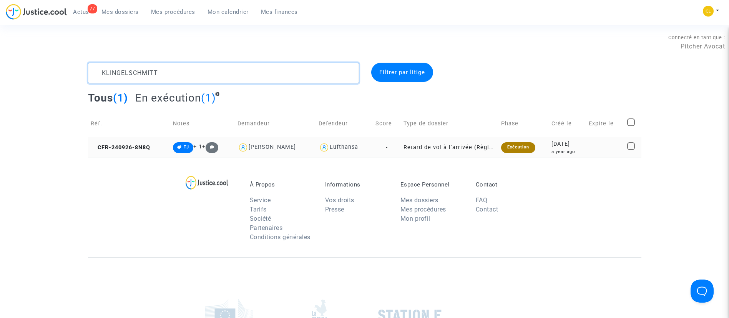
type textarea "KLINGELSCHMITT"
click at [566, 150] on div "a year ago" at bounding box center [568, 151] width 32 height 7
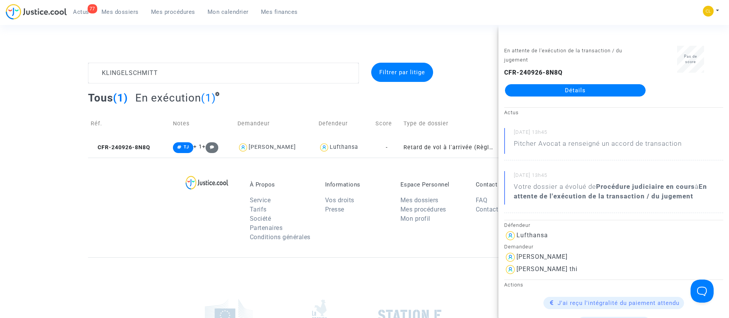
click at [550, 88] on link "Détails" at bounding box center [575, 90] width 141 height 12
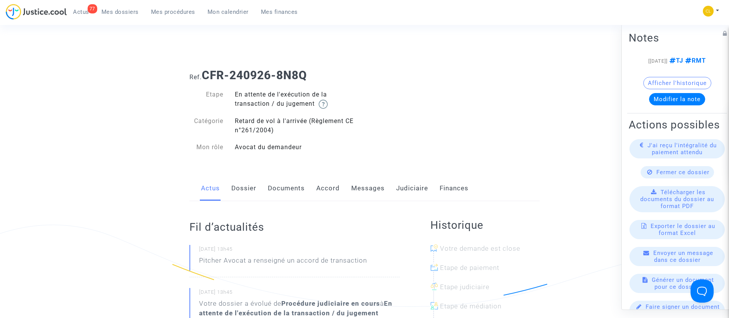
click at [412, 191] on link "Judiciaire" at bounding box center [412, 188] width 32 height 25
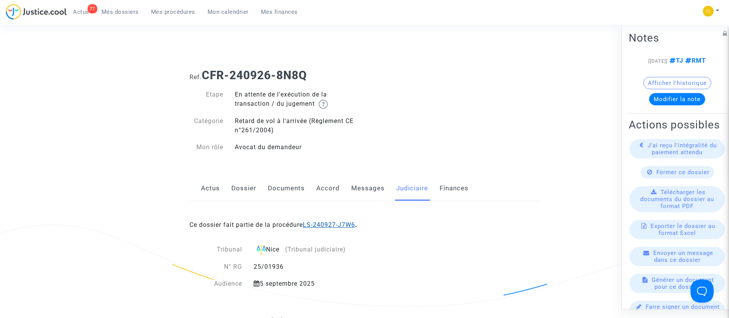
click at [348, 223] on link "LS-240927-J7W6" at bounding box center [329, 224] width 52 height 7
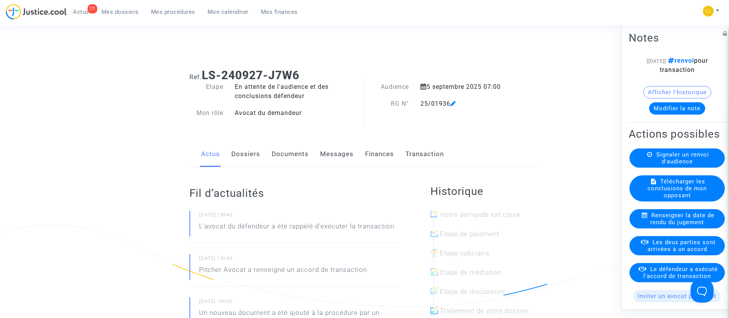
click at [247, 150] on link "Dossiers" at bounding box center [245, 153] width 29 height 25
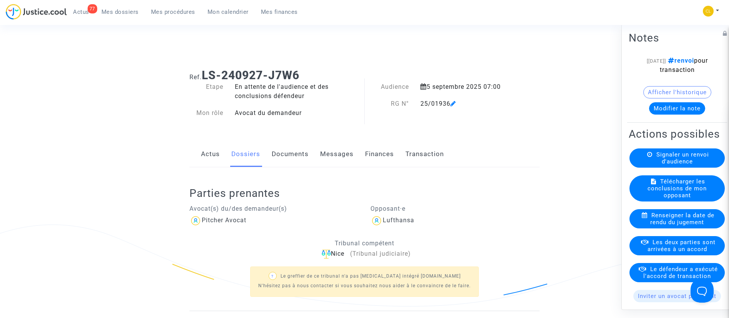
click at [387, 155] on link "Finances" at bounding box center [379, 153] width 29 height 25
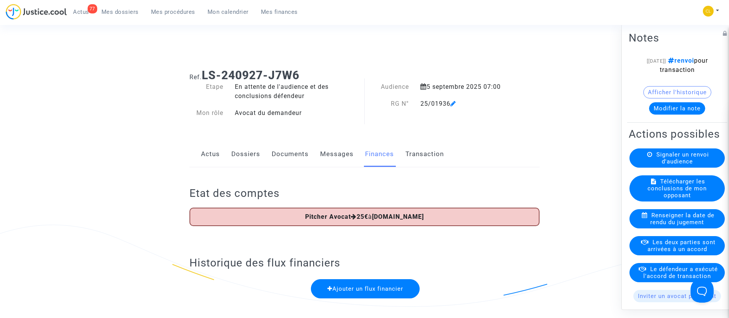
click at [432, 154] on link "Transaction" at bounding box center [425, 153] width 38 height 25
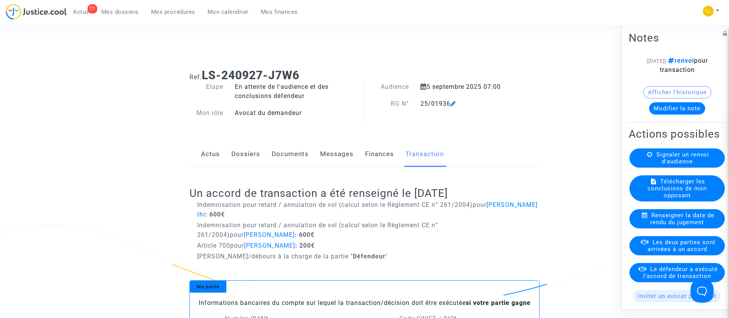
click at [247, 151] on link "Dossiers" at bounding box center [245, 153] width 29 height 25
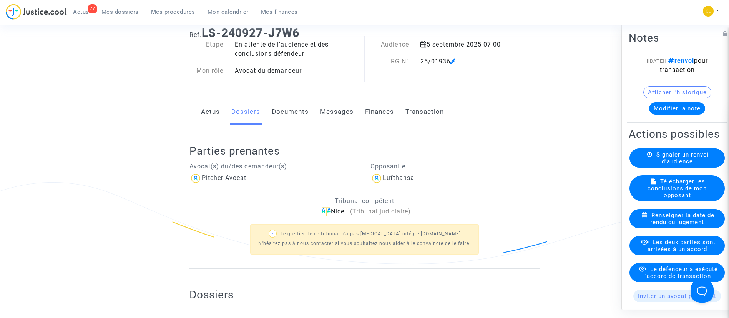
scroll to position [58, 0]
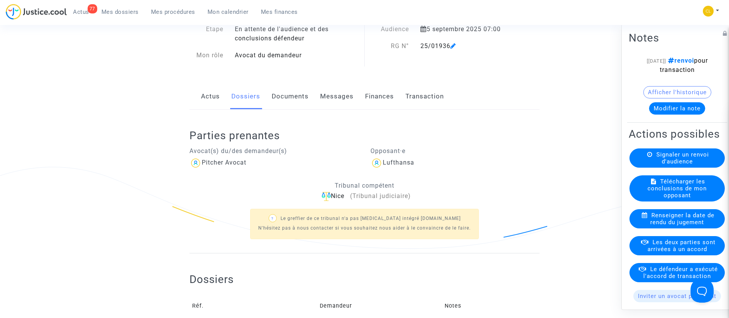
click at [182, 17] on link "Mes procédures" at bounding box center [173, 12] width 57 height 12
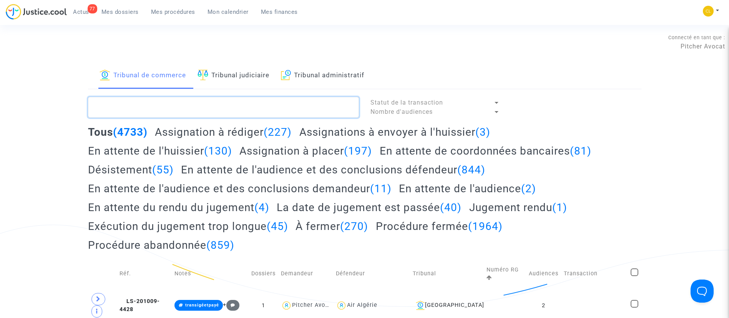
click at [189, 109] on textarea at bounding box center [223, 107] width 271 height 21
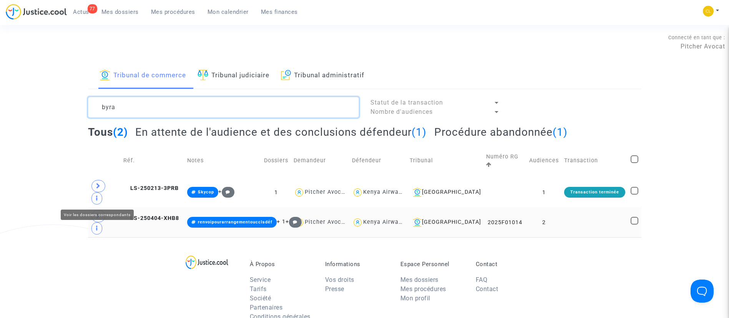
type textarea "byra"
click at [93, 210] on span at bounding box center [98, 216] width 14 height 12
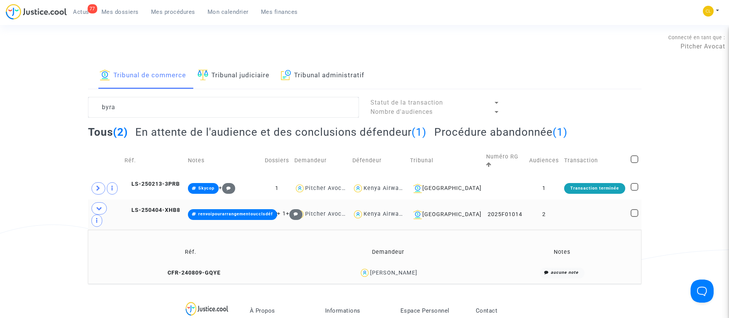
click at [548, 203] on td "2" at bounding box center [544, 215] width 35 height 30
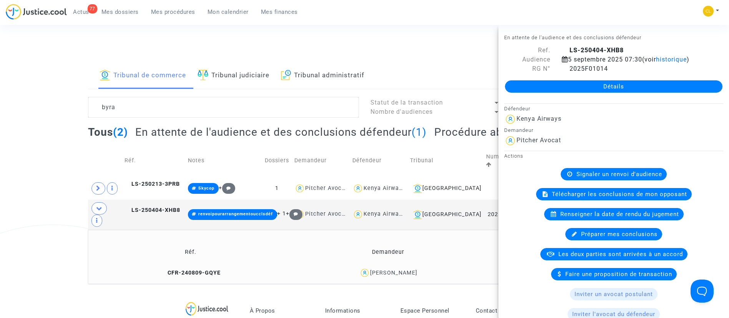
click at [579, 81] on link "Détails" at bounding box center [614, 86] width 218 height 12
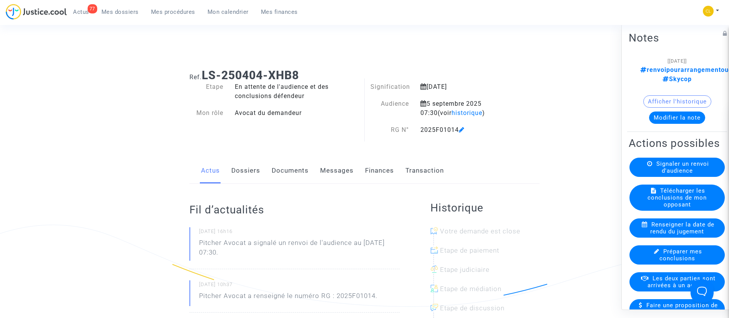
click at [246, 177] on link "Dossiers" at bounding box center [245, 170] width 29 height 25
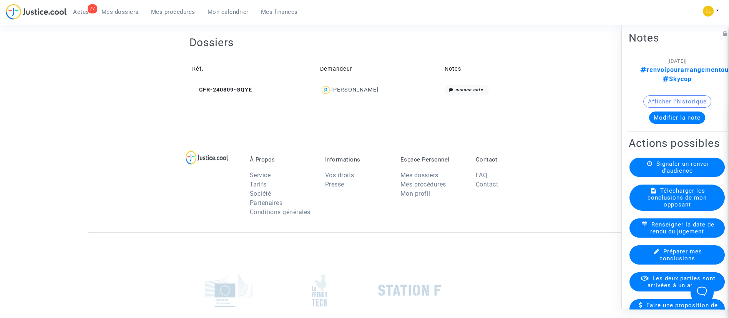
scroll to position [288, 0]
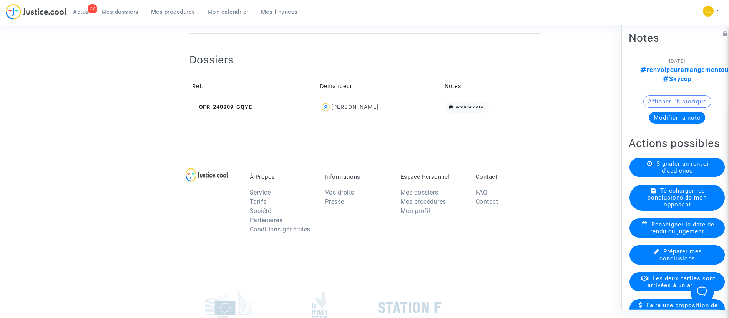
click at [366, 109] on div "Virginie Byra" at bounding box center [354, 107] width 47 height 7
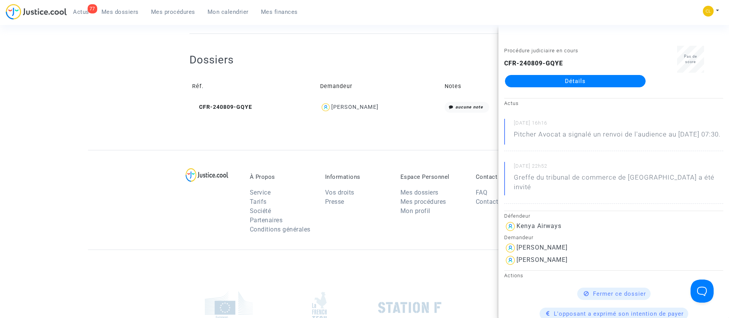
click at [556, 78] on link "Détails" at bounding box center [575, 81] width 141 height 12
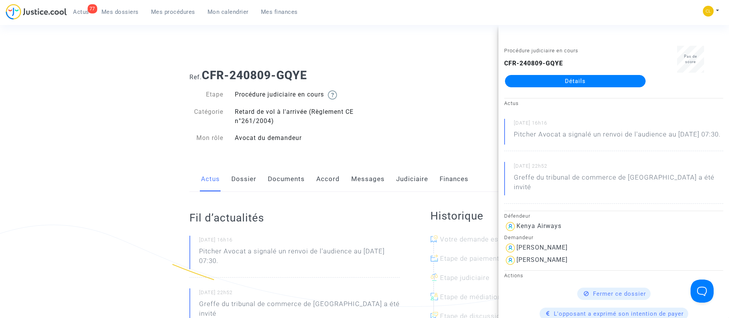
click at [371, 179] on link "Messages" at bounding box center [367, 178] width 33 height 25
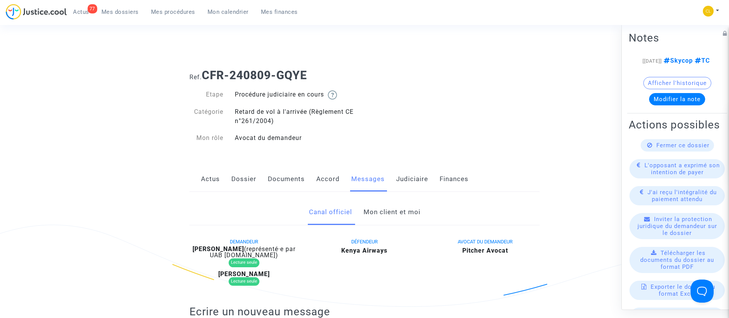
click at [407, 210] on link "Mon client et moi" at bounding box center [392, 212] width 57 height 25
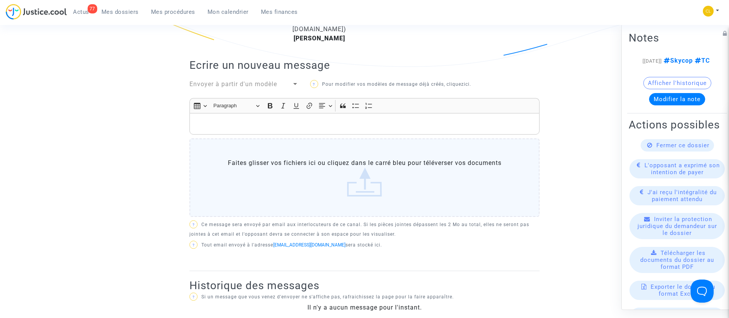
scroll to position [288, 0]
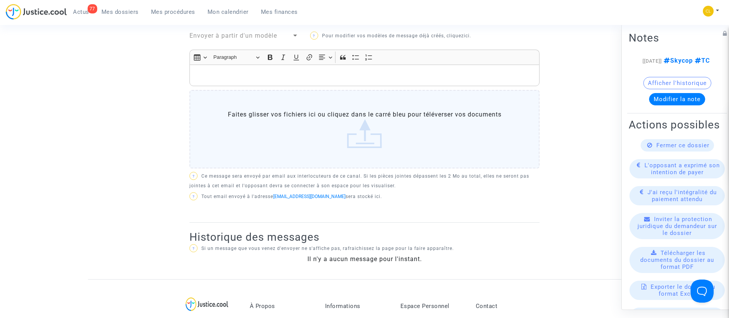
click at [250, 71] on p "Rich Text Editor, main" at bounding box center [365, 76] width 342 height 10
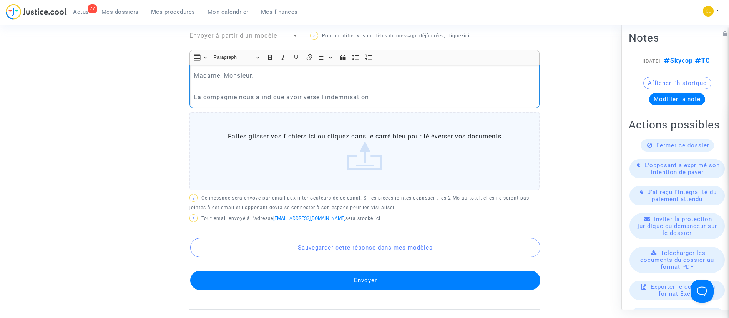
drag, startPoint x: 290, startPoint y: 95, endPoint x: 308, endPoint y: 110, distance: 22.9
click at [296, 104] on div "Madame, Monsieur, La compagnie nous a indiqué avoir versé l'indemnisation" at bounding box center [365, 86] width 350 height 43
click at [423, 97] on p "La compagnie nous a indiqué vous avoir versé l'indemnisation" at bounding box center [365, 97] width 342 height 10
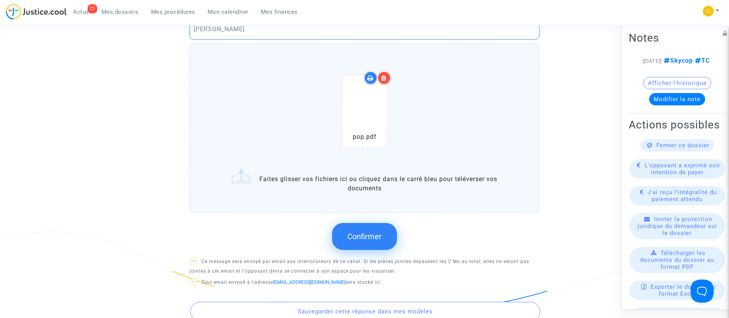
scroll to position [404, 0]
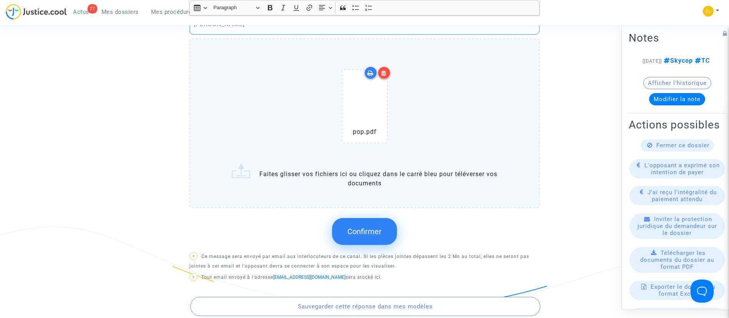
click at [372, 229] on span "Confirmer" at bounding box center [365, 231] width 34 height 9
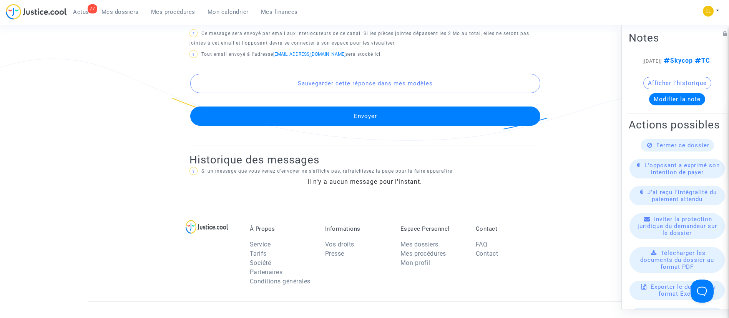
scroll to position [577, 0]
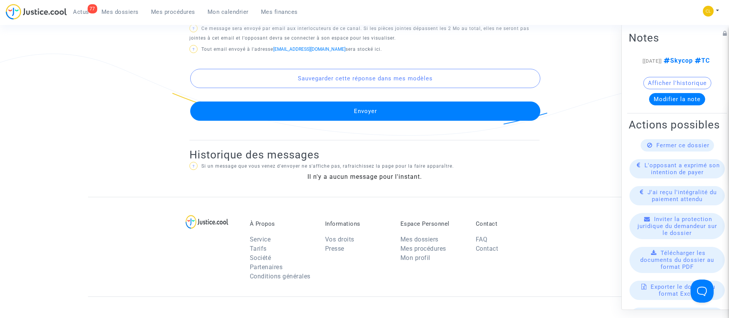
click at [345, 108] on button "Envoyer" at bounding box center [365, 110] width 350 height 19
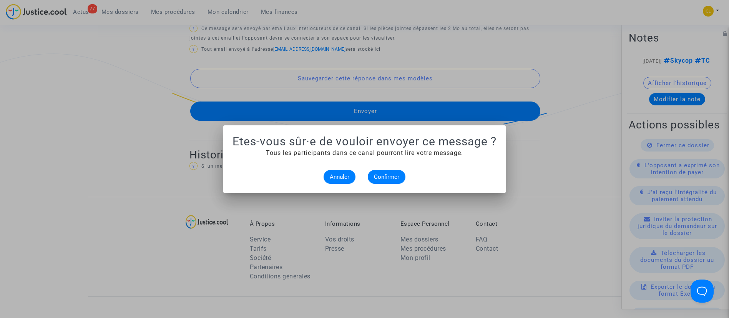
scroll to position [0, 0]
click at [374, 173] on button "Confirmer" at bounding box center [387, 177] width 38 height 14
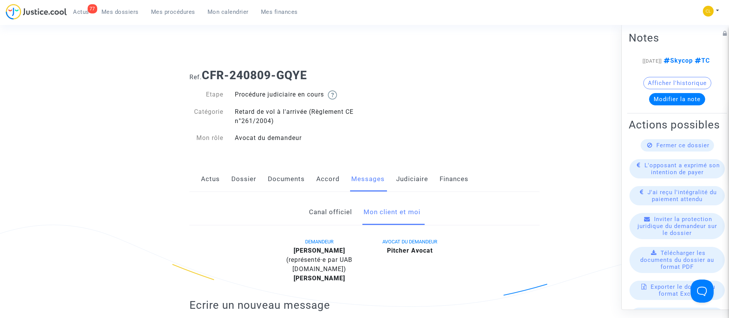
click at [252, 185] on link "Dossier" at bounding box center [243, 178] width 25 height 25
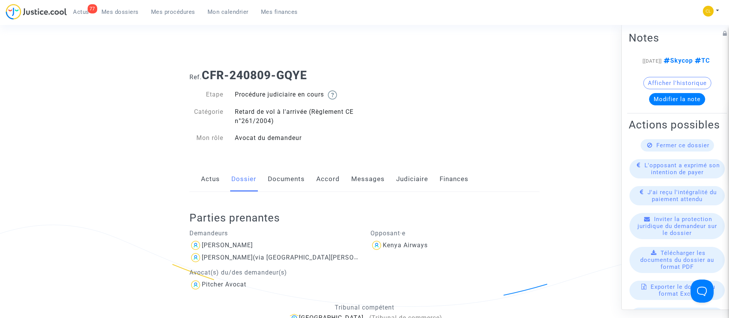
click at [263, 181] on div "Actus Dossier Documents Accord Messages Judiciaire Finances" at bounding box center [365, 179] width 350 height 26
click at [294, 179] on link "Documents" at bounding box center [286, 178] width 37 height 25
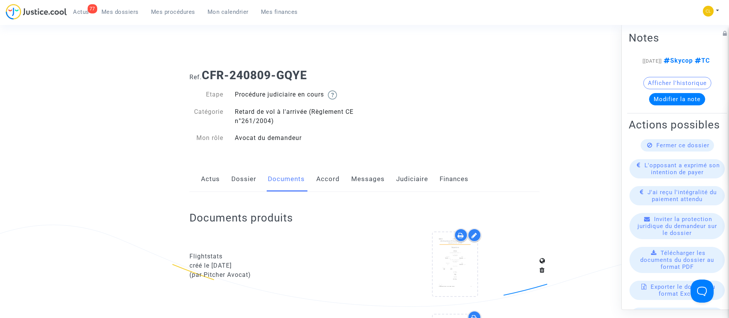
drag, startPoint x: 358, startPoint y: 181, endPoint x: 360, endPoint y: 168, distance: 12.5
click at [358, 181] on link "Messages" at bounding box center [367, 178] width 33 height 25
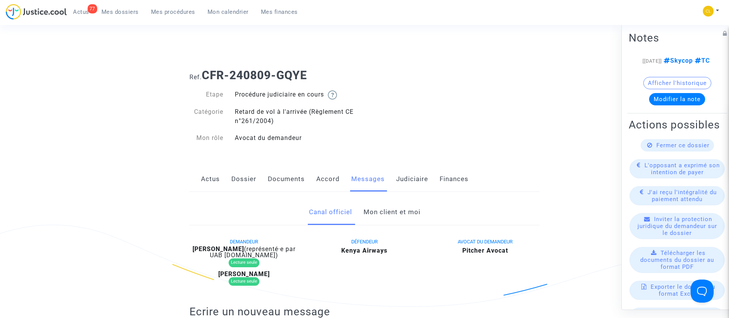
click at [413, 211] on link "Mon client et moi" at bounding box center [392, 212] width 57 height 25
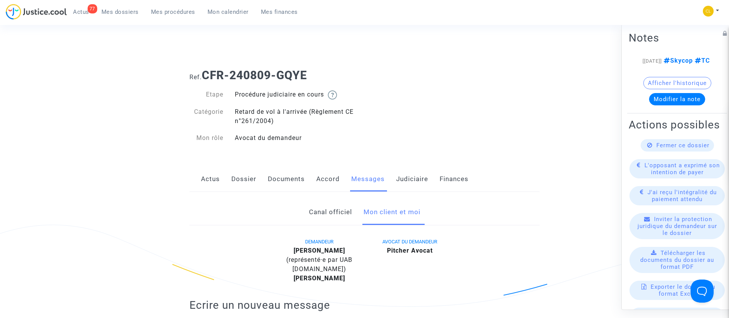
click at [130, 13] on span "Mes dossiers" at bounding box center [119, 11] width 37 height 7
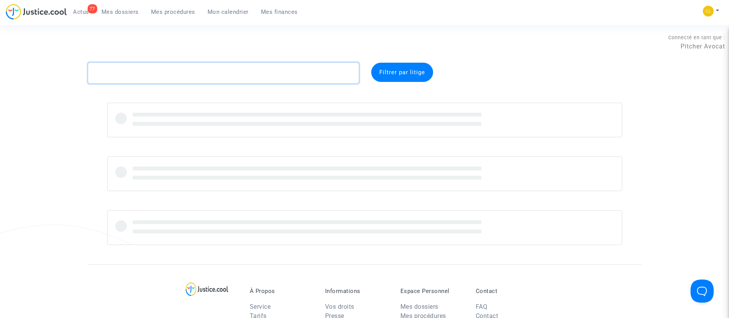
click at [249, 78] on textarea at bounding box center [223, 73] width 271 height 21
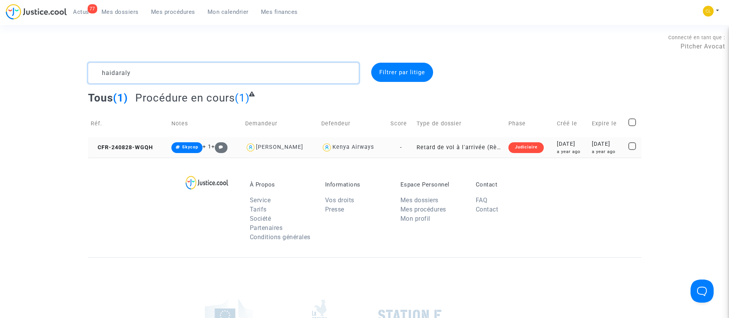
type textarea "haidaraly"
click at [621, 145] on div "2024-09-12" at bounding box center [607, 144] width 31 height 8
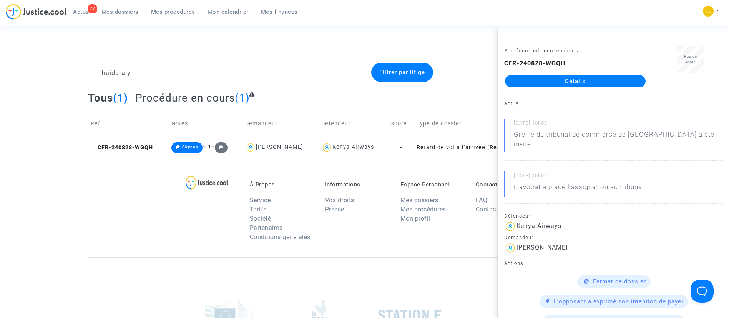
click at [581, 77] on link "Détails" at bounding box center [575, 81] width 141 height 12
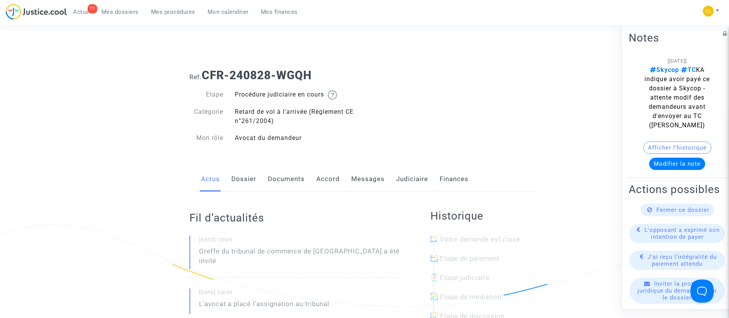
click at [352, 178] on link "Messages" at bounding box center [367, 178] width 33 height 25
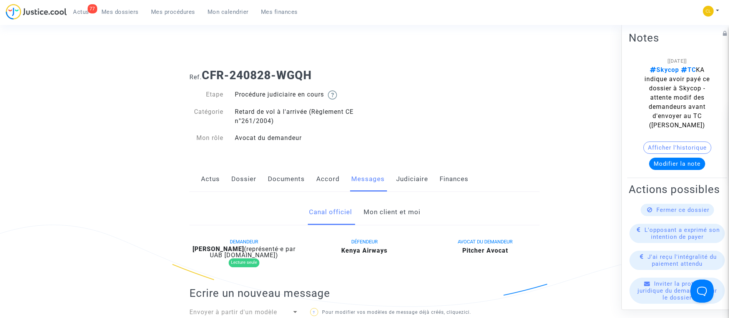
click at [381, 210] on link "Mon client et moi" at bounding box center [392, 212] width 57 height 25
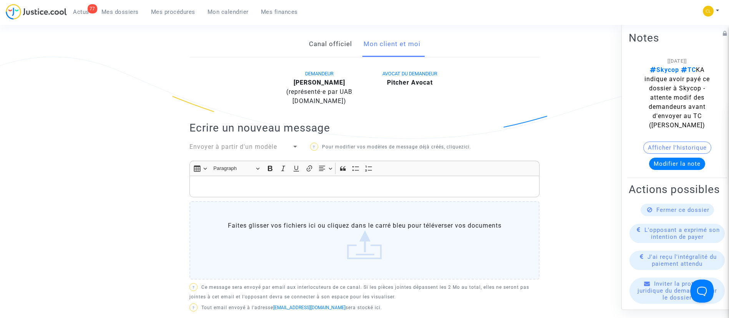
scroll to position [288, 0]
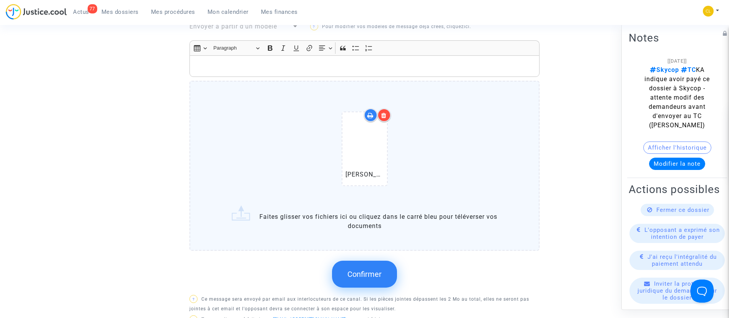
click at [336, 70] on p "Rich Text Editor, main" at bounding box center [365, 67] width 342 height 10
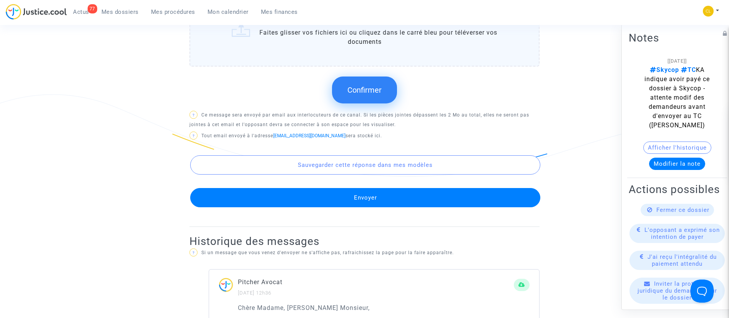
scroll to position [577, 0]
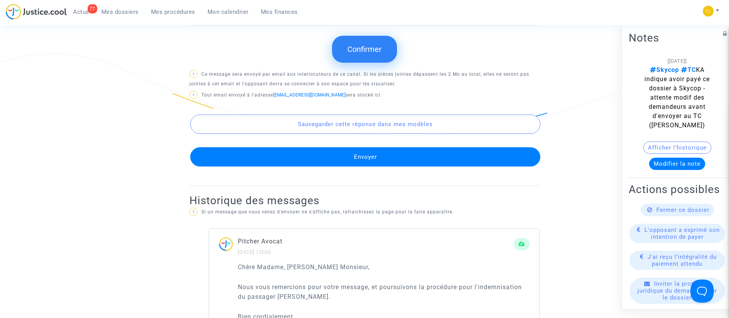
click at [345, 51] on button "Confirmer" at bounding box center [364, 49] width 65 height 27
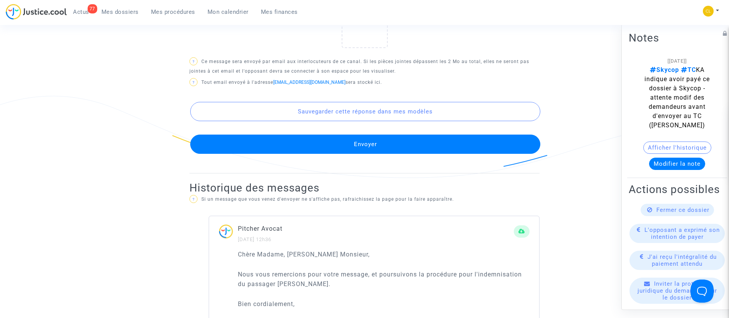
scroll to position [634, 0]
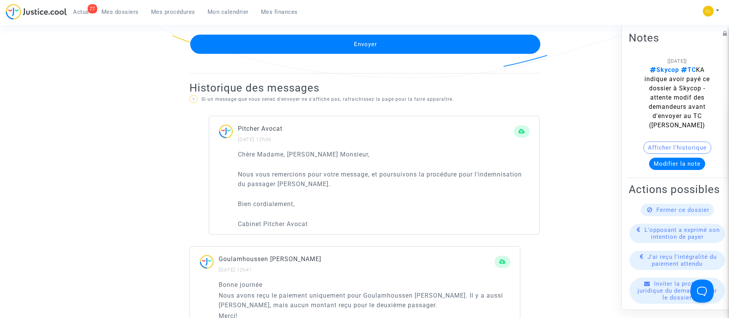
click at [351, 43] on button "Envoyer" at bounding box center [365, 44] width 350 height 19
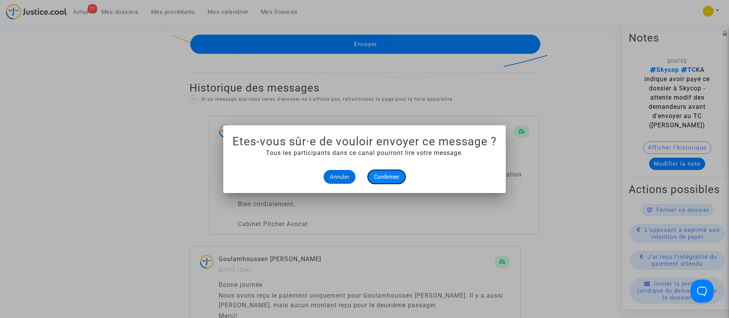
click at [397, 171] on button "Confirmer" at bounding box center [387, 177] width 38 height 14
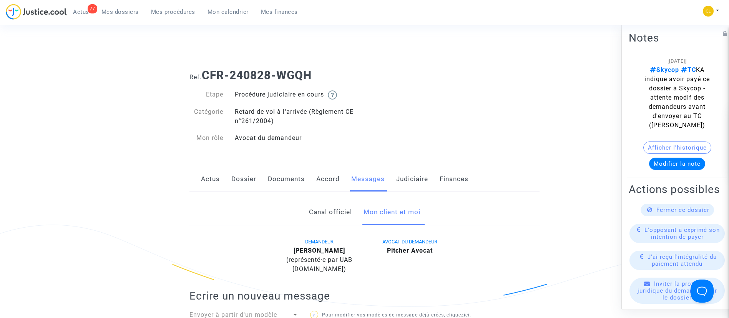
drag, startPoint x: 178, startPoint y: 9, endPoint x: 168, endPoint y: 11, distance: 10.2
click at [178, 9] on span "Mes procédures" at bounding box center [173, 11] width 44 height 7
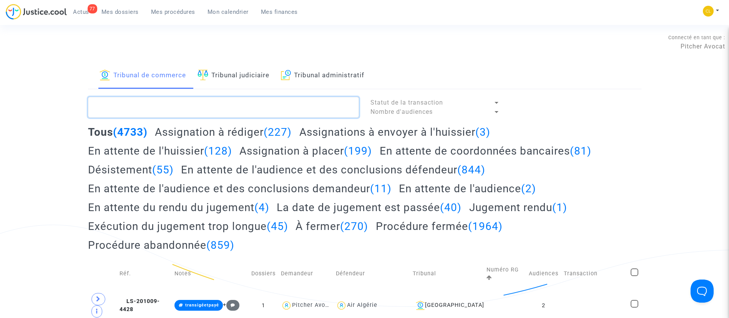
click at [212, 111] on textarea at bounding box center [223, 107] width 271 height 21
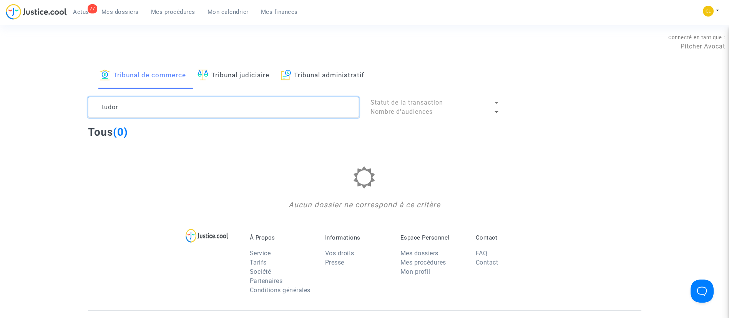
type textarea "tudor"
click at [231, 72] on link "Tribunal judiciaire" at bounding box center [234, 76] width 72 height 26
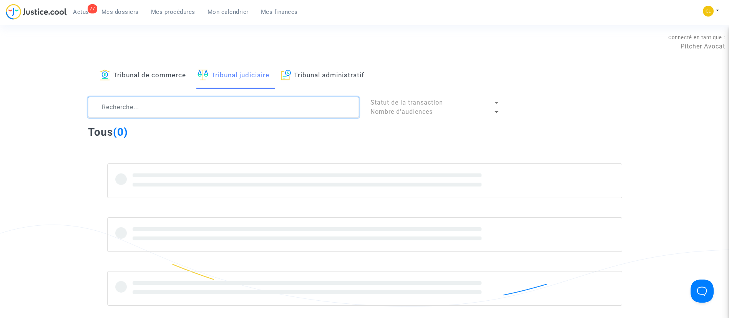
click at [166, 111] on textarea at bounding box center [223, 107] width 271 height 21
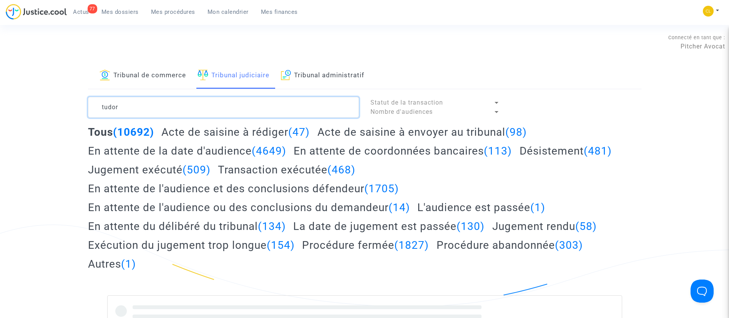
type textarea "tudor"
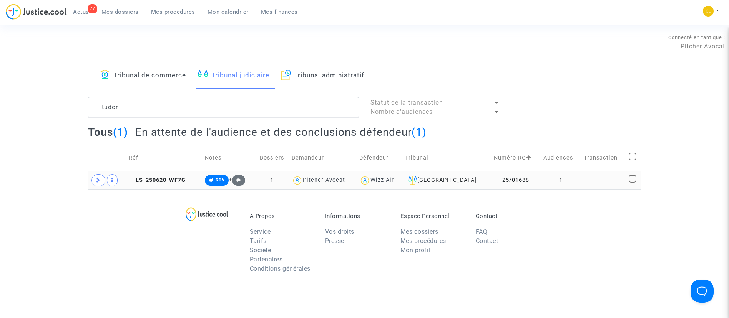
click at [597, 175] on td at bounding box center [603, 180] width 45 height 18
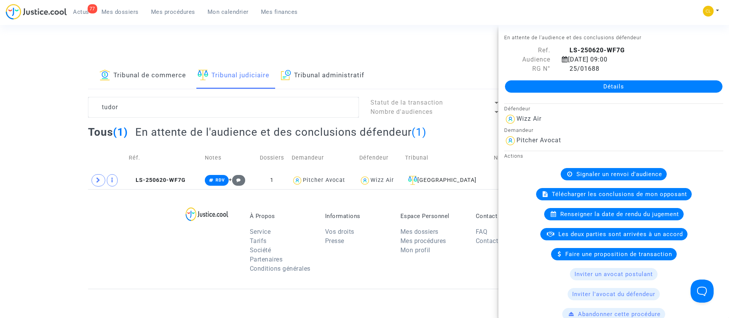
click at [563, 83] on link "Détails" at bounding box center [614, 86] width 218 height 12
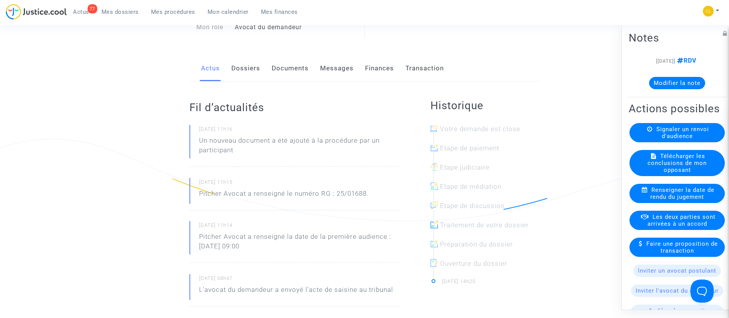
scroll to position [58, 0]
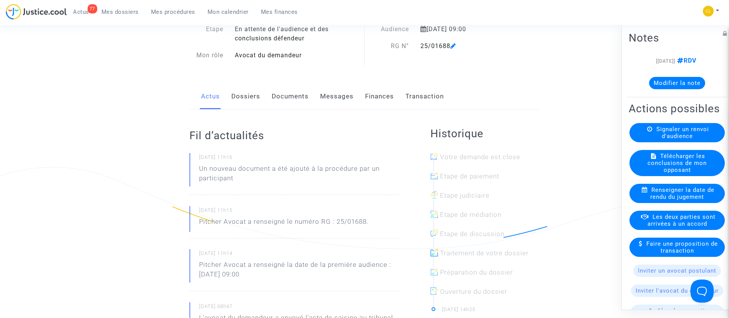
click at [251, 94] on link "Dossiers" at bounding box center [245, 96] width 29 height 25
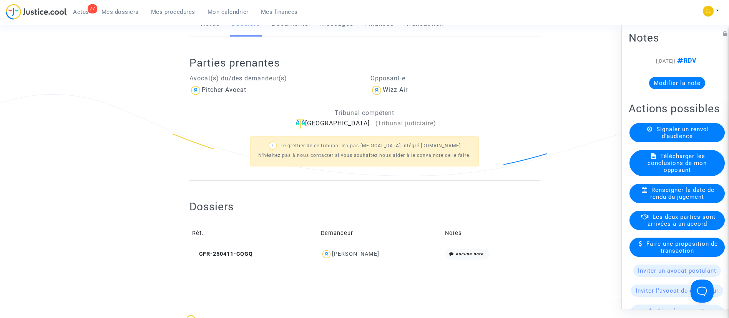
scroll to position [231, 0]
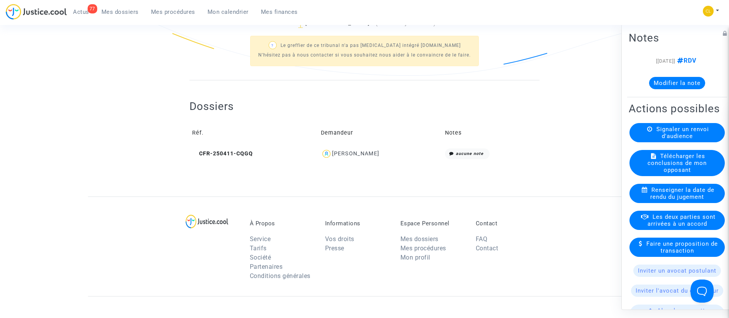
click at [358, 155] on div "Ioan Tudor Moga" at bounding box center [355, 153] width 47 height 7
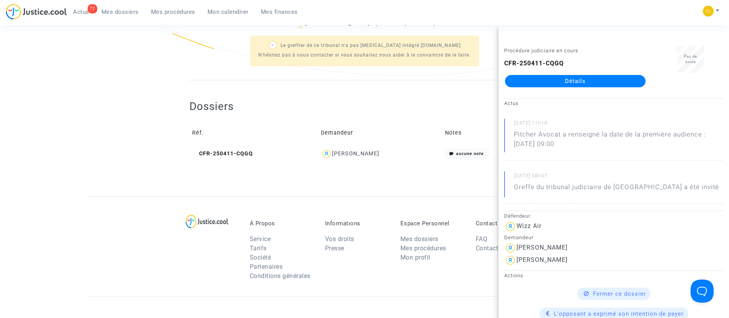
click at [626, 70] on div "CFR-250411-CQGQ Détails" at bounding box center [575, 73] width 142 height 28
click at [622, 81] on link "Détails" at bounding box center [575, 81] width 141 height 12
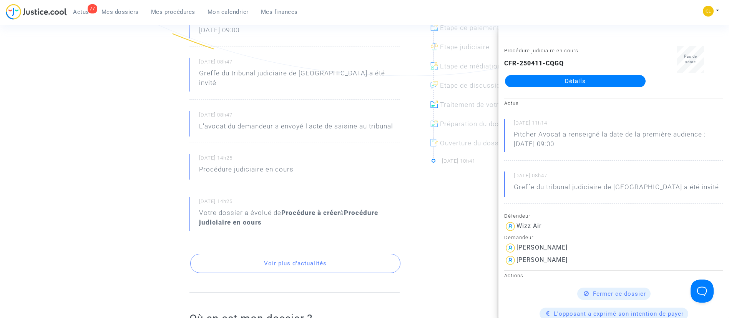
click at [230, 122] on p "L'avocat du demandeur a envoyé l'acte de saisine au tribunal" at bounding box center [296, 127] width 194 height 13
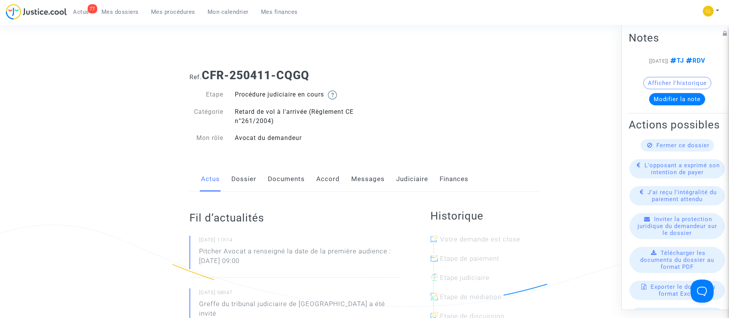
click at [336, 184] on link "Accord" at bounding box center [327, 178] width 23 height 25
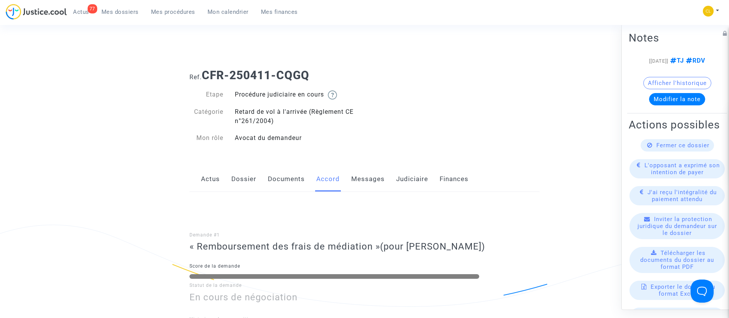
click at [405, 176] on link "Judiciaire" at bounding box center [412, 178] width 32 height 25
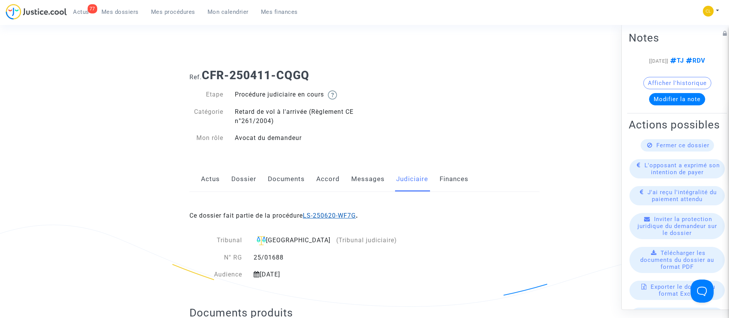
click at [309, 216] on link "LS-250620-WF7G" at bounding box center [329, 215] width 53 height 7
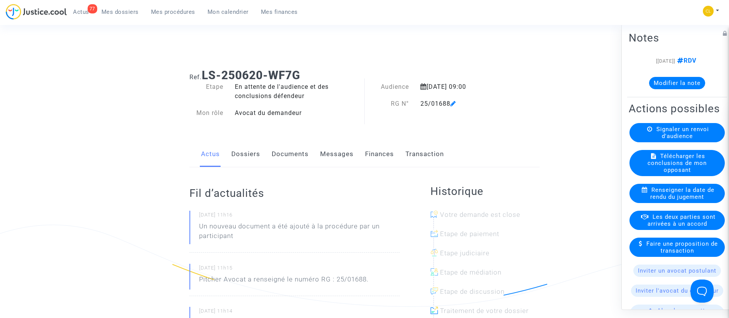
click at [254, 156] on link "Dossiers" at bounding box center [245, 153] width 29 height 25
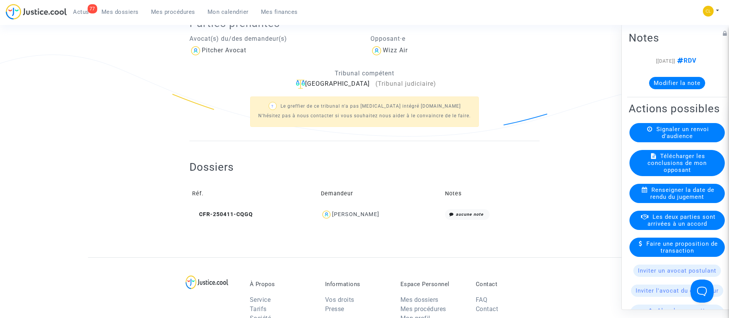
scroll to position [173, 0]
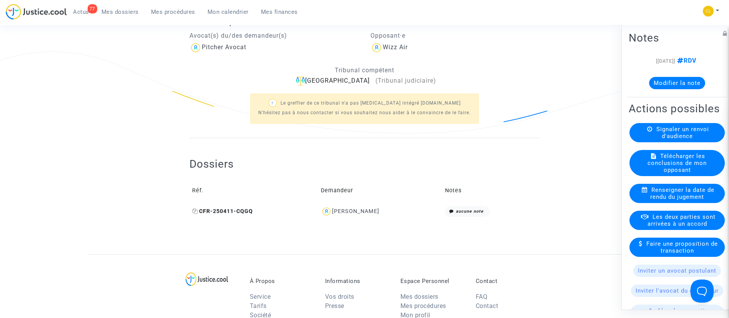
click at [195, 213] on icon at bounding box center [195, 210] width 6 height 5
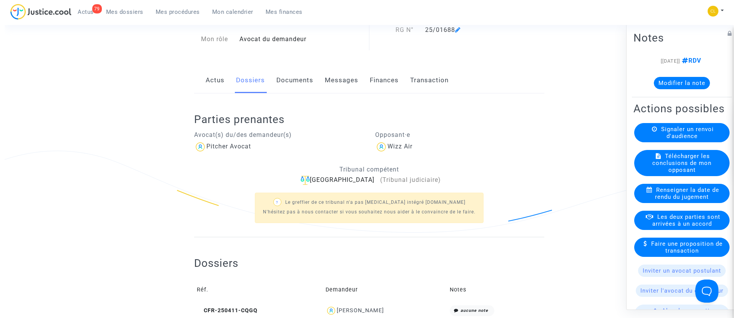
scroll to position [0, 0]
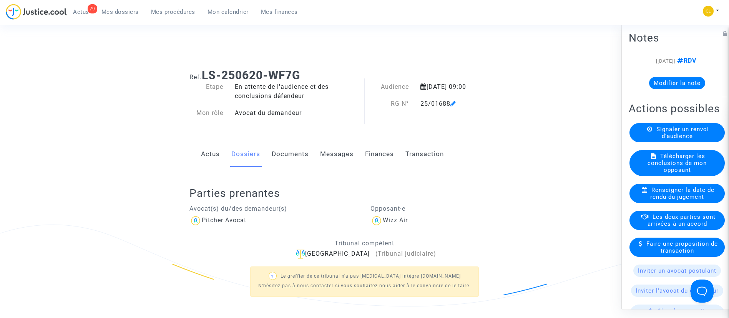
click at [675, 86] on button "Modifier la note" at bounding box center [677, 82] width 56 height 12
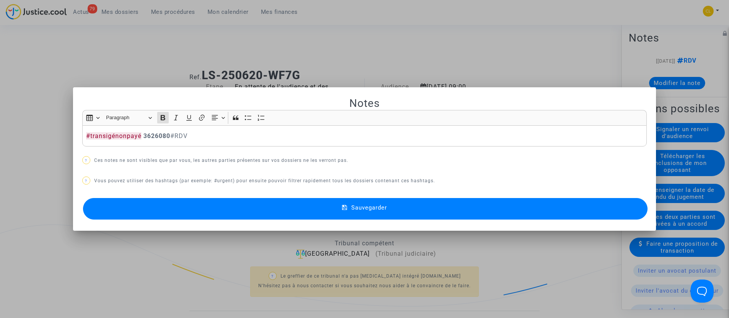
click at [558, 216] on button "Sauvegarder" at bounding box center [365, 209] width 565 height 22
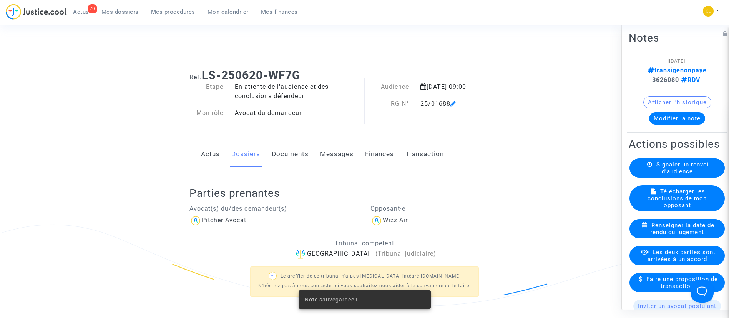
click at [674, 262] on span "Les deux parties sont arrivées à un accord" at bounding box center [682, 255] width 68 height 14
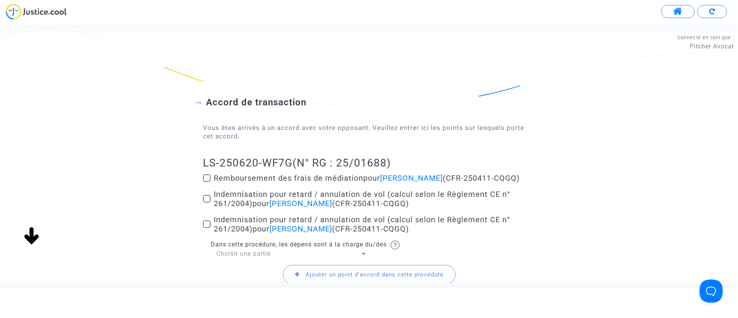
click at [246, 194] on span "Indemnisation pour retard / annulation de vol (calcul selon le Règlement CE n° …" at bounding box center [362, 199] width 296 height 18
click at [207, 203] on input "Indemnisation pour retard / annulation de vol (calcul selon le Règlement CE n° …" at bounding box center [206, 203] width 0 height 0
checkbox input "true"
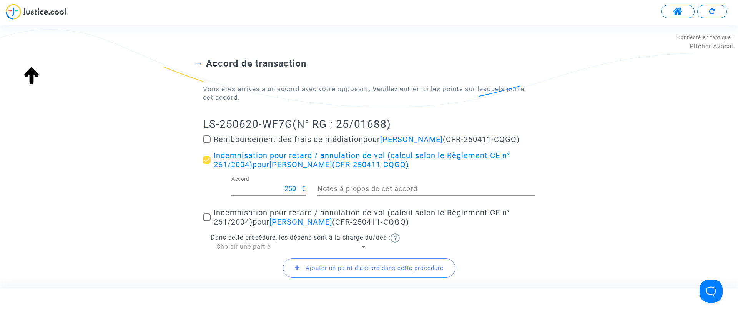
scroll to position [58, 0]
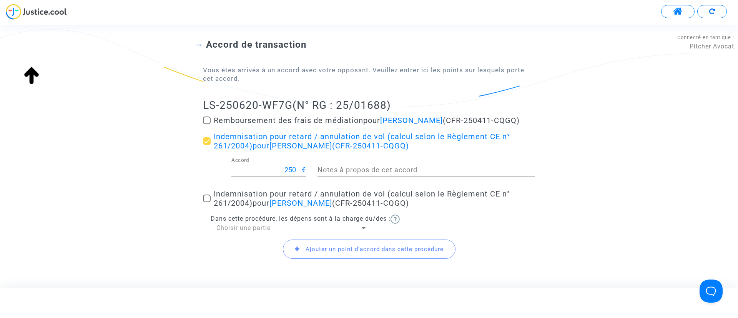
click at [246, 194] on span "Indemnisation pour retard / annulation de vol (calcul selon le Règlement CE n° …" at bounding box center [362, 198] width 296 height 18
click at [207, 202] on input "Indemnisation pour retard / annulation de vol (calcul selon le Règlement CE n° …" at bounding box center [206, 202] width 0 height 0
checkbox input "true"
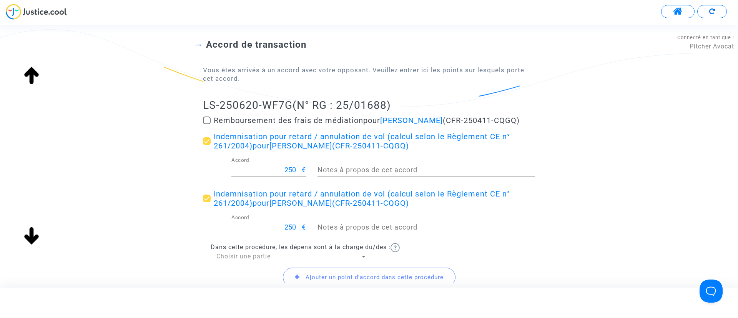
click at [254, 117] on span "Remboursement des frais de médiation pour Ioan Tudor Moga (CFR-250411-CQGQ)" at bounding box center [367, 120] width 306 height 9
click at [207, 124] on input "Remboursement des frais de médiation pour Ioan Tudor Moga (CFR-250411-CQGQ)" at bounding box center [206, 124] width 0 height 0
checkbox input "true"
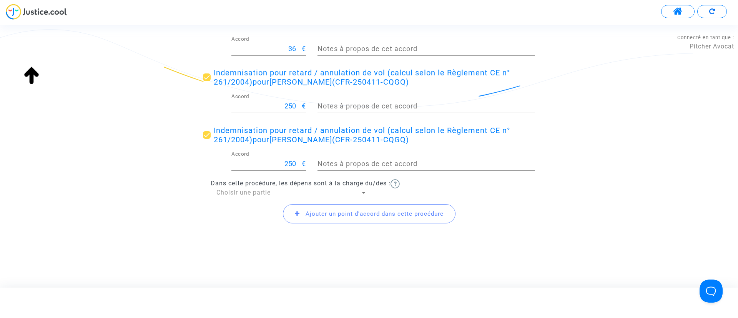
scroll to position [155, 0]
click at [221, 191] on span "Choisir une partie" at bounding box center [243, 191] width 54 height 7
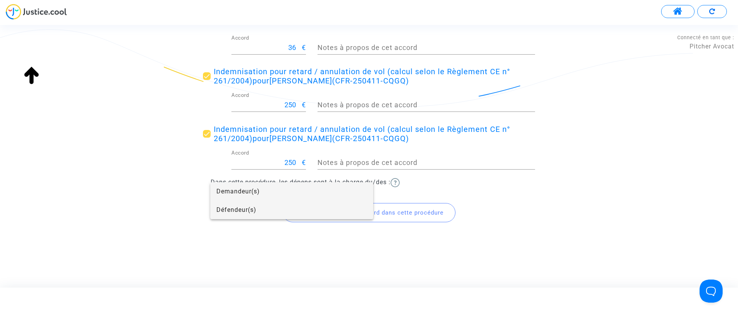
drag, startPoint x: 235, startPoint y: 214, endPoint x: 229, endPoint y: 201, distance: 14.6
click at [235, 213] on span "Défendeur(s)" at bounding box center [291, 210] width 151 height 18
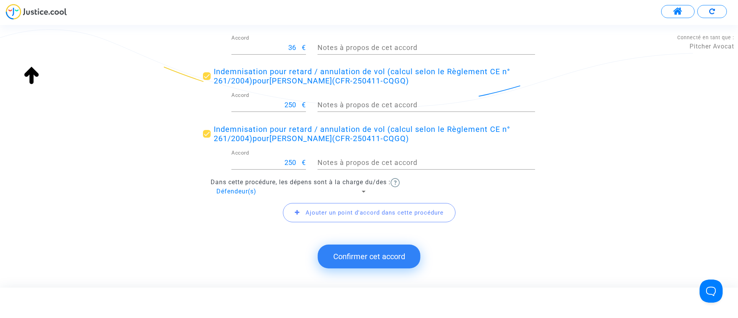
click at [333, 210] on span "Ajouter un point d'accord dans cette procédure" at bounding box center [375, 212] width 138 height 7
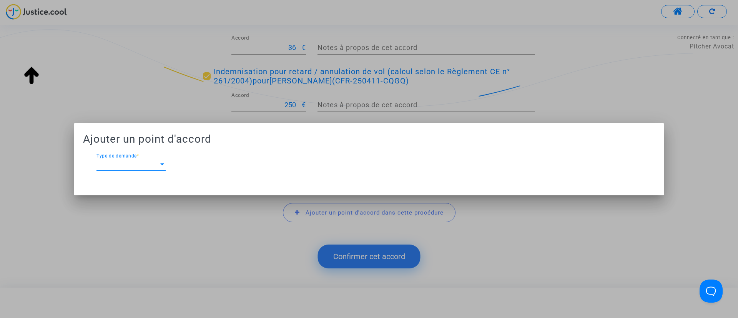
click at [161, 165] on div at bounding box center [162, 164] width 7 height 7
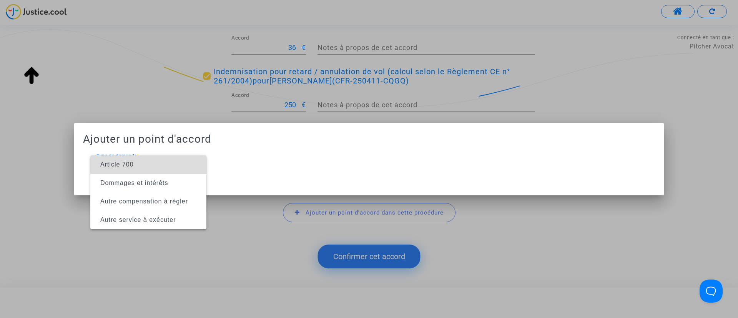
click at [161, 165] on span "Article 700" at bounding box center [148, 164] width 104 height 18
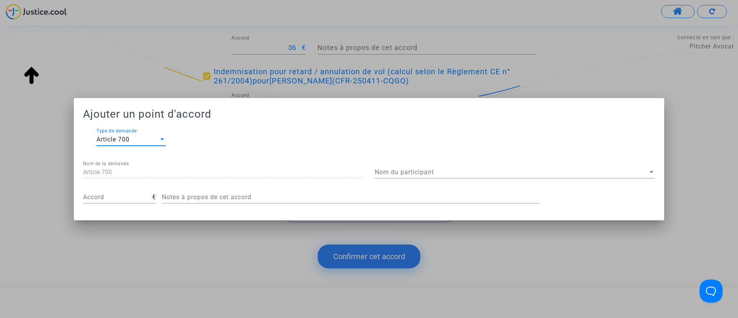
click at [116, 196] on input "Accord" at bounding box center [117, 197] width 69 height 7
type input "200"
click at [430, 169] on span "Nom du participant" at bounding box center [511, 172] width 273 height 7
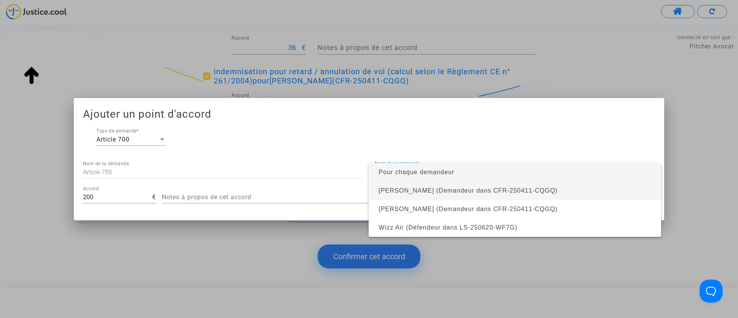
click at [419, 191] on span "Ioan Tudor Moga (Demandeur dans CFR-250411-CQGQ)" at bounding box center [468, 190] width 179 height 7
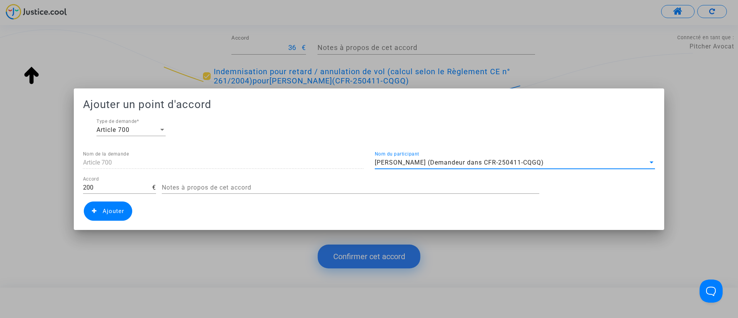
click at [108, 209] on span "Ajouter" at bounding box center [114, 211] width 22 height 7
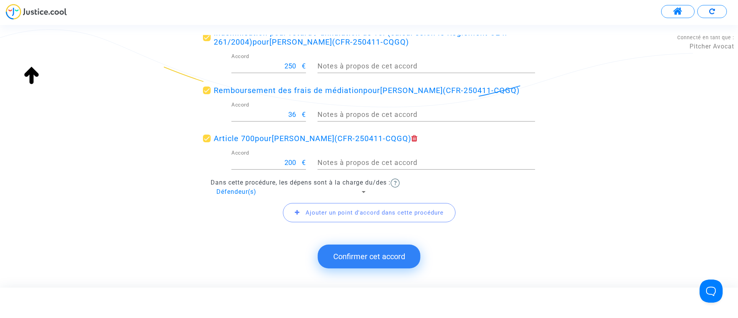
click at [357, 253] on button "Confirmer cet accord" at bounding box center [369, 256] width 103 height 24
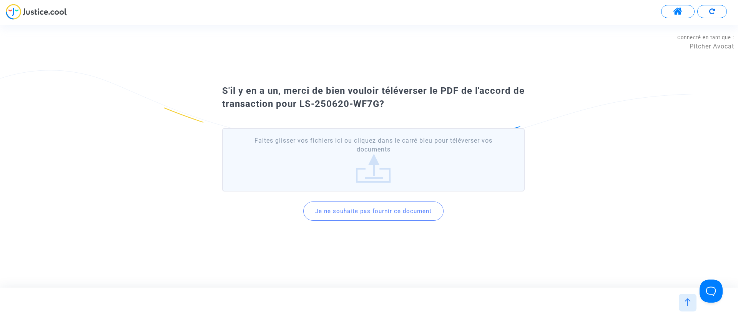
click at [358, 214] on button "Je ne souhaite pas fournir ce document" at bounding box center [373, 210] width 140 height 19
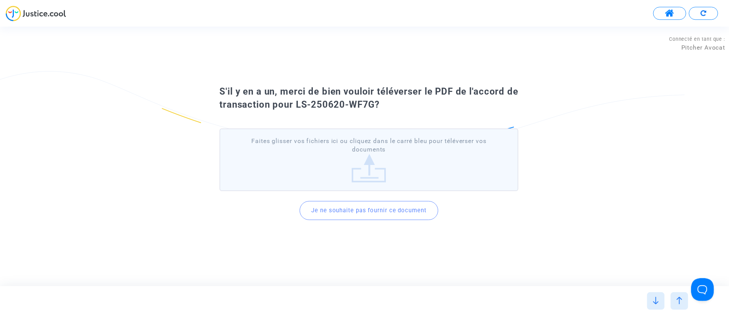
scroll to position [0, 0]
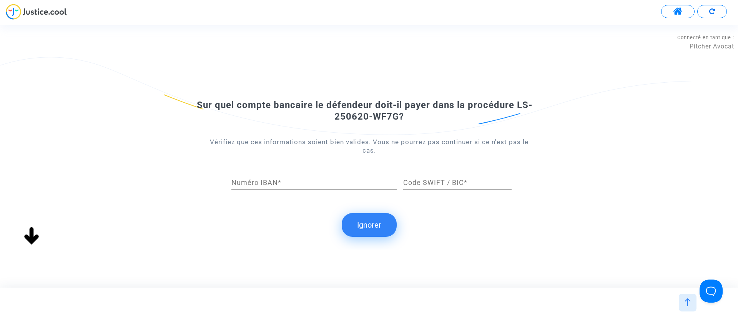
click at [364, 224] on button "Ignorer" at bounding box center [369, 225] width 55 height 24
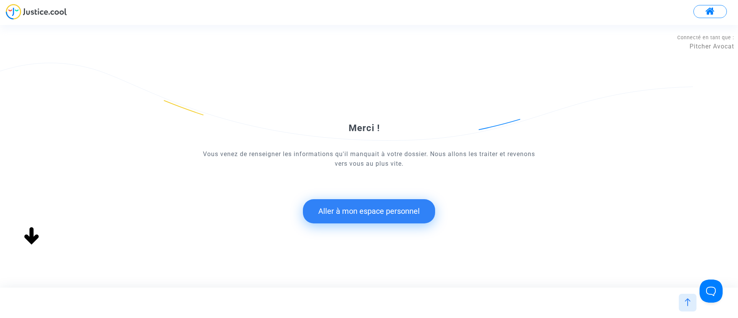
click at [367, 202] on button "Aller à mon espace personnel" at bounding box center [369, 211] width 132 height 24
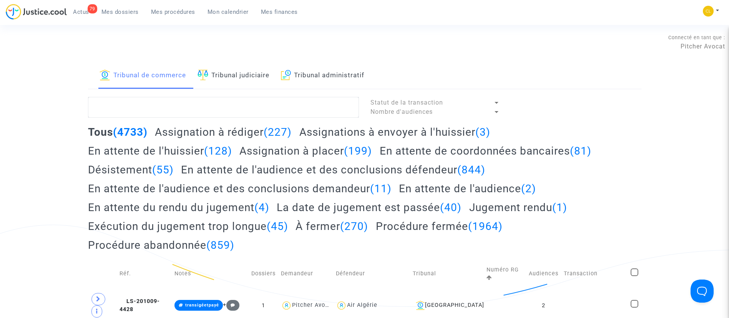
click at [244, 83] on link "Tribunal judiciaire" at bounding box center [234, 76] width 72 height 26
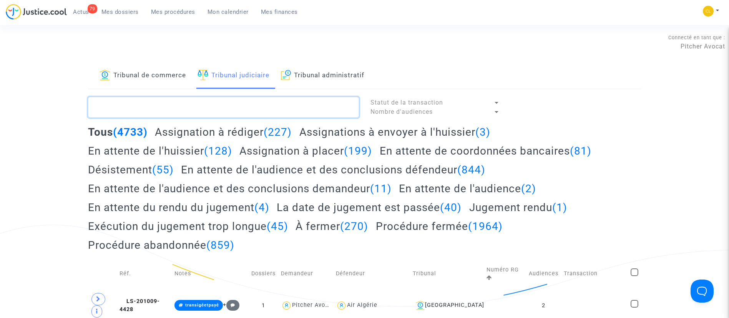
click at [244, 97] on textarea at bounding box center [223, 107] width 271 height 21
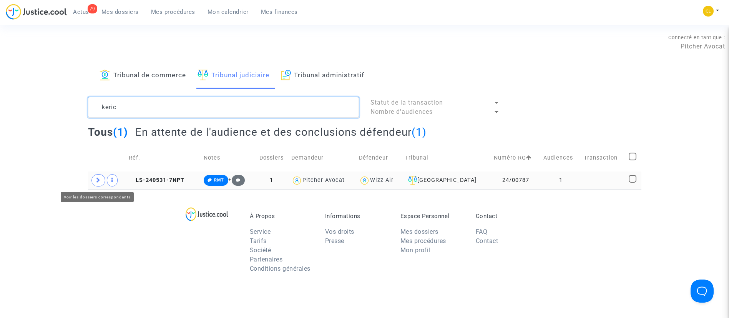
type textarea "keric"
click at [100, 177] on icon at bounding box center [98, 180] width 5 height 6
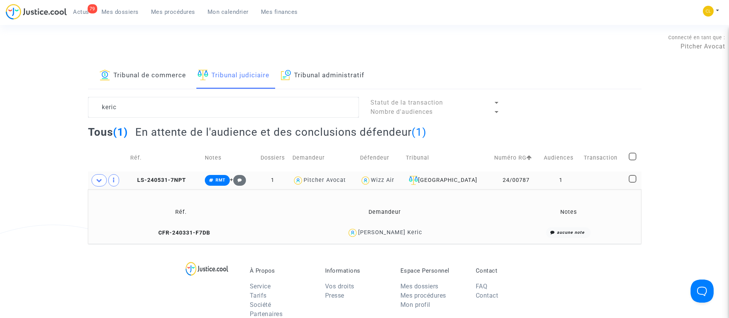
click at [597, 173] on td at bounding box center [603, 180] width 45 height 18
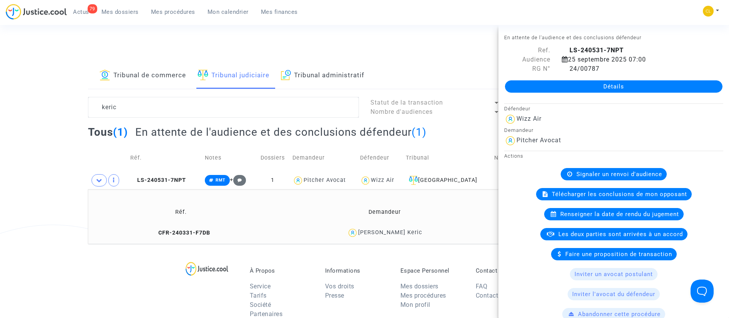
drag, startPoint x: 578, startPoint y: 82, endPoint x: 584, endPoint y: 83, distance: 5.9
click at [578, 82] on link "Détails" at bounding box center [614, 86] width 218 height 12
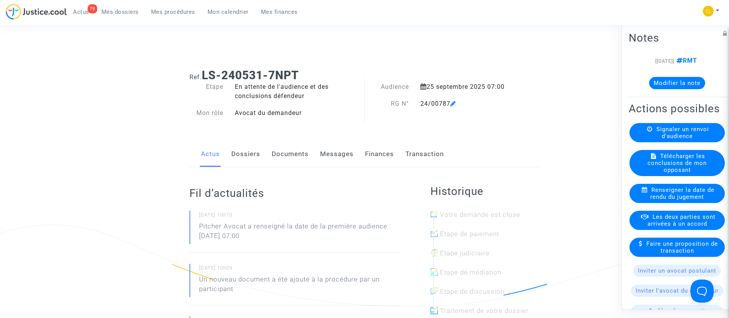
click at [243, 155] on link "Dossiers" at bounding box center [245, 153] width 29 height 25
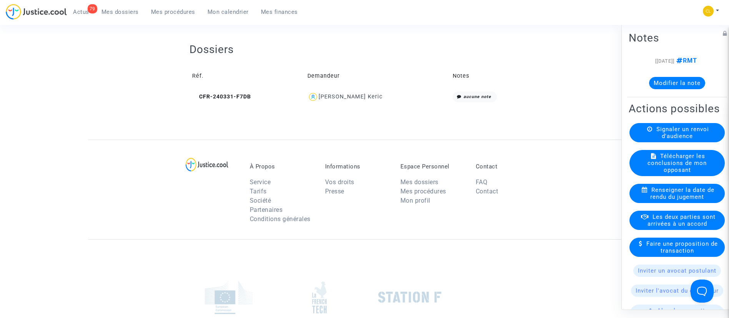
scroll to position [288, 0]
click at [196, 95] on icon at bounding box center [195, 95] width 6 height 5
click at [370, 96] on div "[PERSON_NAME] Keric" at bounding box center [351, 96] width 64 height 7
